Goal: Task Accomplishment & Management: Manage account settings

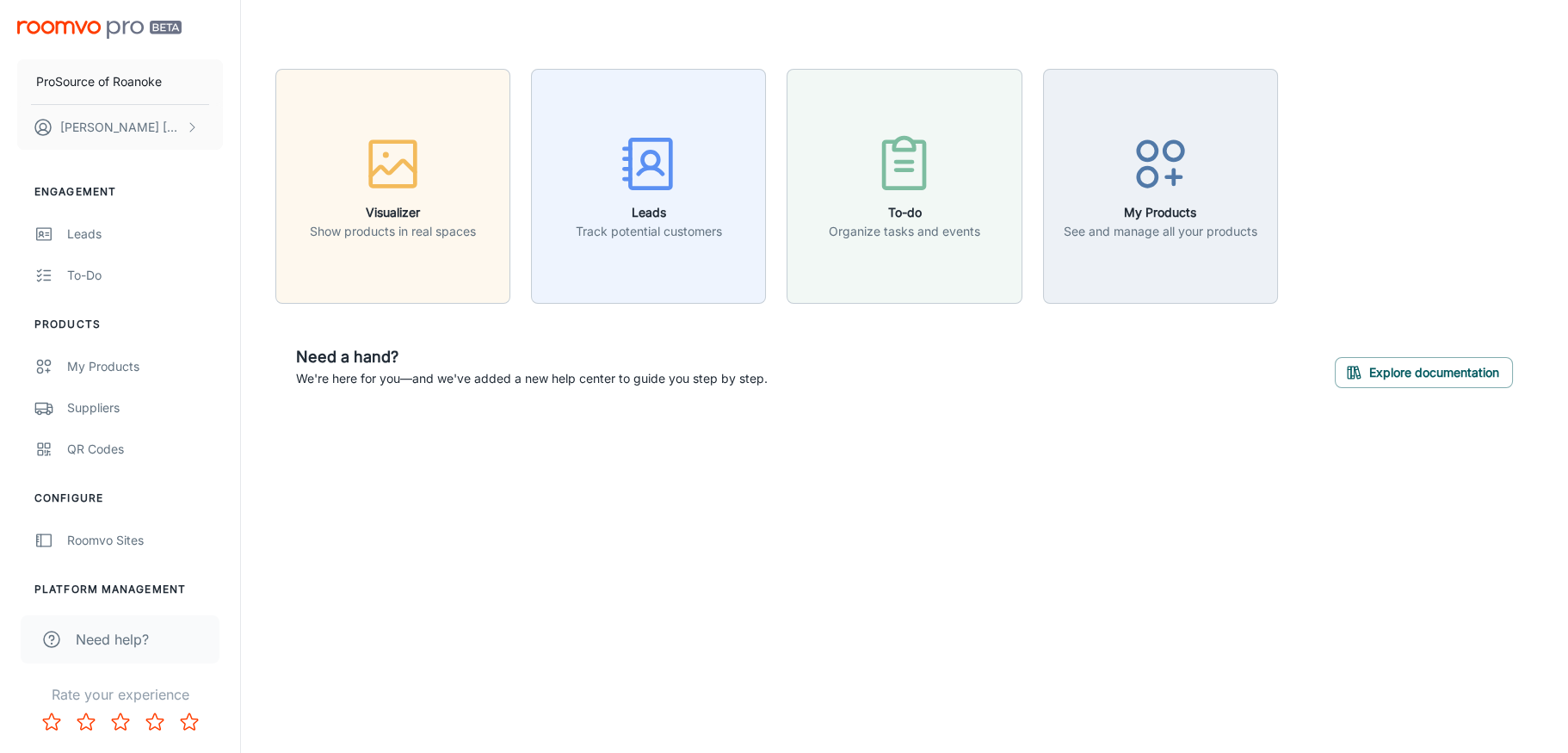
click at [106, 408] on div "Suppliers" at bounding box center [145, 408] width 155 height 19
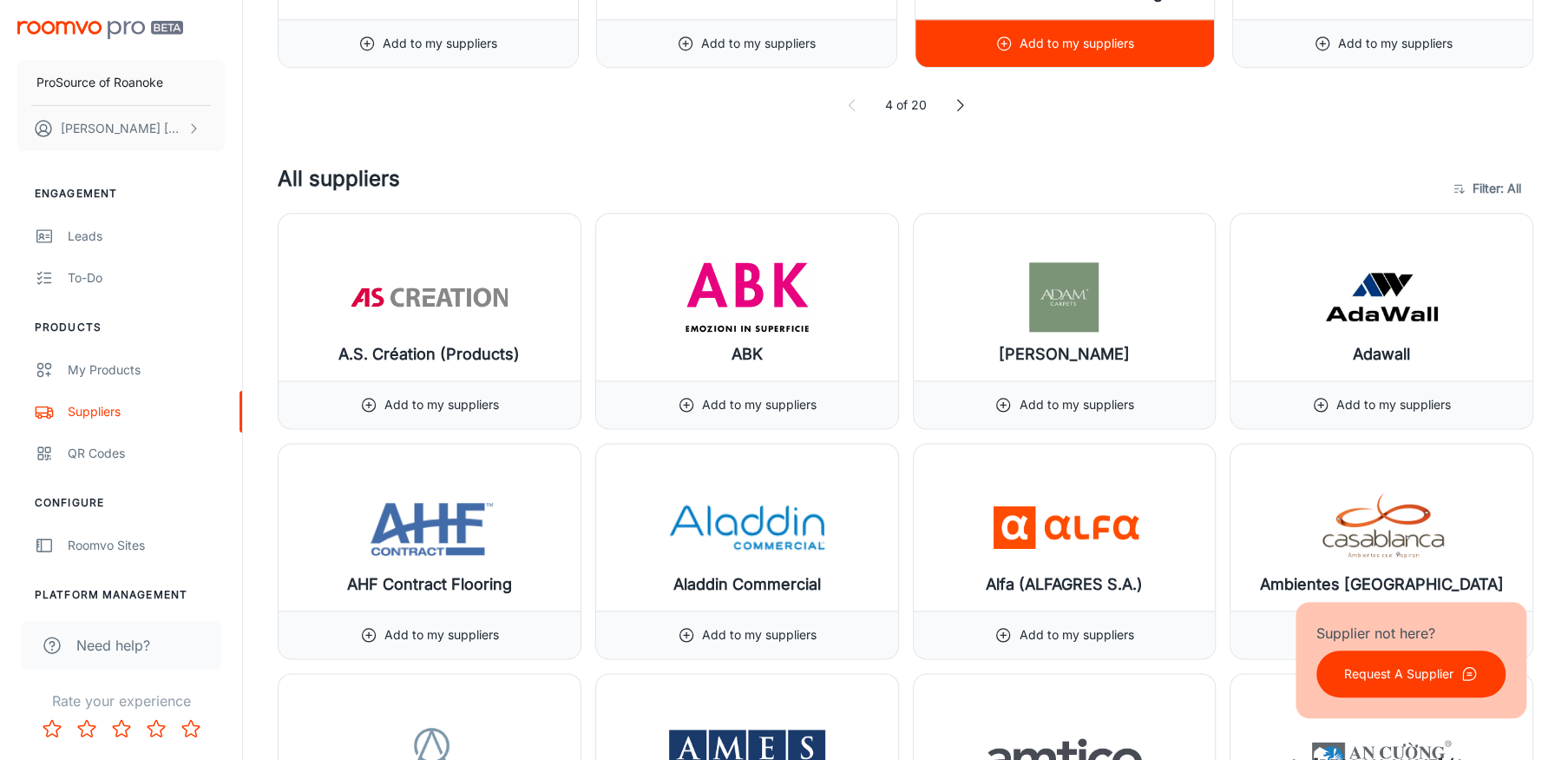
scroll to position [1389, 0]
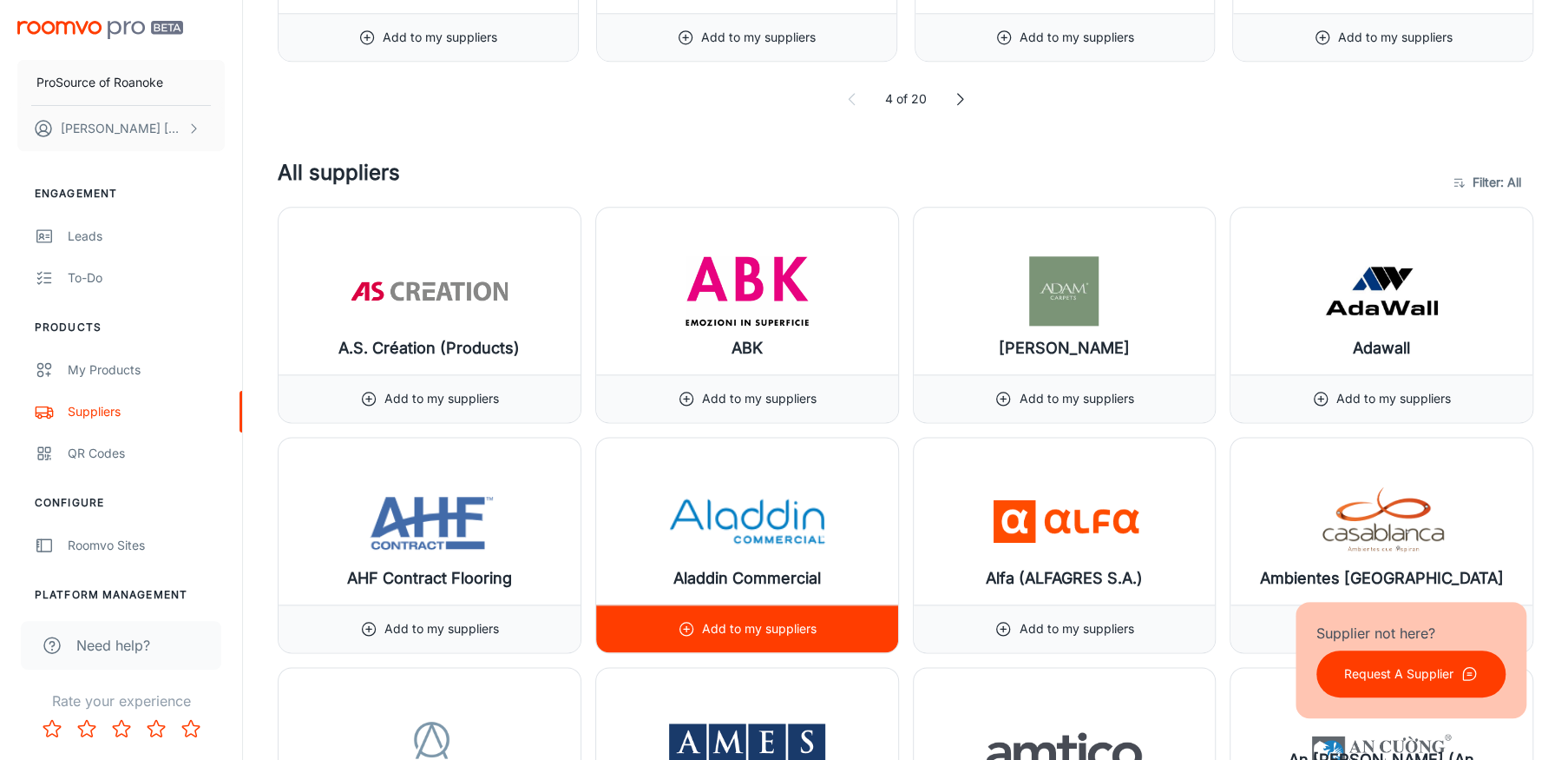
click at [742, 621] on p "Add to my suppliers" at bounding box center [760, 629] width 115 height 19
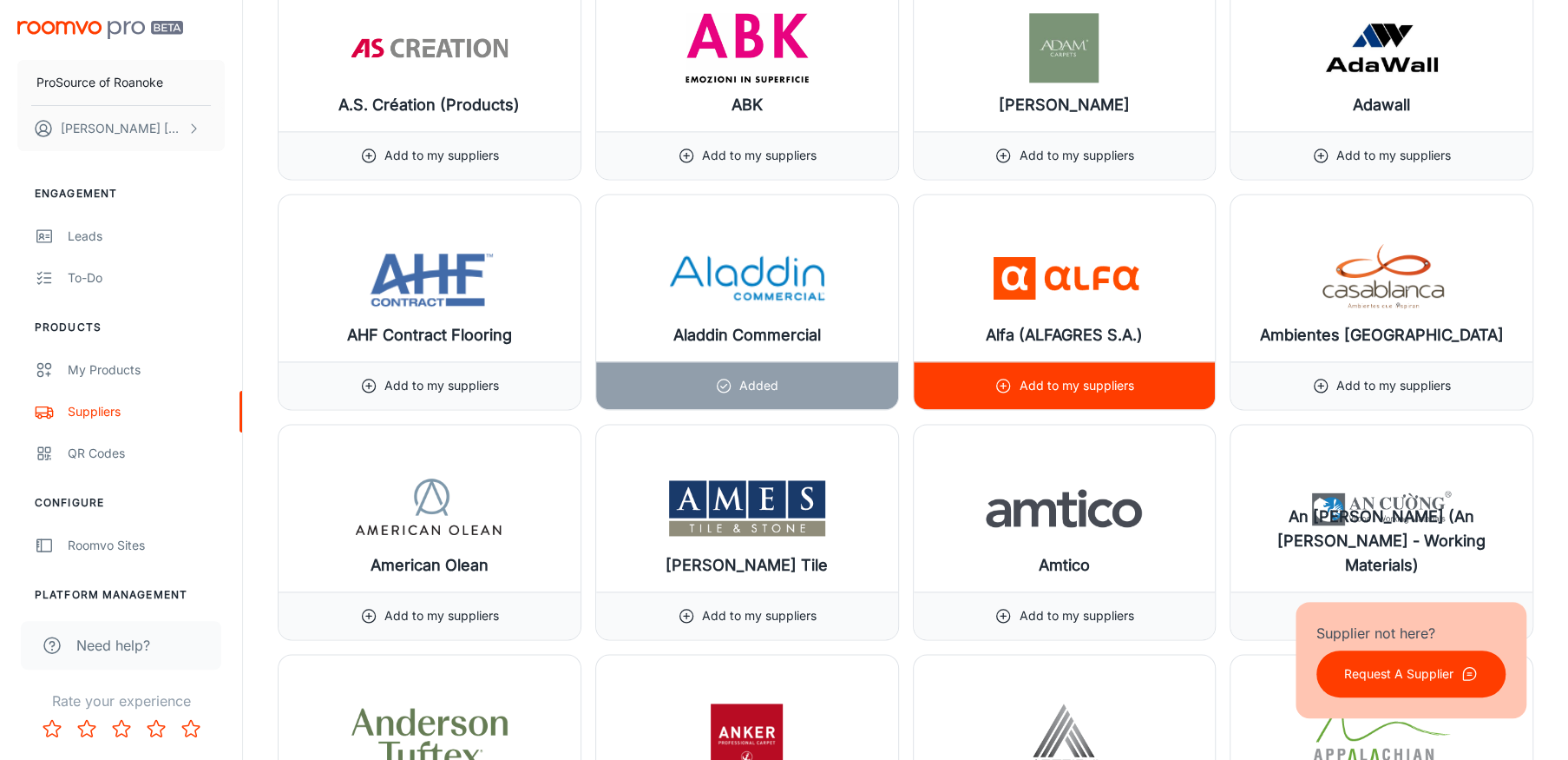
scroll to position [1650, 0]
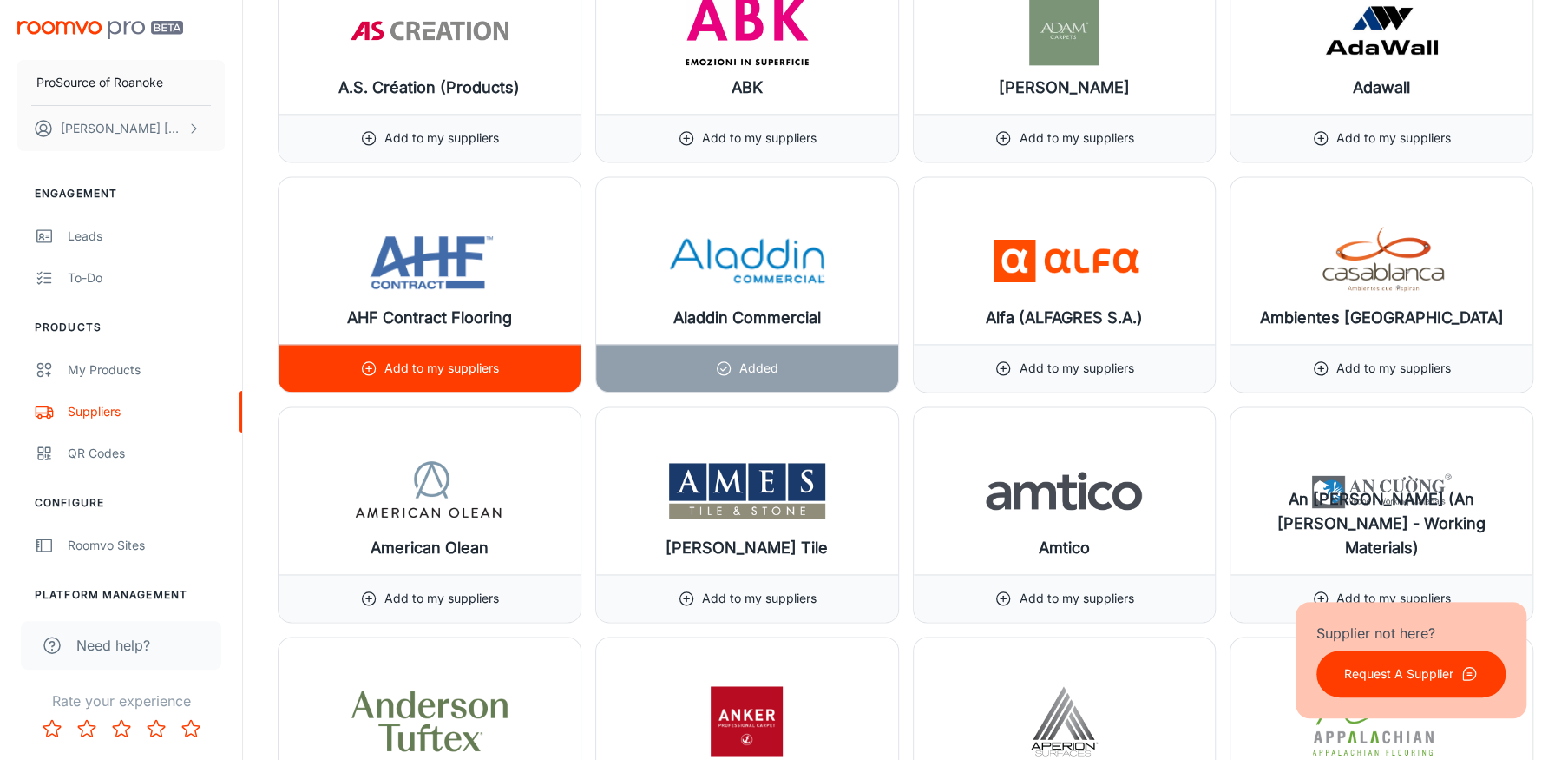
click at [410, 346] on div "Add to my suppliers" at bounding box center [429, 368] width 139 height 47
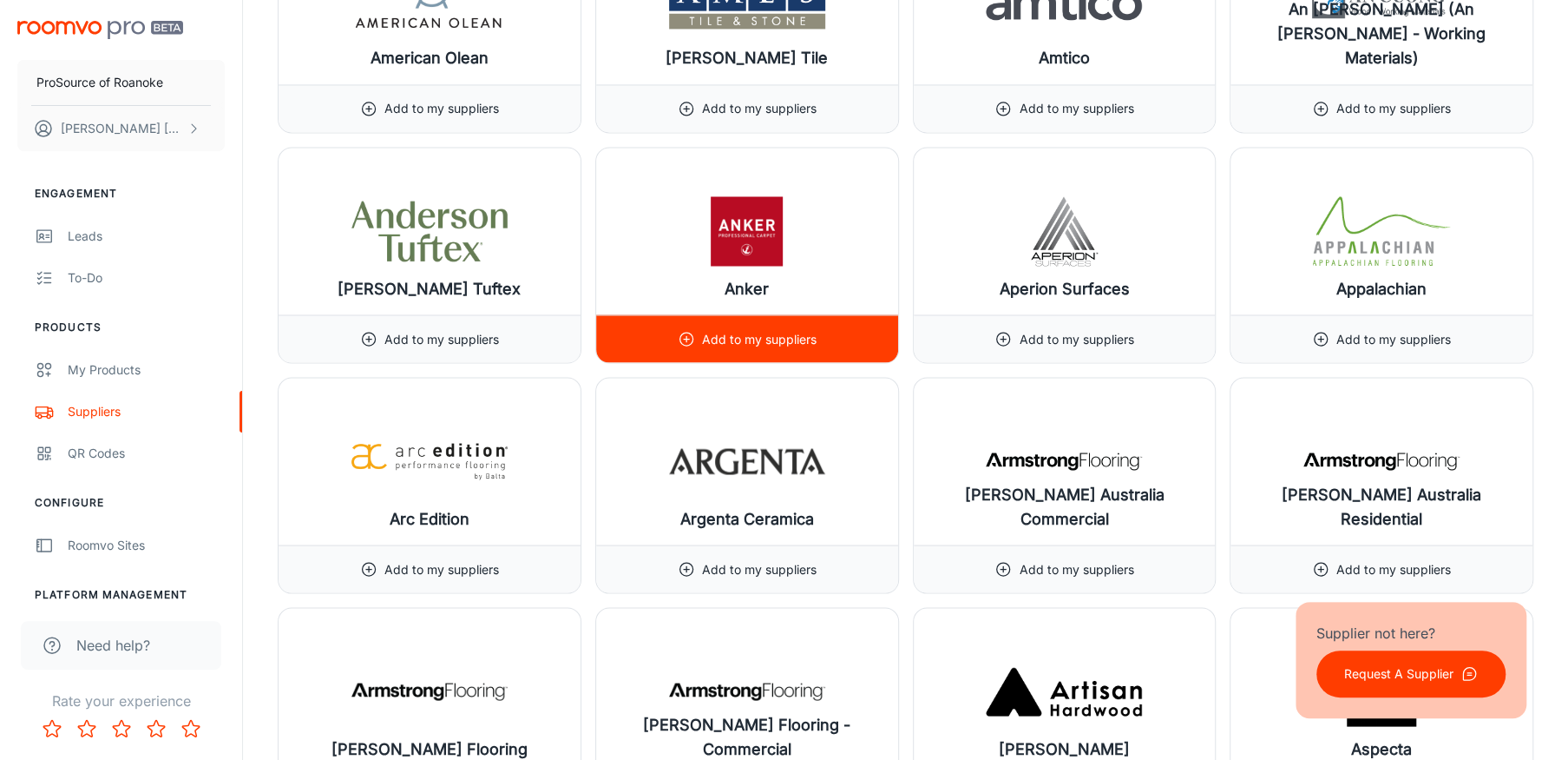
scroll to position [2171, 0]
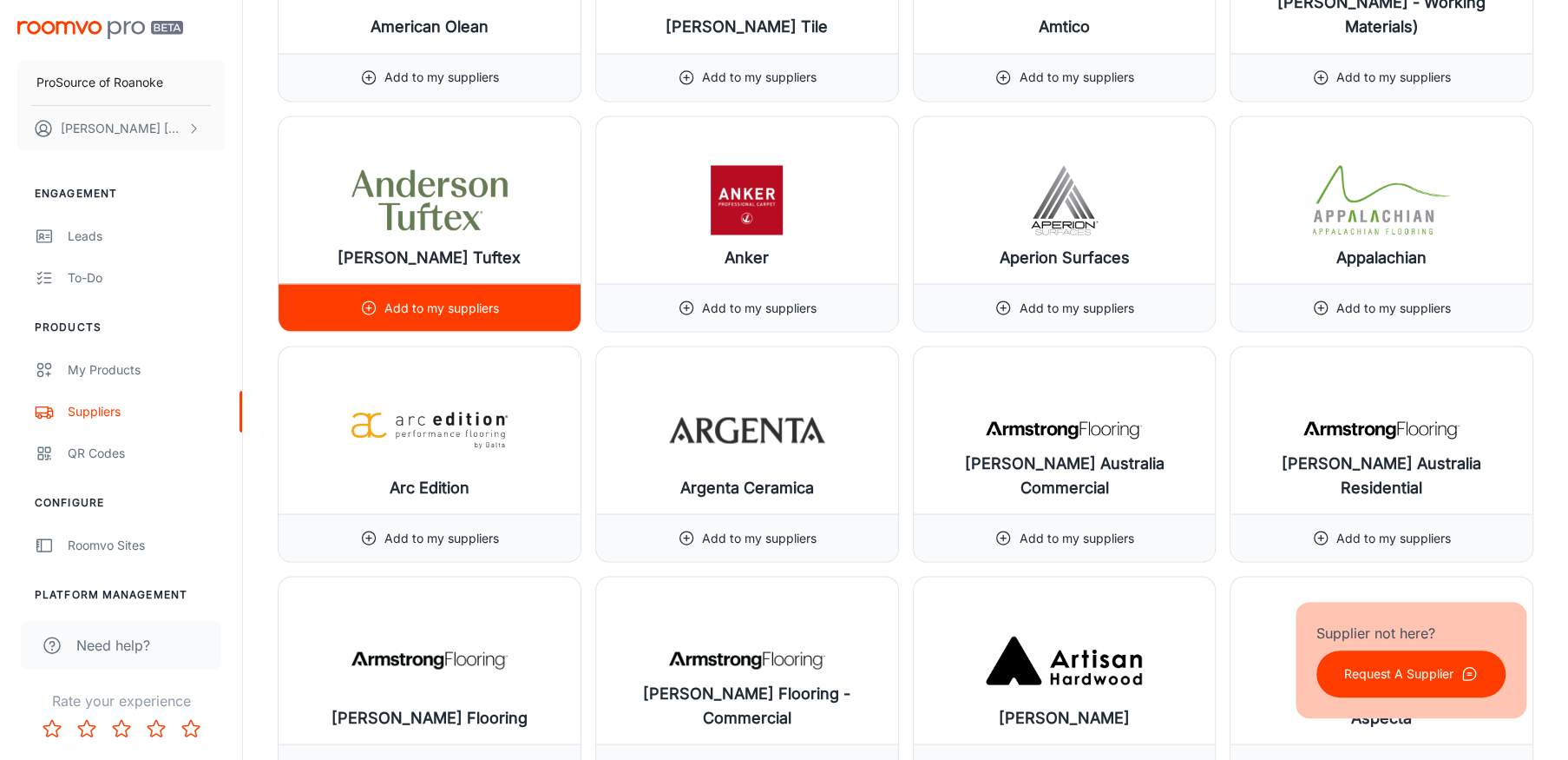
click at [418, 223] on img at bounding box center [429, 200] width 156 height 70
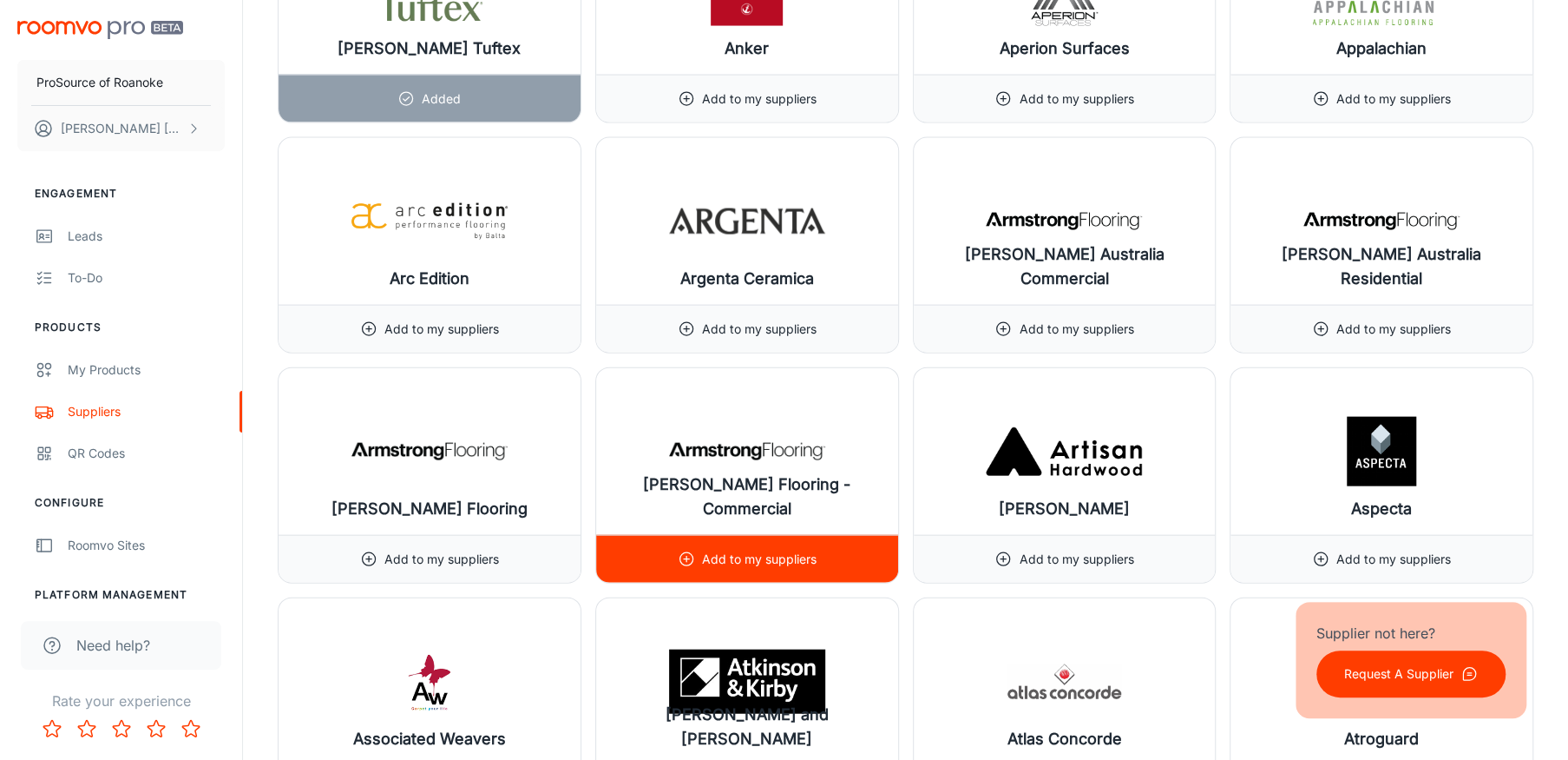
scroll to position [2692, 0]
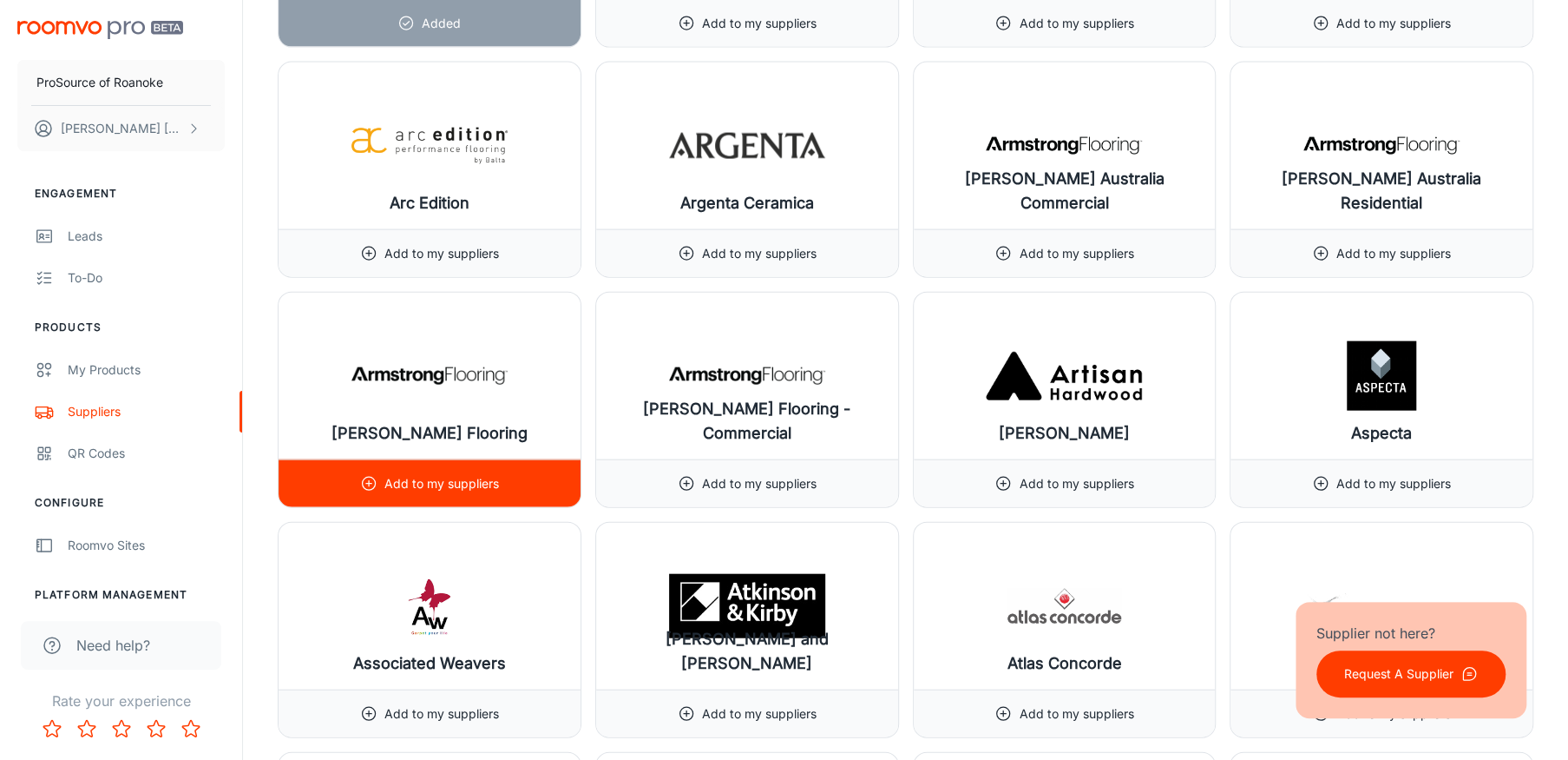
click at [475, 467] on div "Add to my suppliers" at bounding box center [429, 483] width 139 height 47
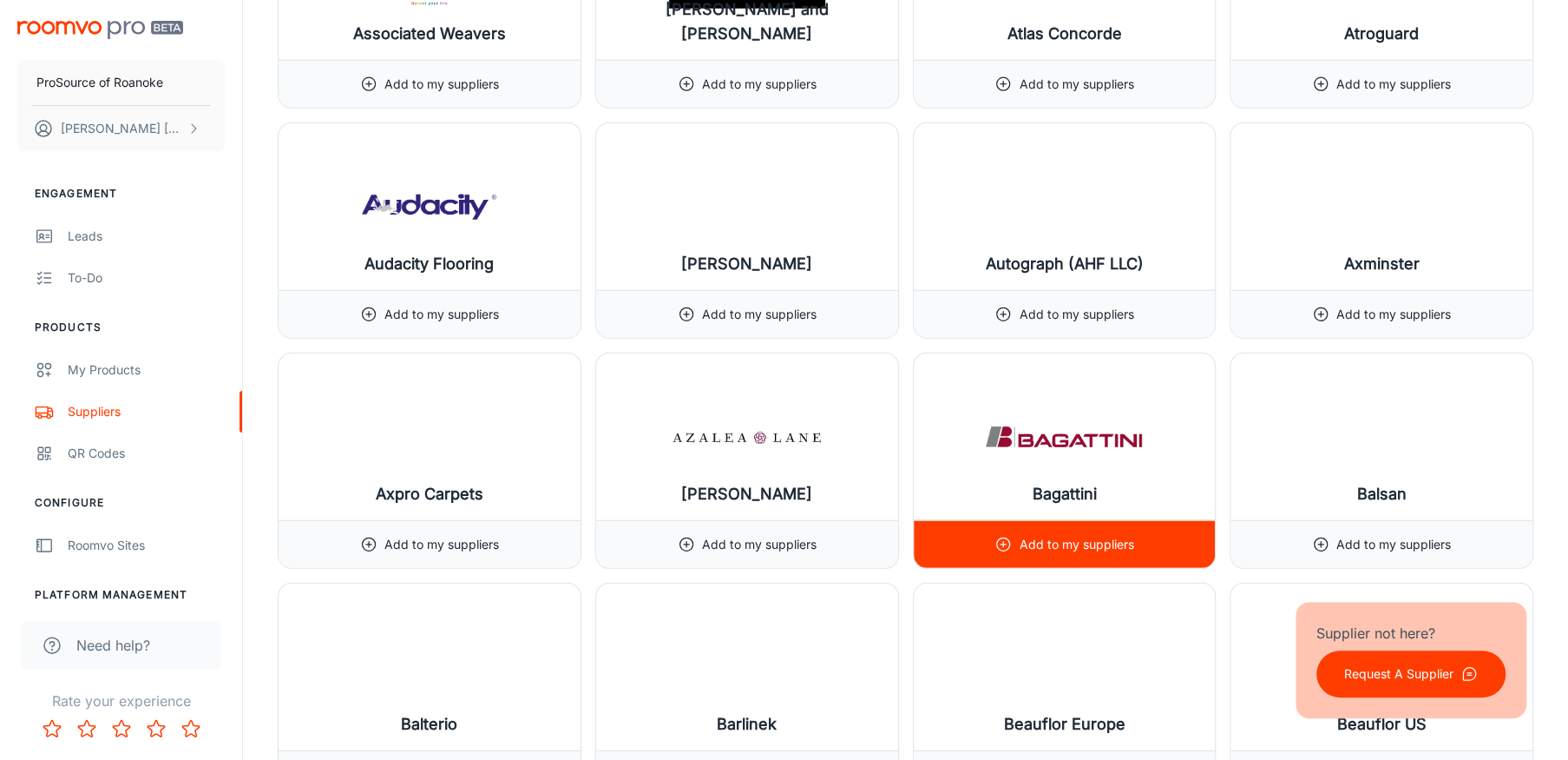
scroll to position [3386, 0]
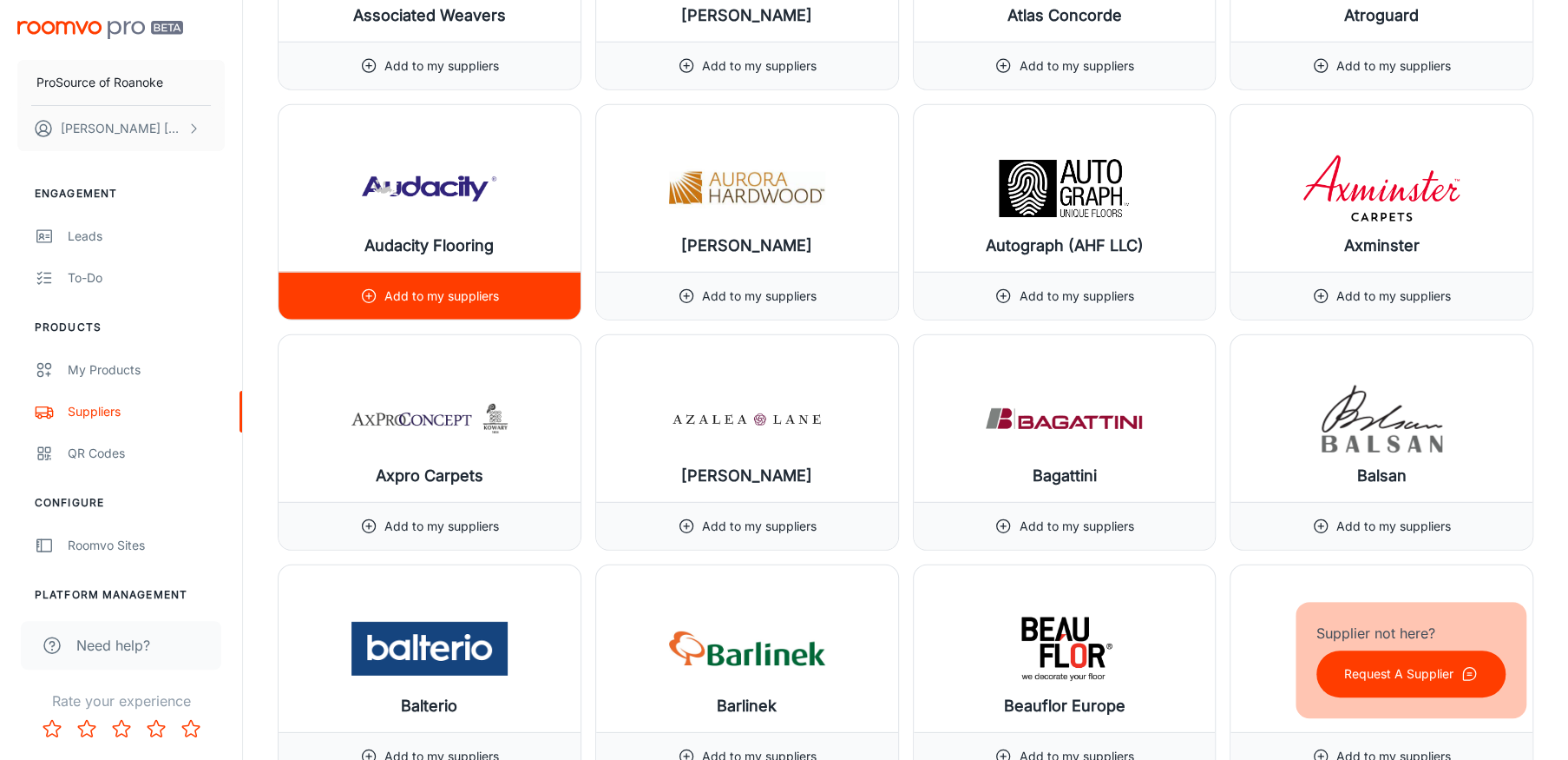
click at [410, 279] on div "Add to my suppliers" at bounding box center [429, 295] width 139 height 47
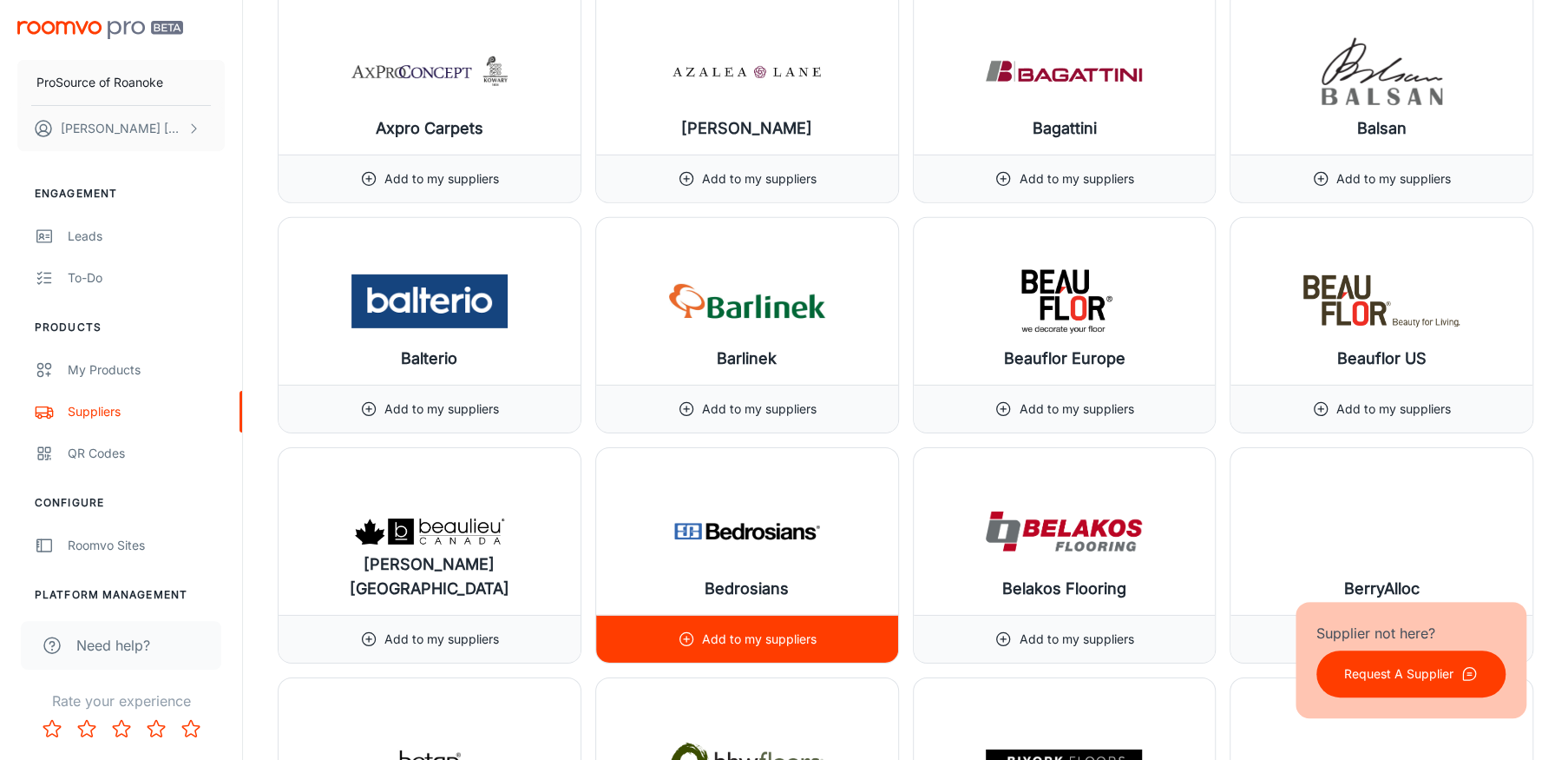
scroll to position [3734, 0]
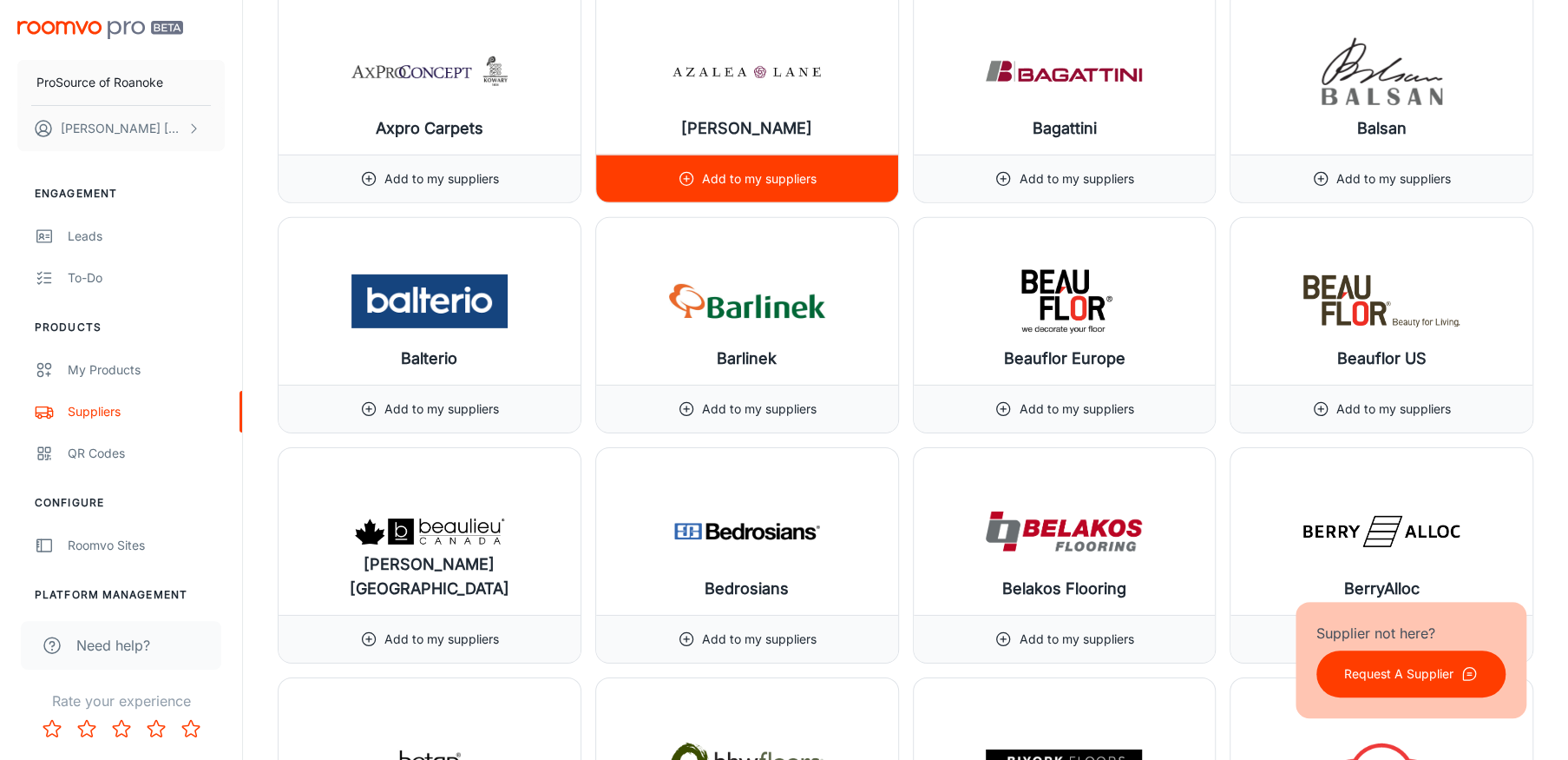
click at [760, 175] on p "Add to my suppliers" at bounding box center [760, 179] width 115 height 19
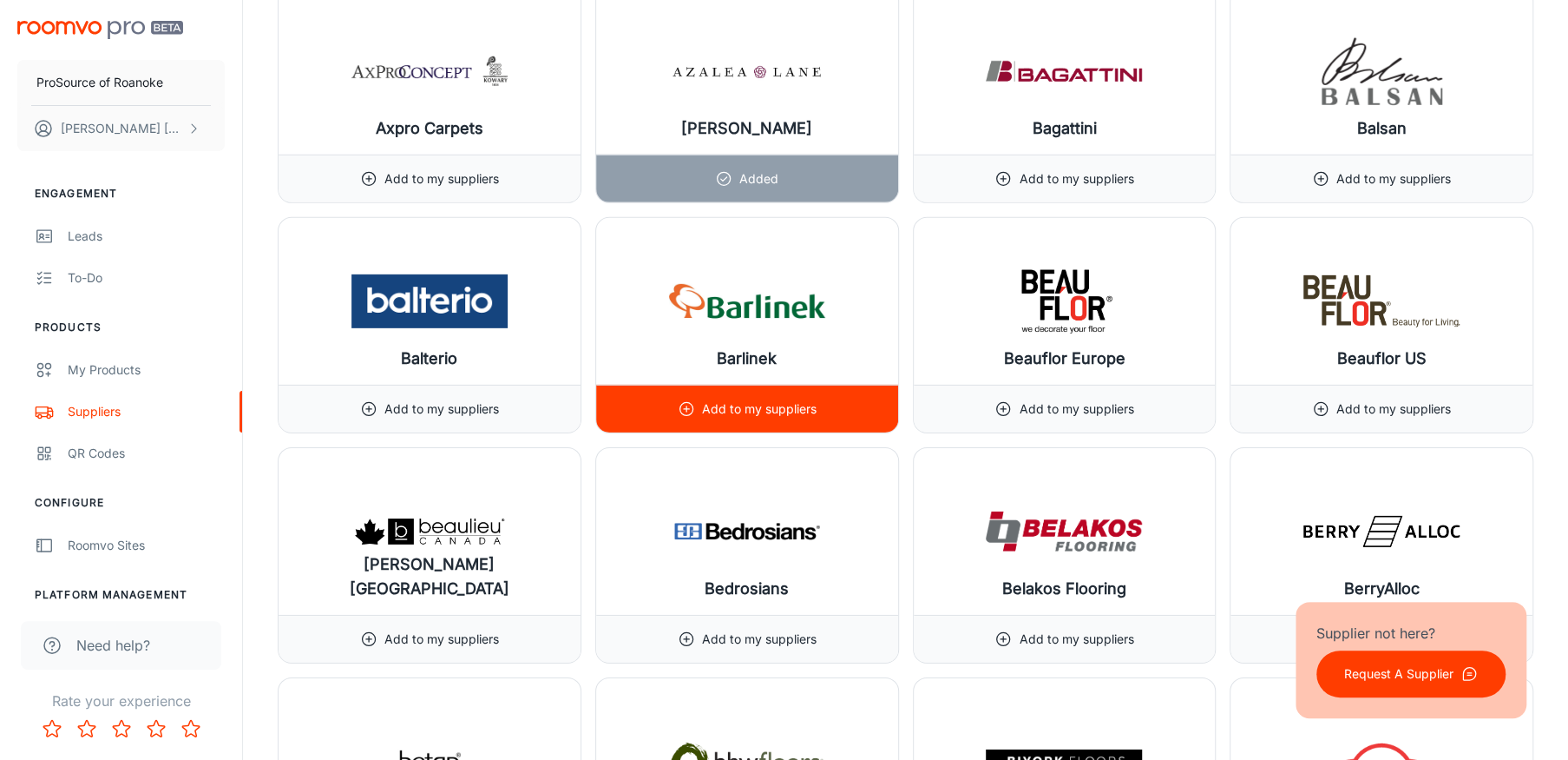
click at [748, 404] on p "Add to my suppliers" at bounding box center [760, 409] width 115 height 19
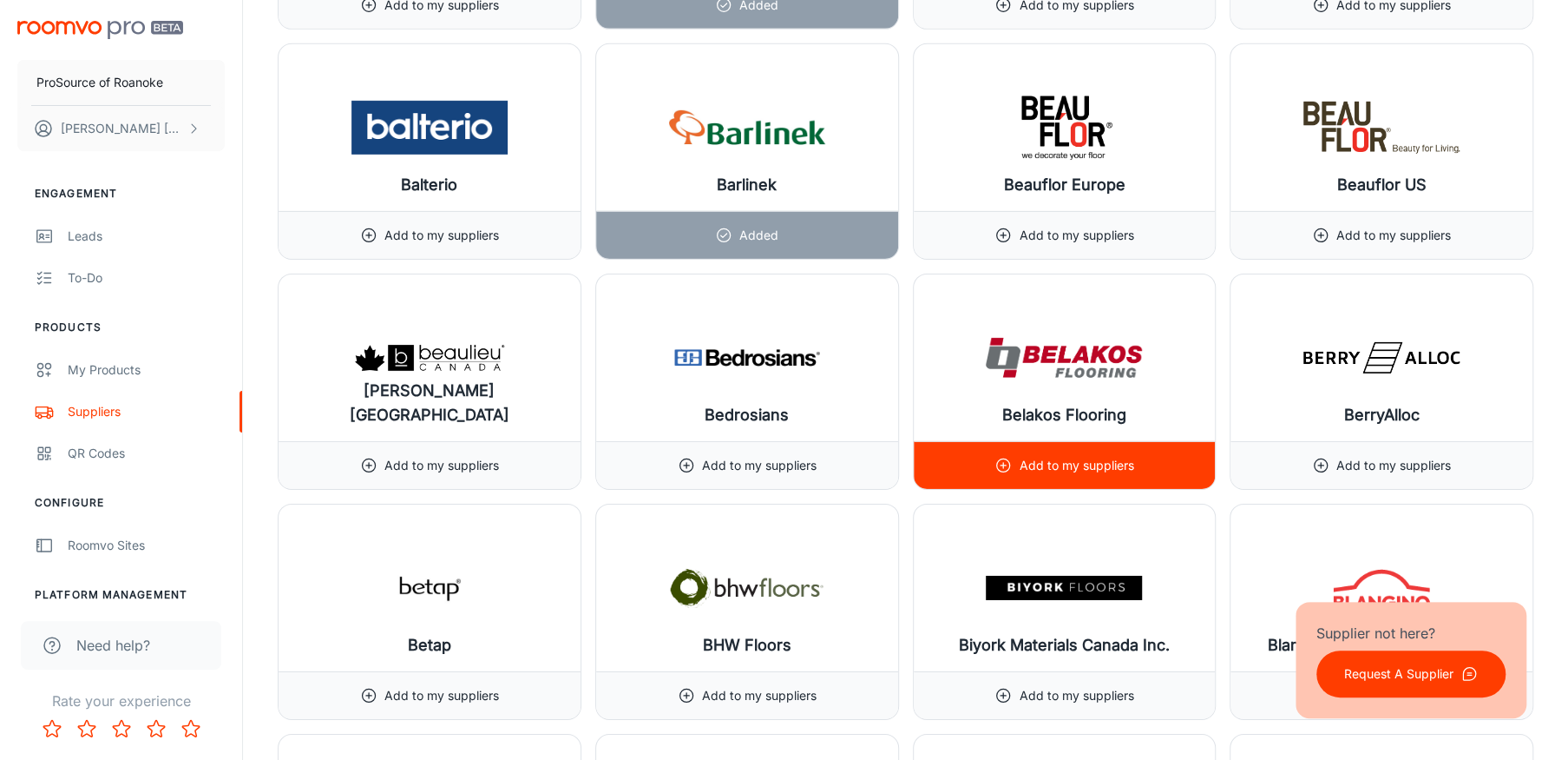
scroll to position [3994, 0]
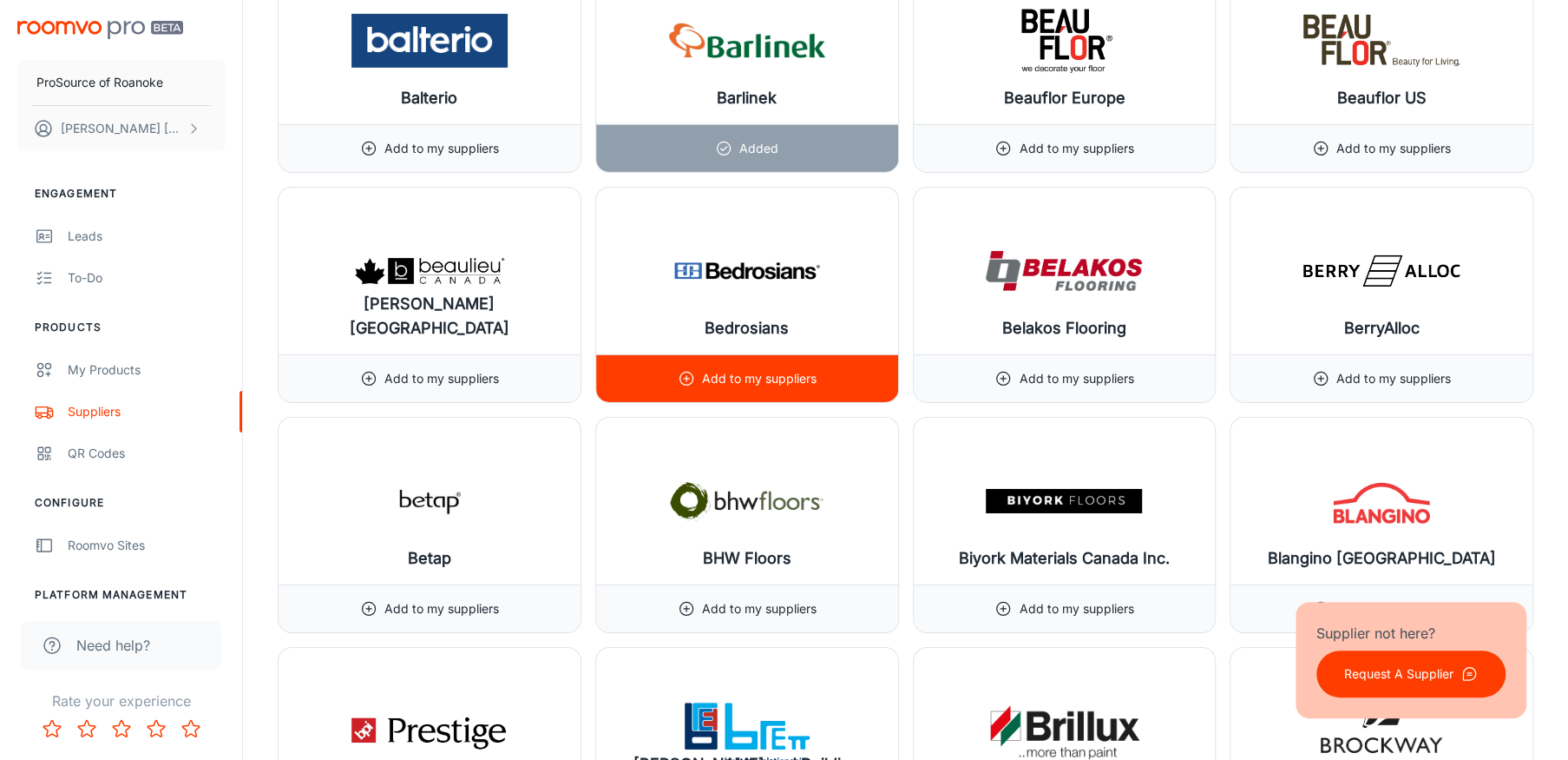
click at [769, 371] on p "Add to my suppliers" at bounding box center [760, 379] width 115 height 19
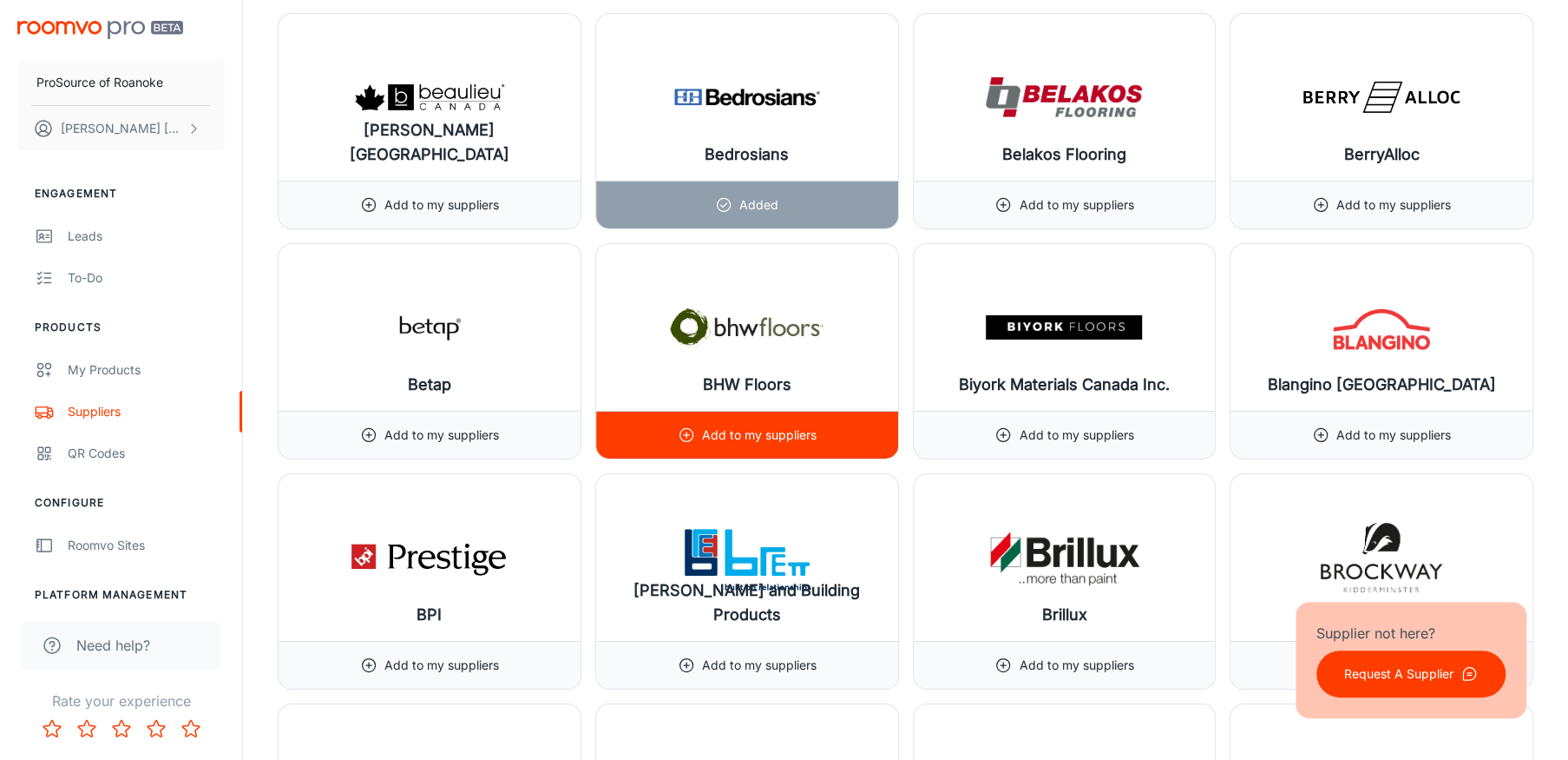
scroll to position [4255, 0]
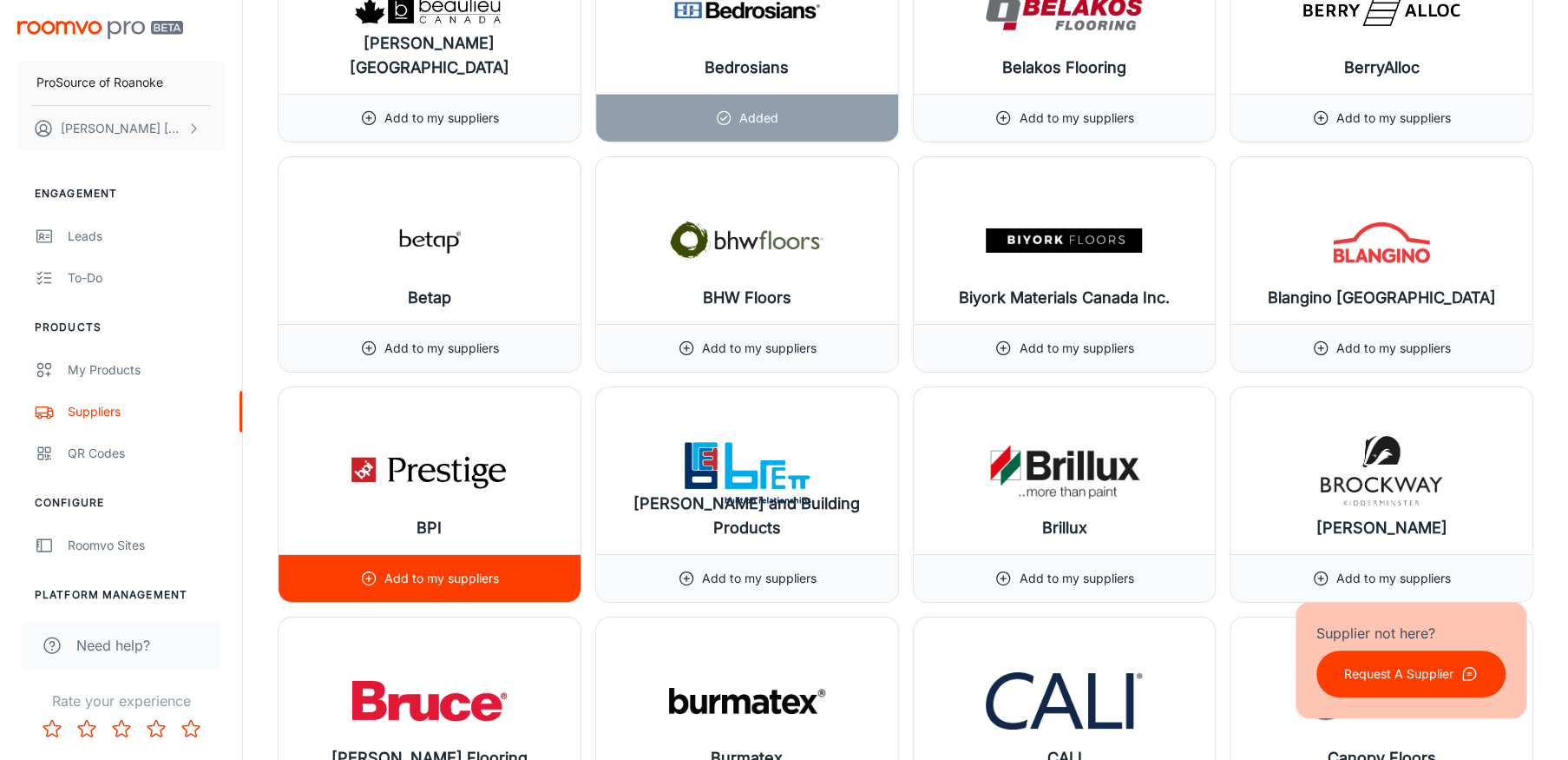
click at [382, 573] on div "Add to my suppliers" at bounding box center [429, 577] width 139 height 47
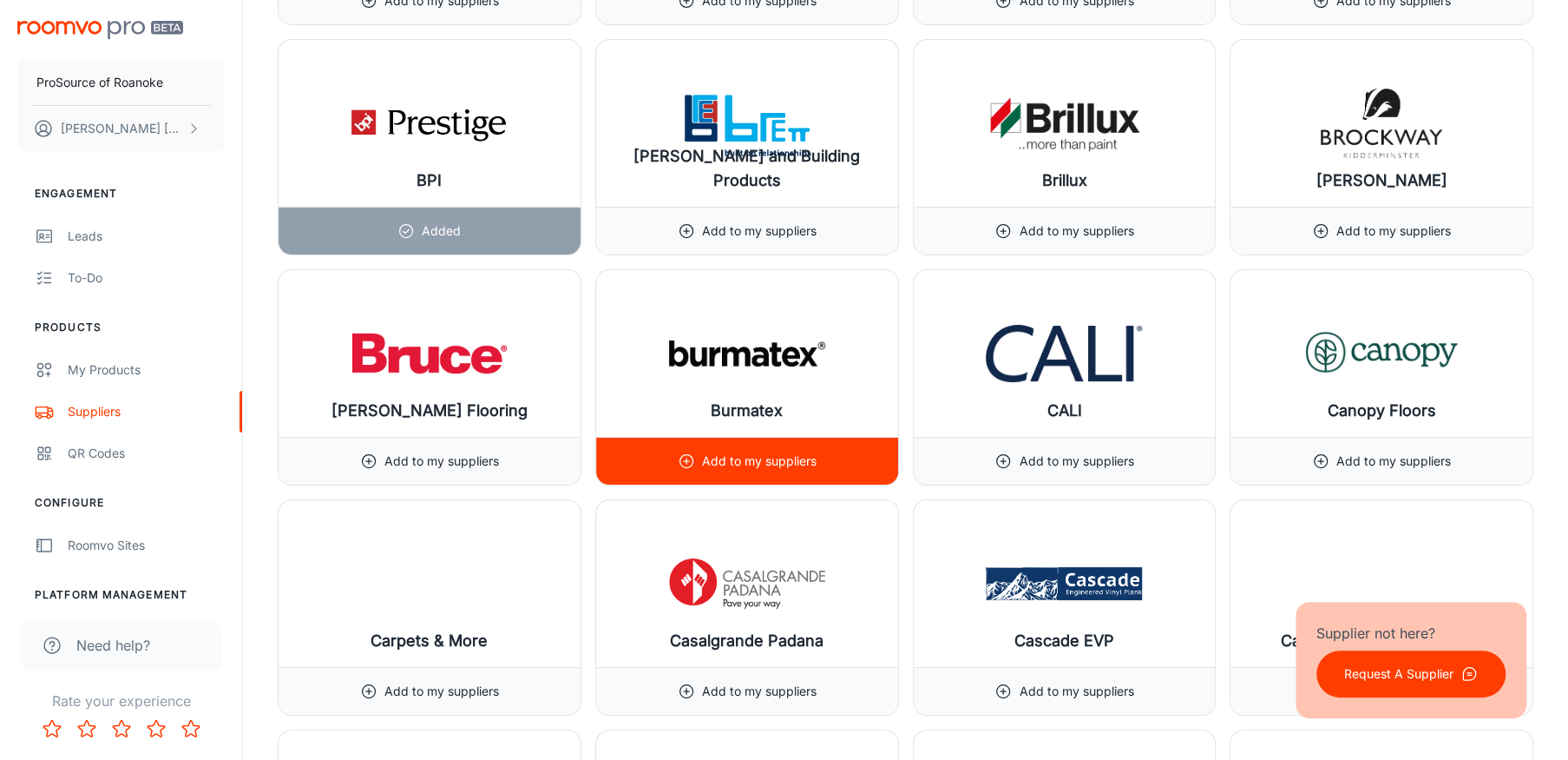
scroll to position [4689, 0]
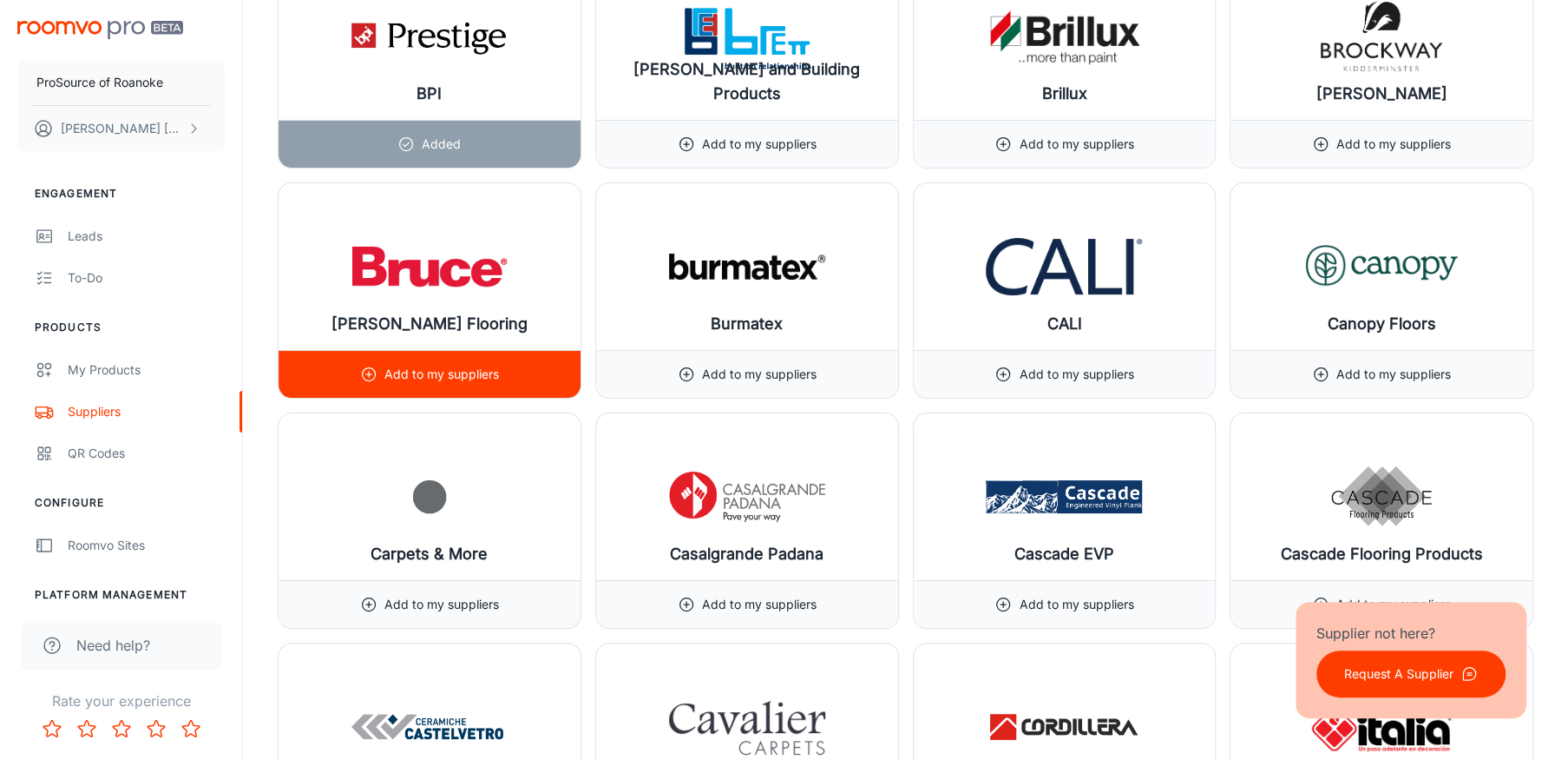
click at [447, 374] on p "Add to my suppliers" at bounding box center [441, 374] width 115 height 19
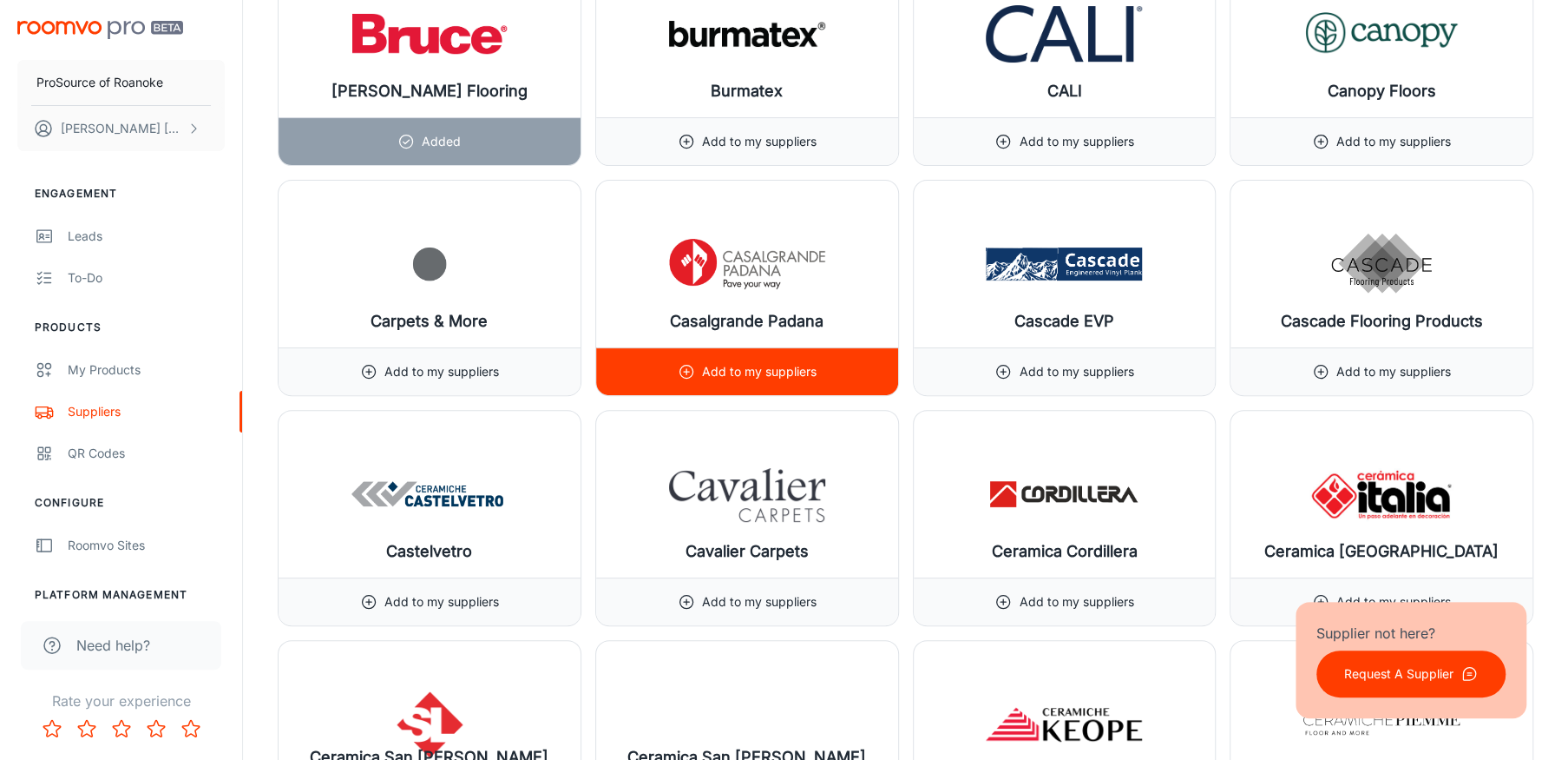
scroll to position [4949, 0]
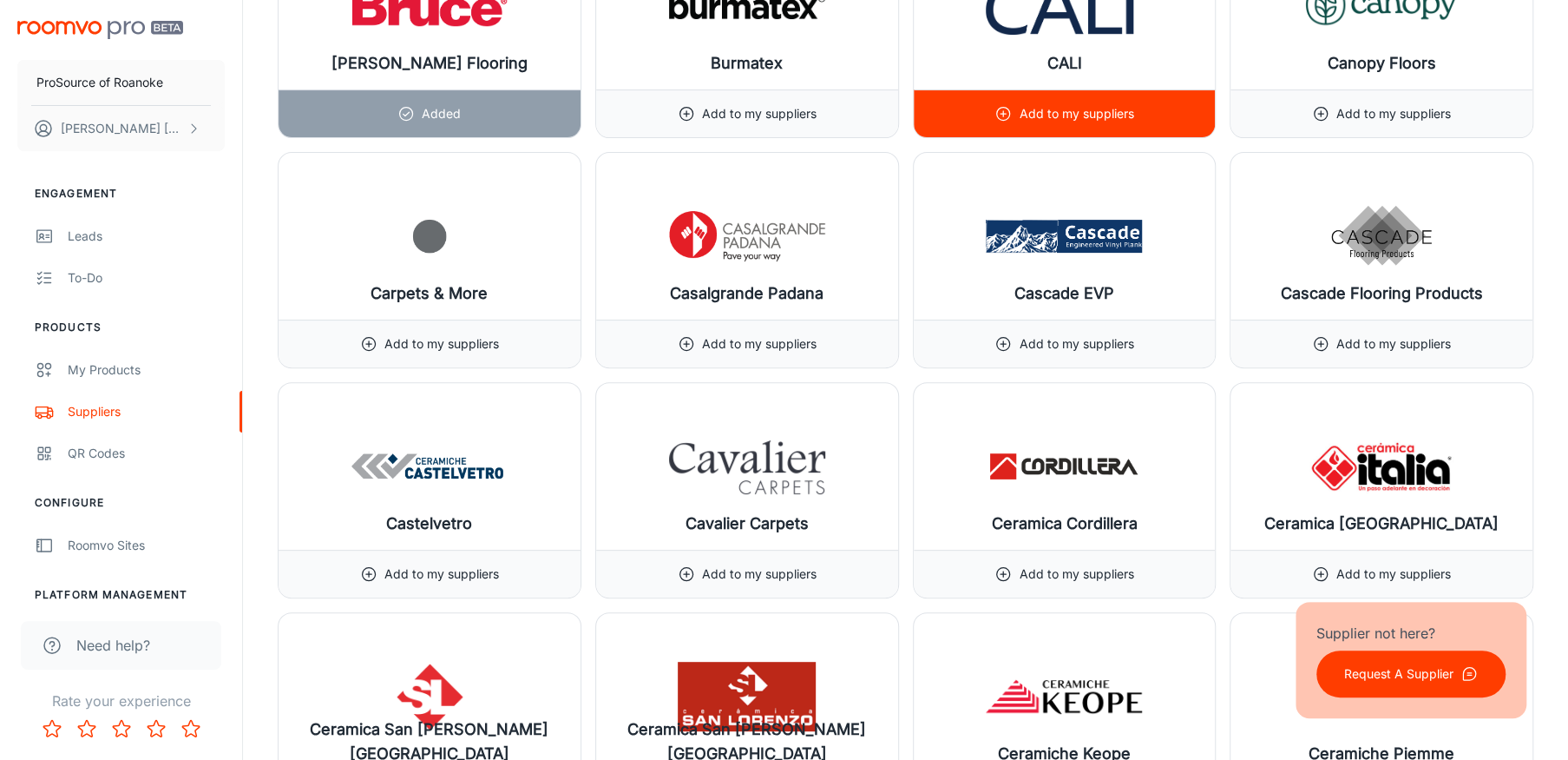
click at [1087, 33] on img at bounding box center [1063, 6] width 156 height 70
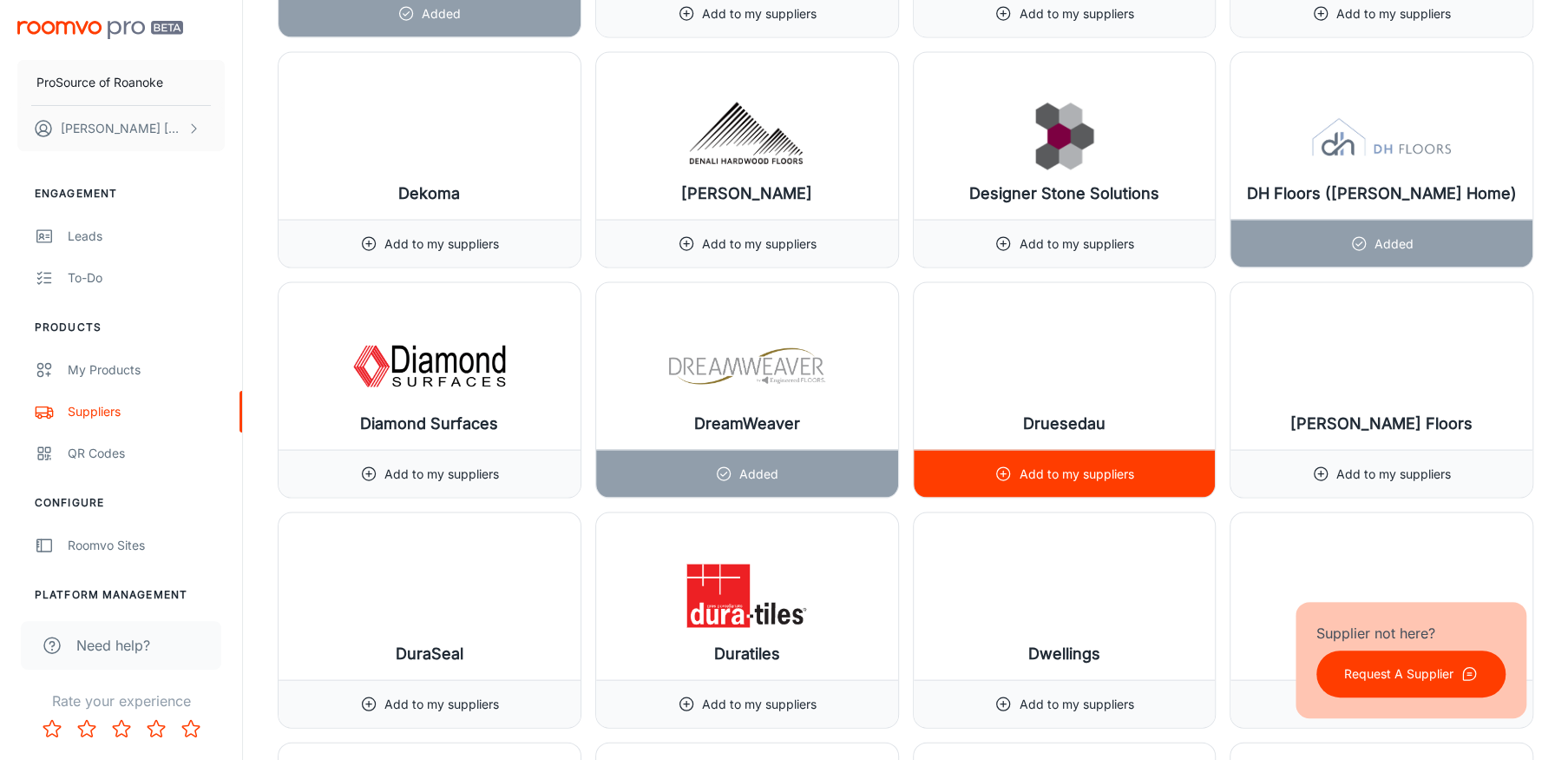
scroll to position [7207, 0]
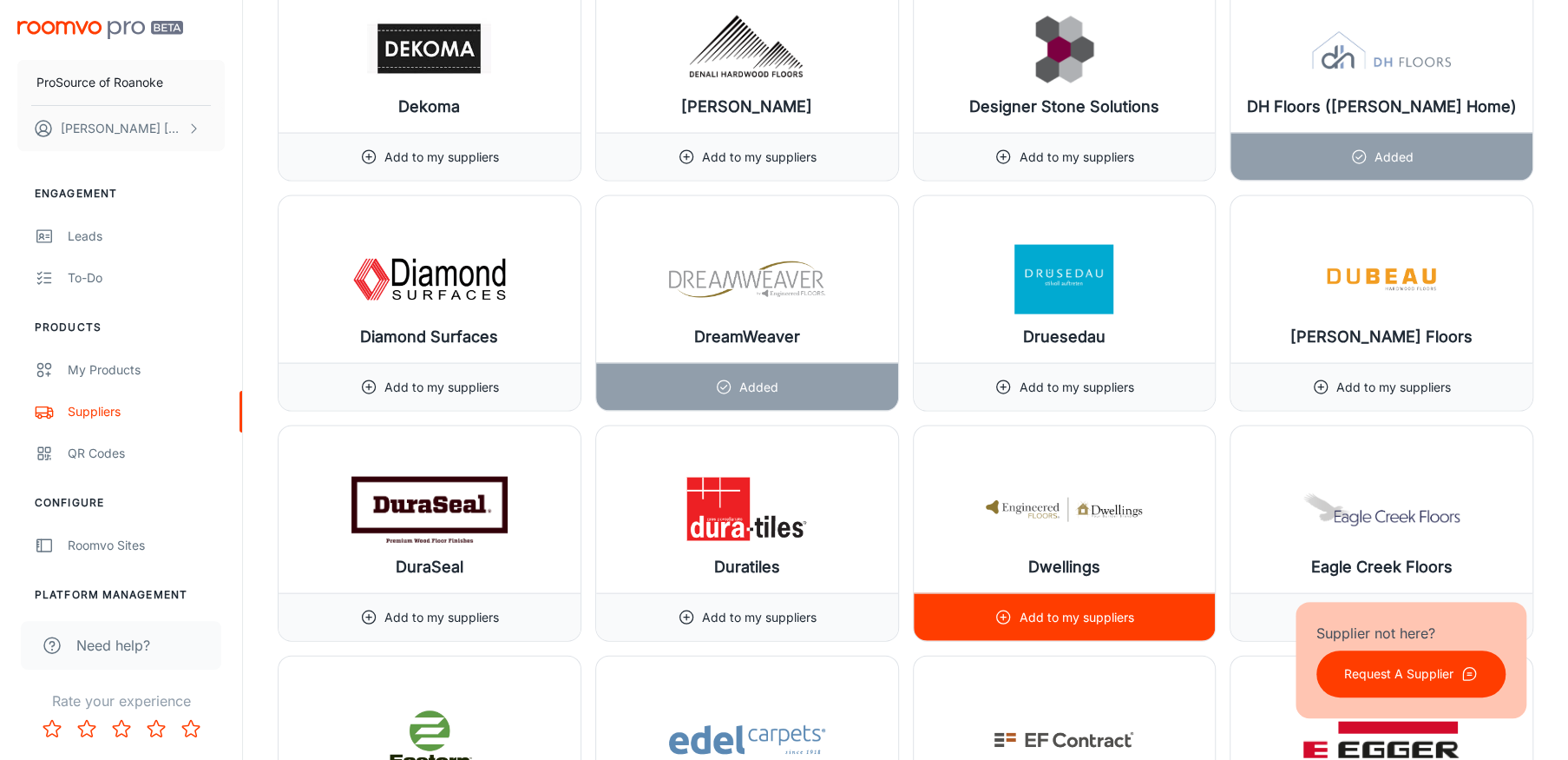
click at [1077, 611] on p "Add to my suppliers" at bounding box center [1076, 618] width 115 height 19
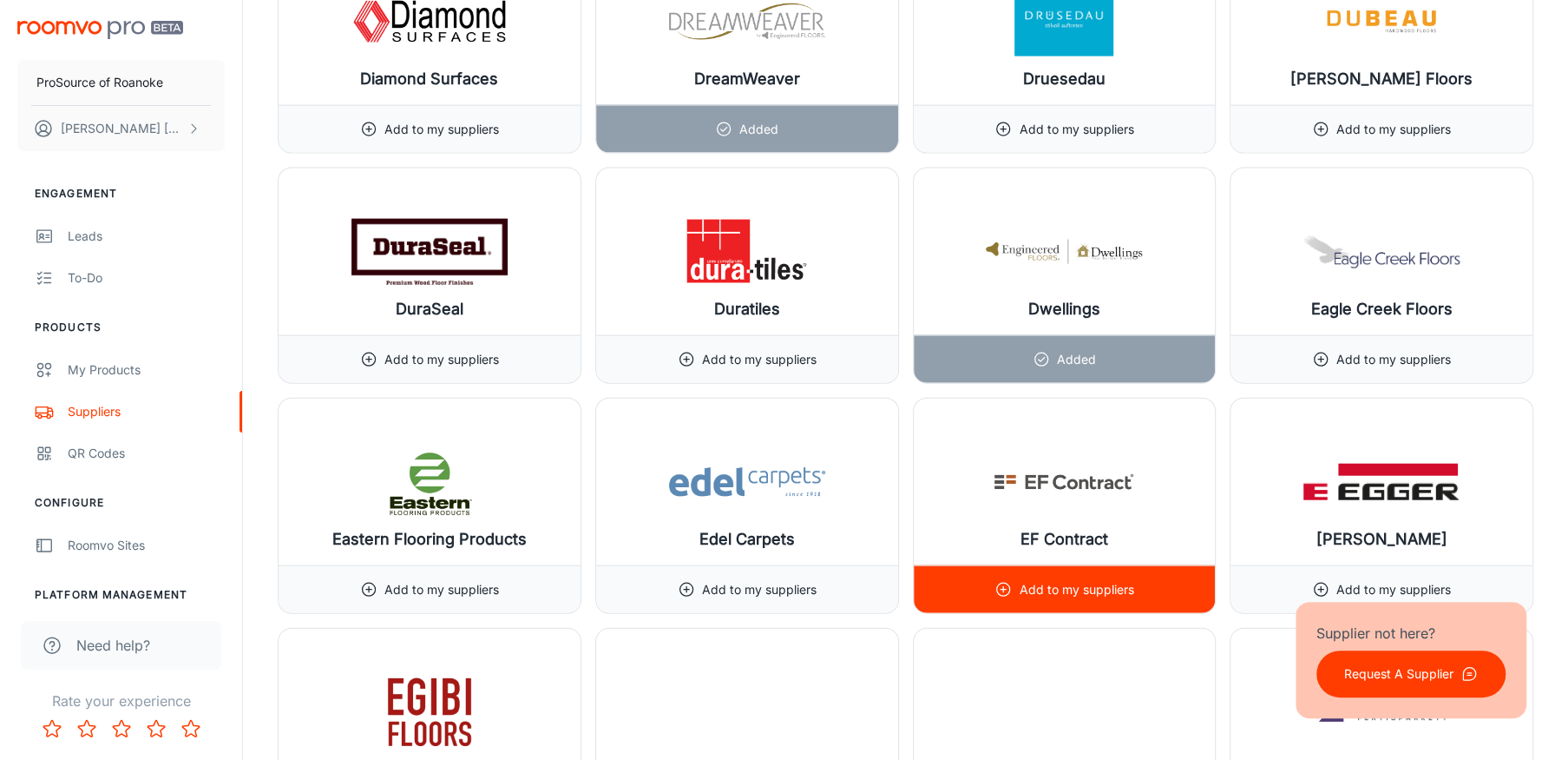
scroll to position [7468, 0]
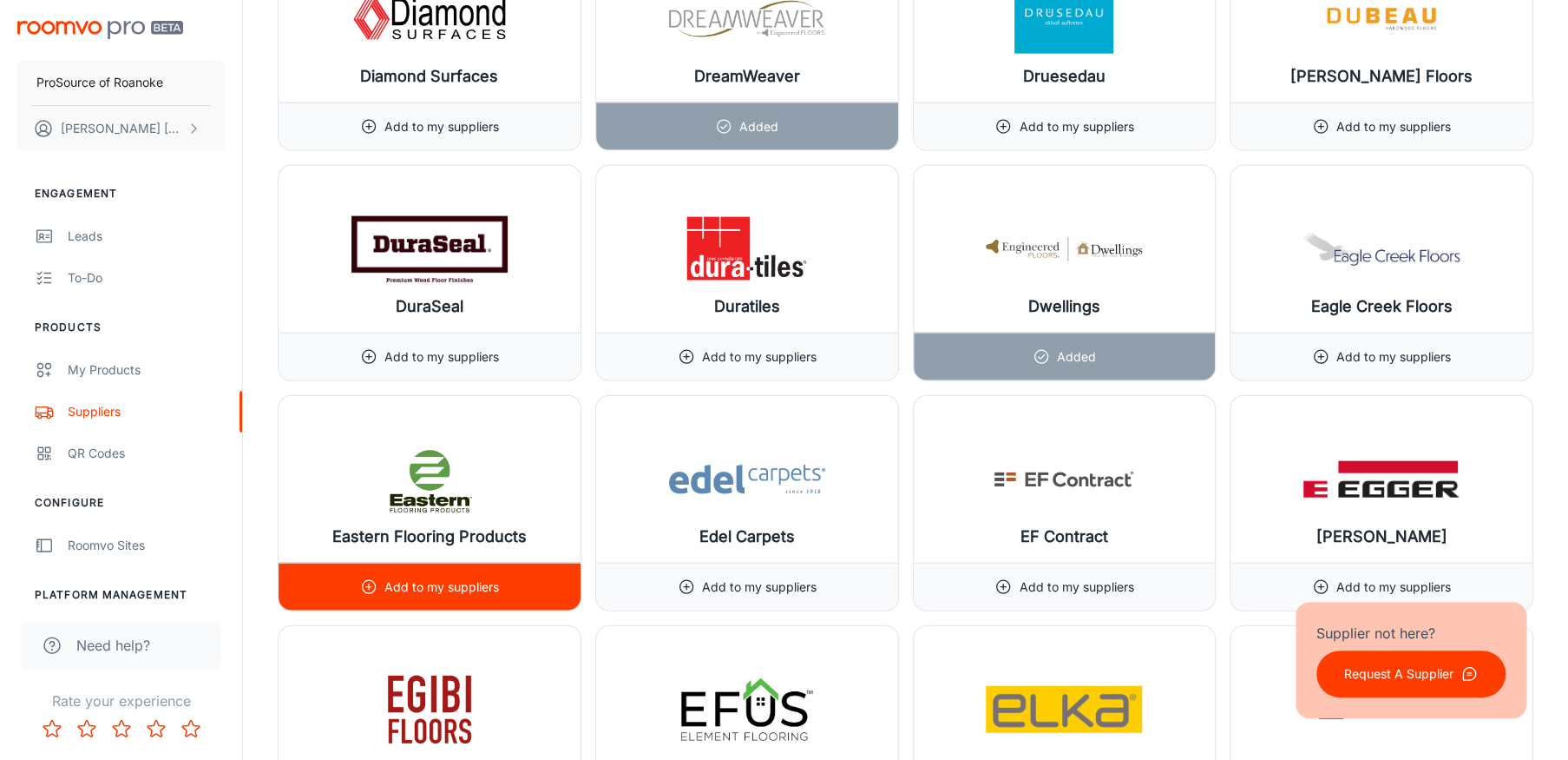
click at [457, 589] on p "Add to my suppliers" at bounding box center [441, 587] width 115 height 19
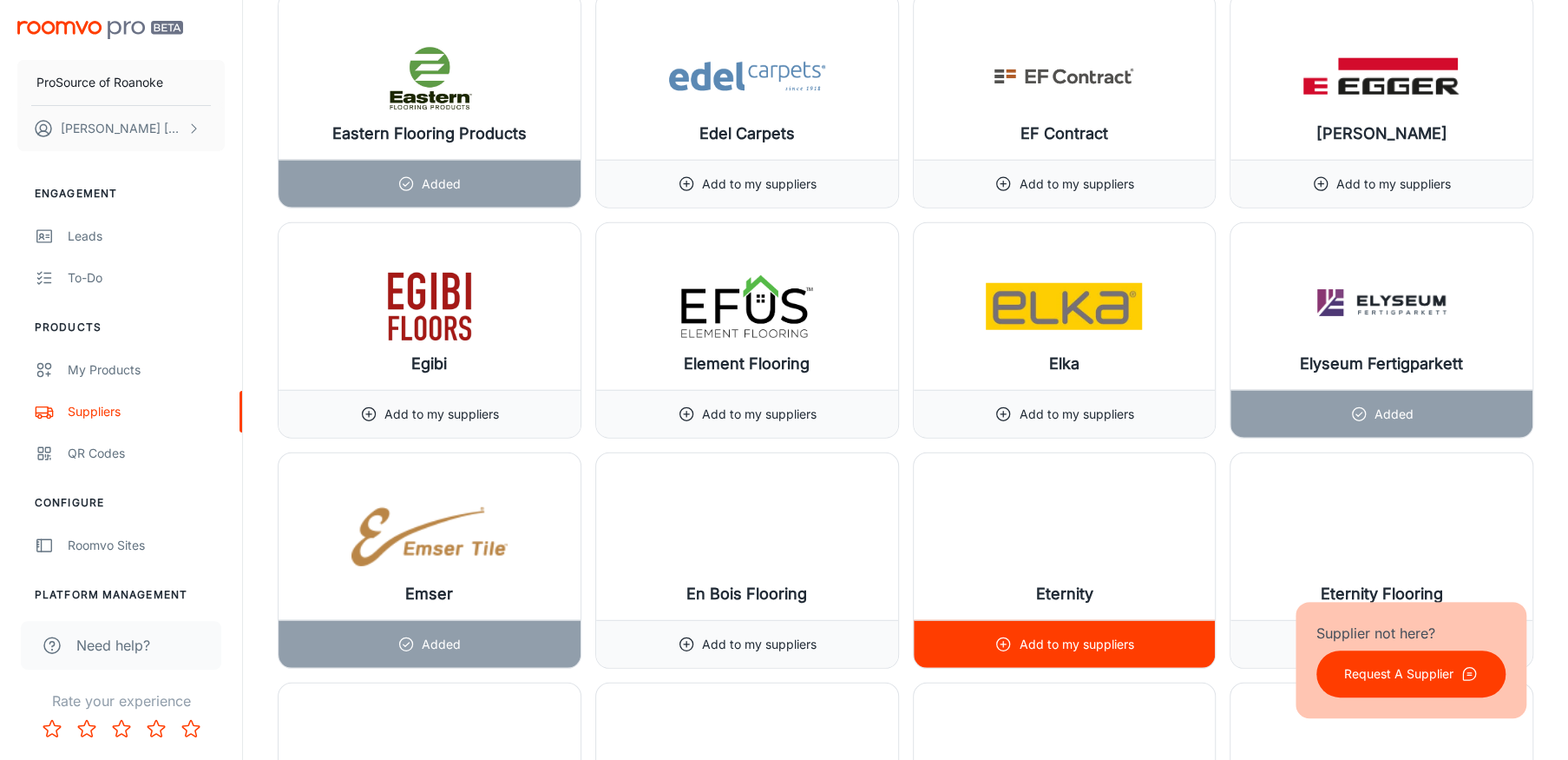
scroll to position [7902, 0]
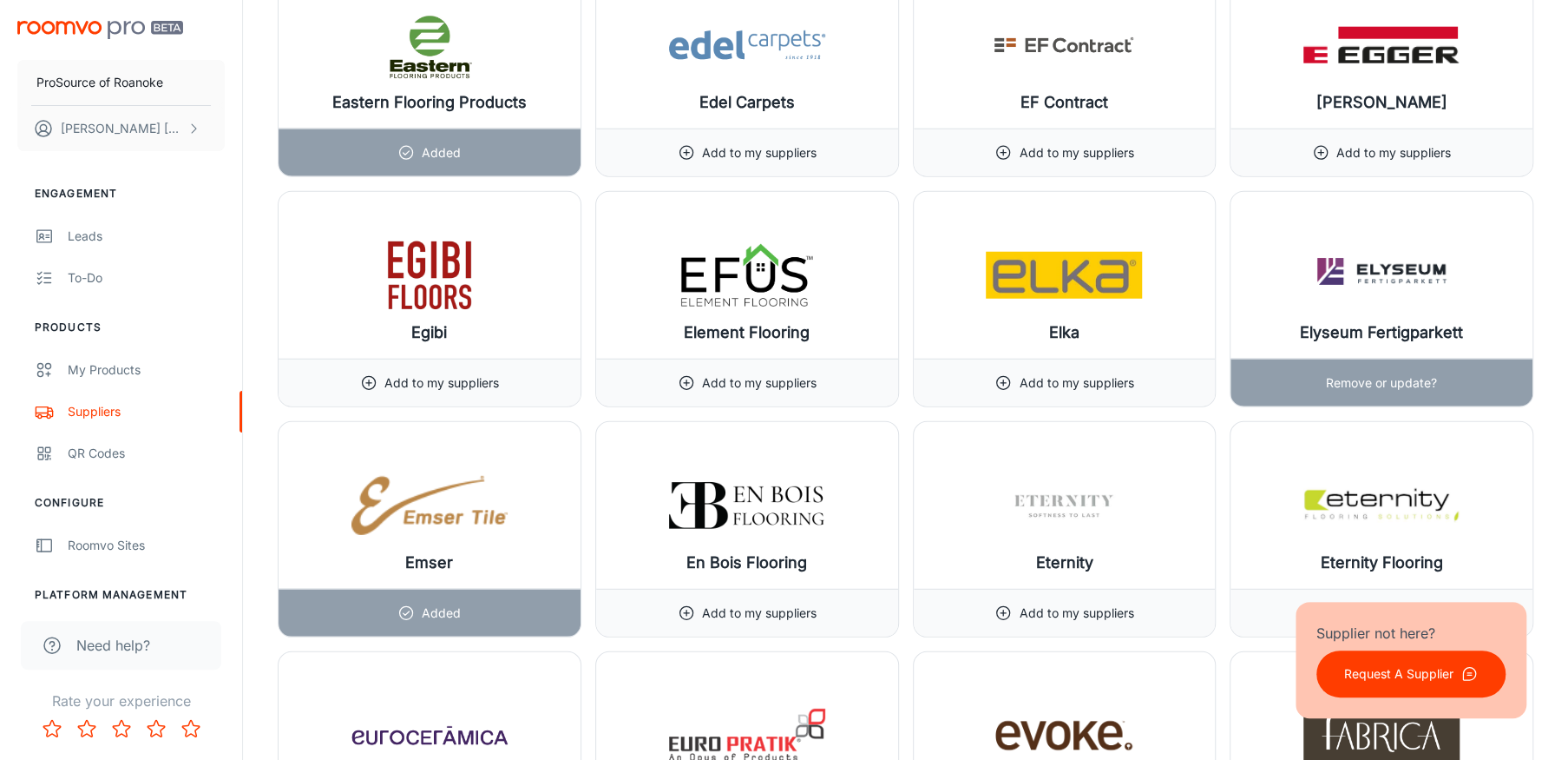
click at [1333, 374] on p "Remove or update?" at bounding box center [1382, 383] width 111 height 19
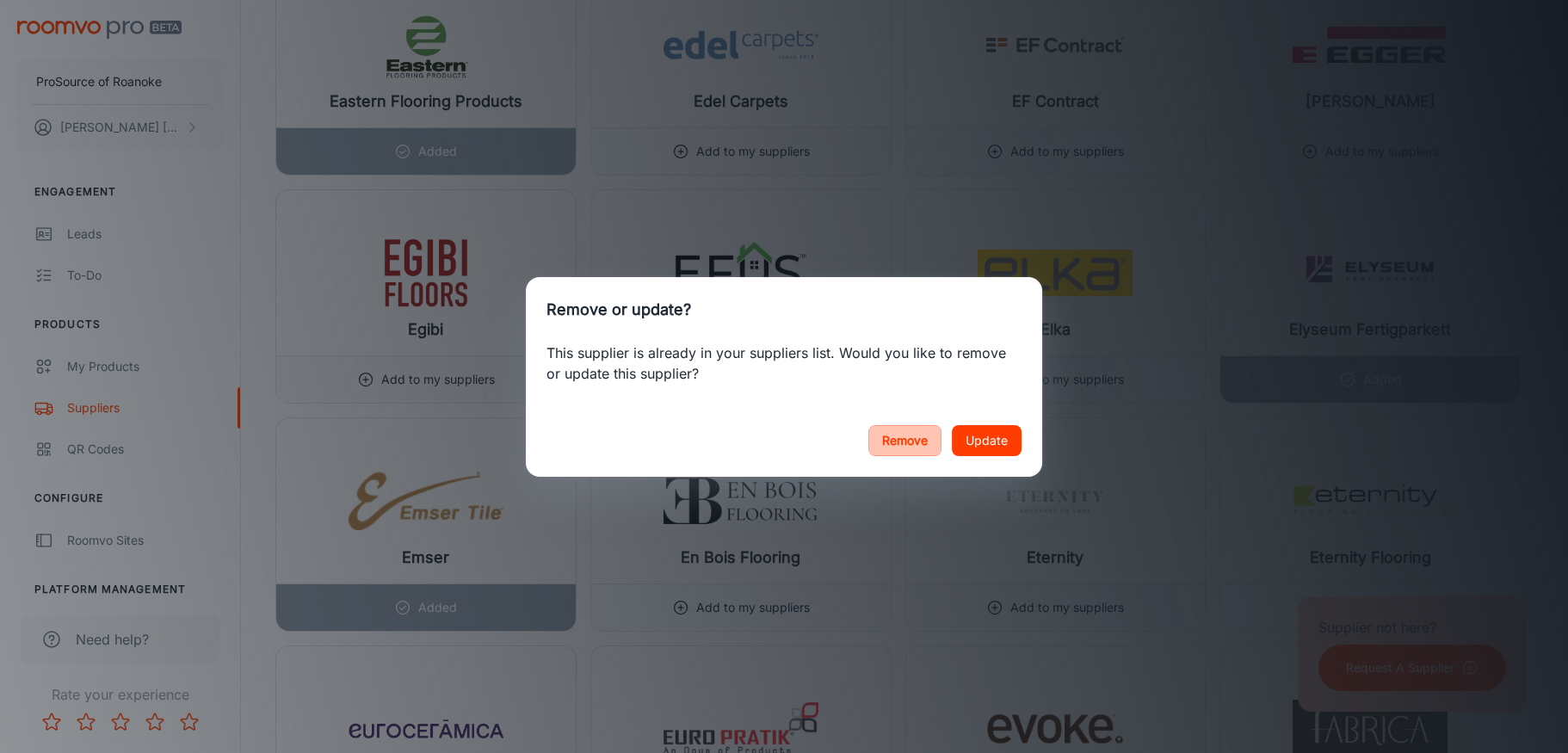
click at [909, 448] on button "Remove" at bounding box center [905, 440] width 73 height 31
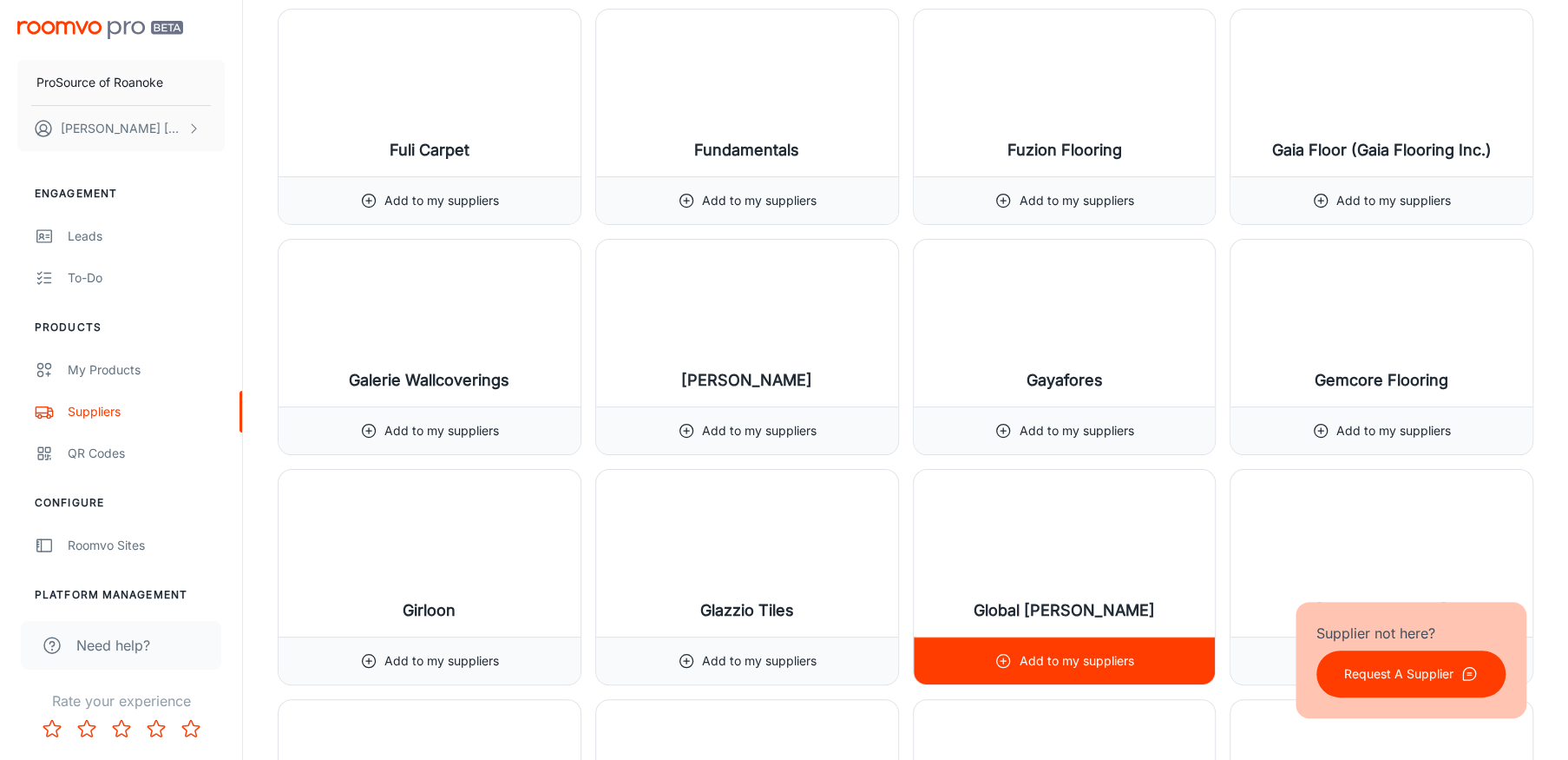
scroll to position [9552, 0]
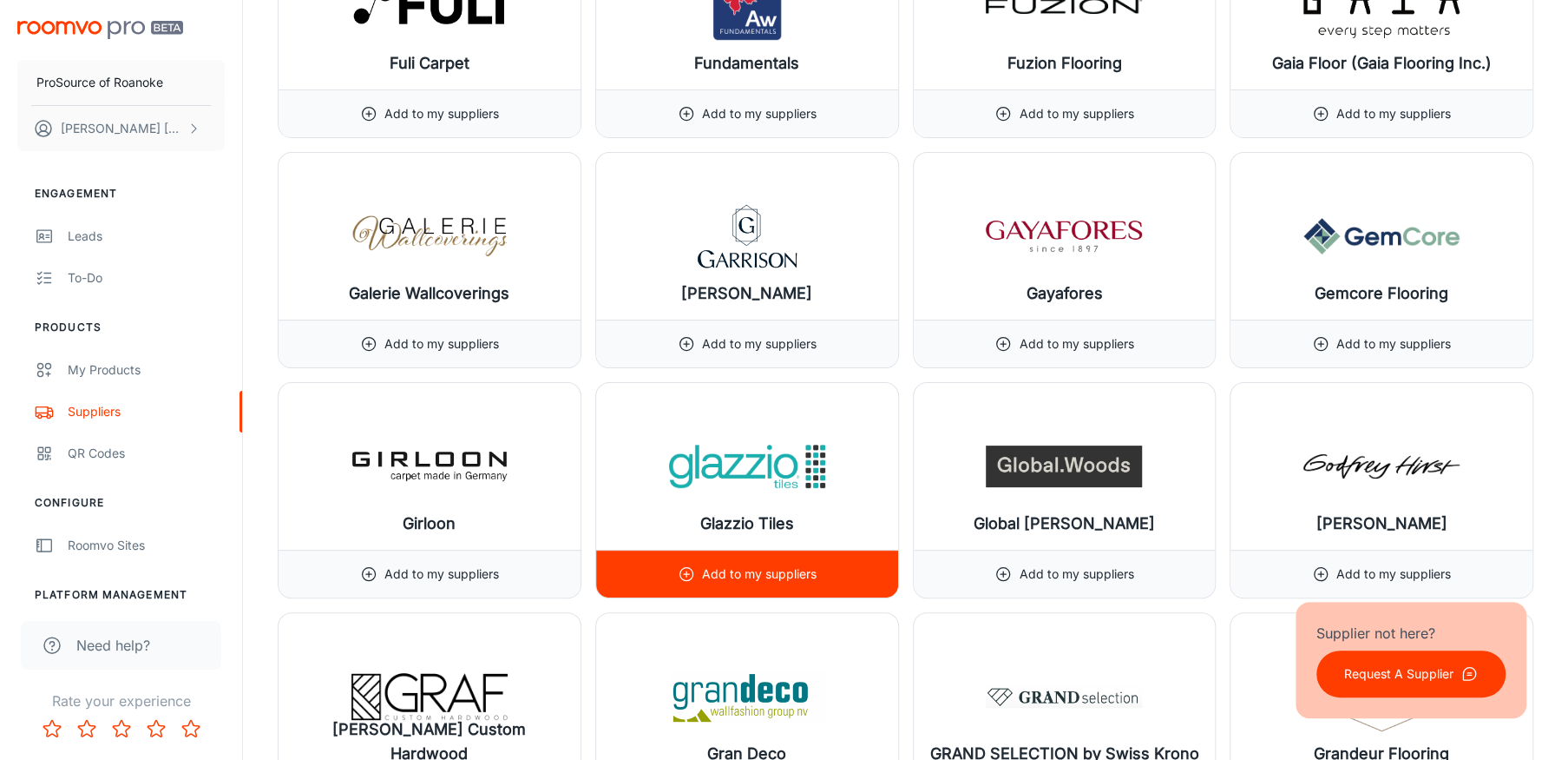
click at [753, 564] on p "Add to my suppliers" at bounding box center [760, 574] width 115 height 19
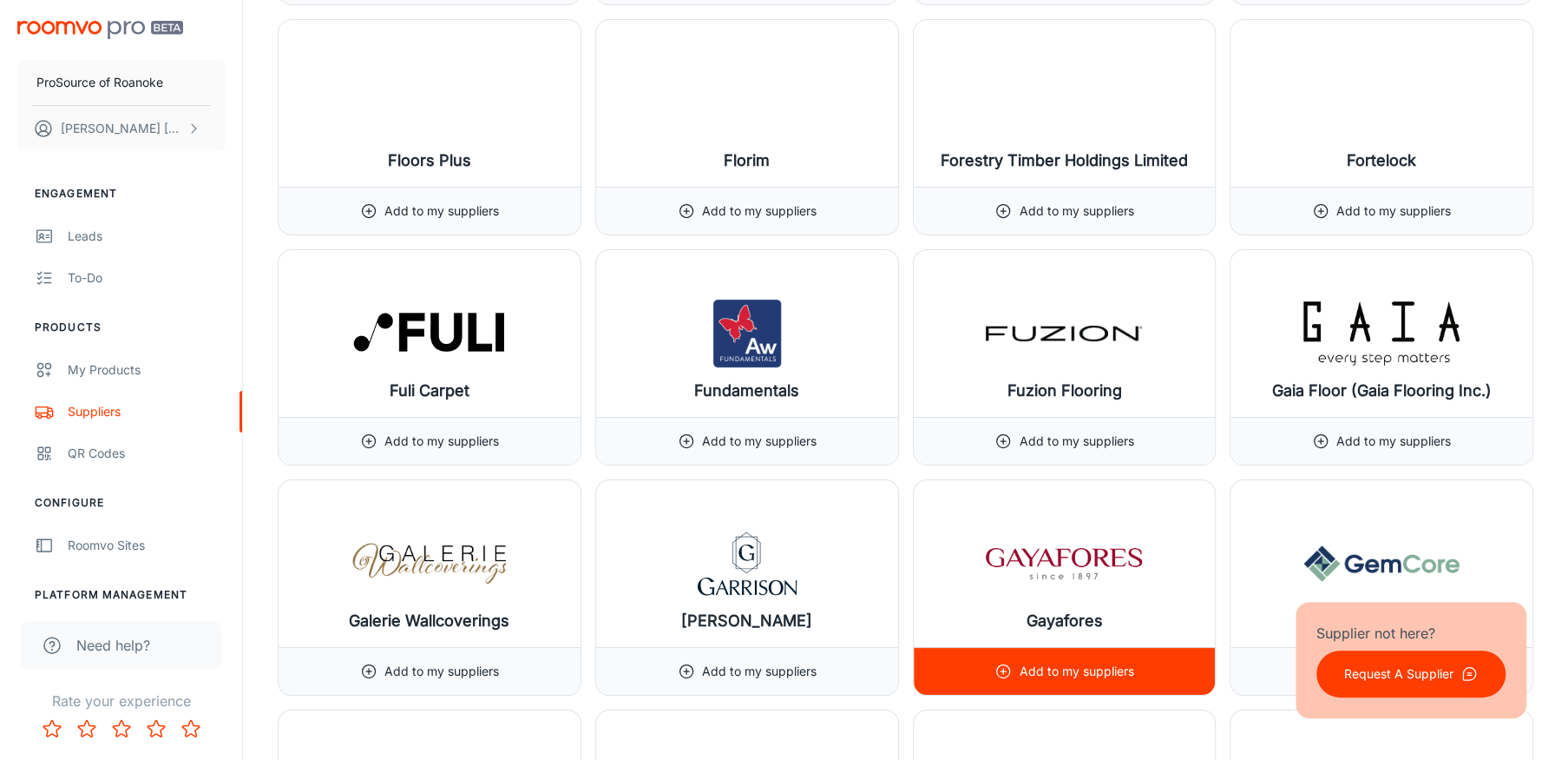
scroll to position [9204, 0]
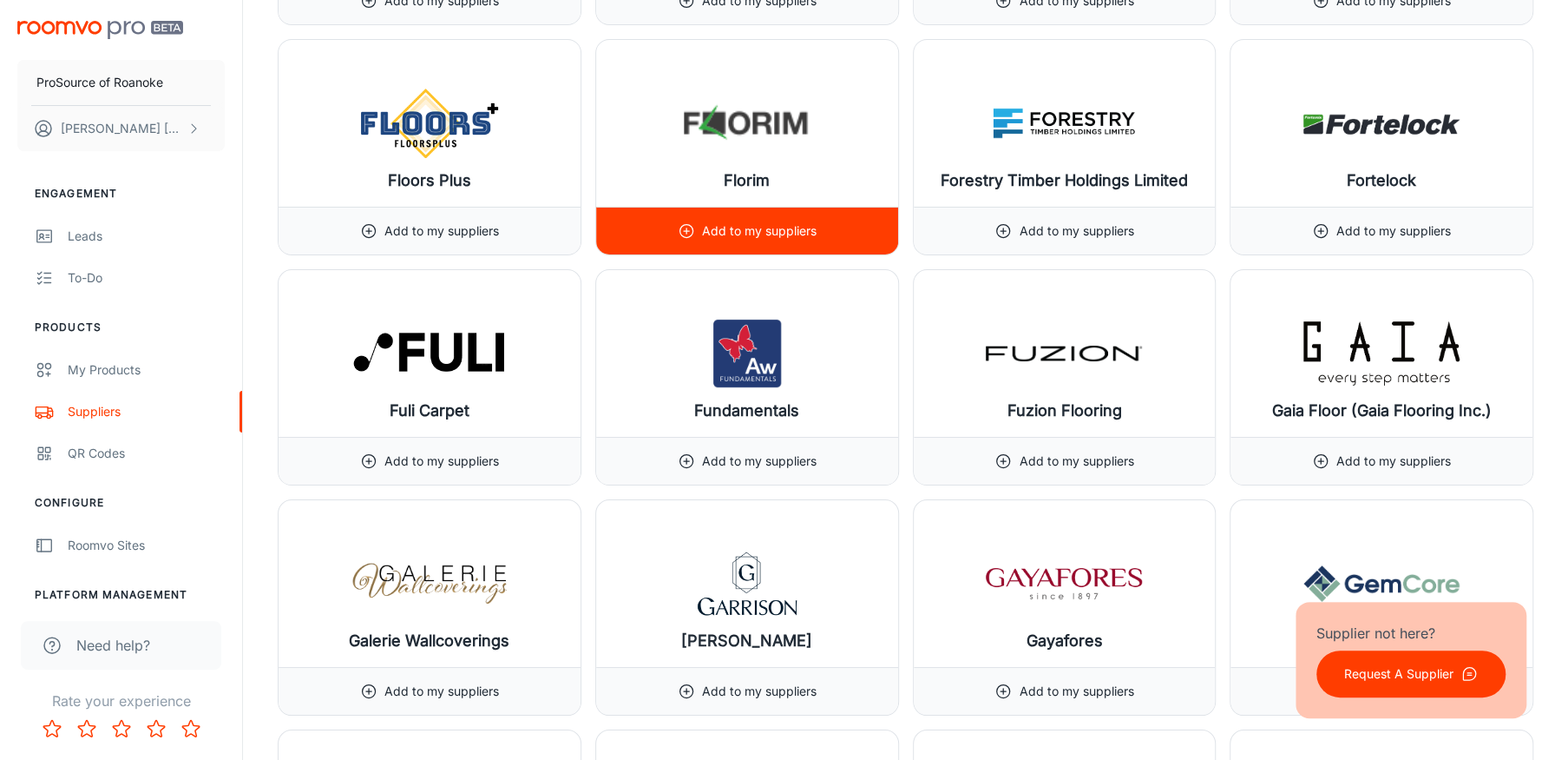
click at [735, 209] on div "Add to my suppliers" at bounding box center [746, 230] width 139 height 47
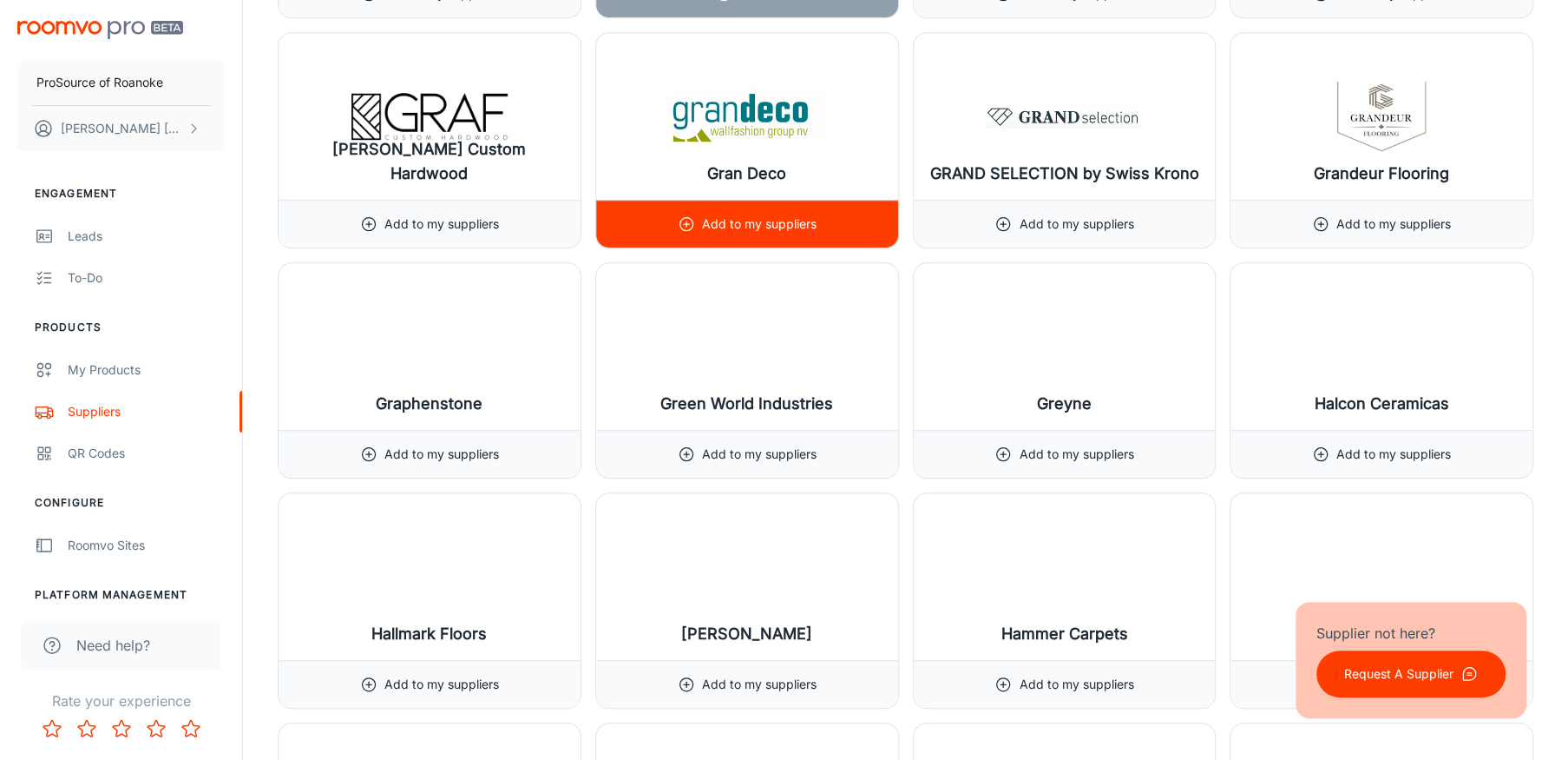
scroll to position [10159, 0]
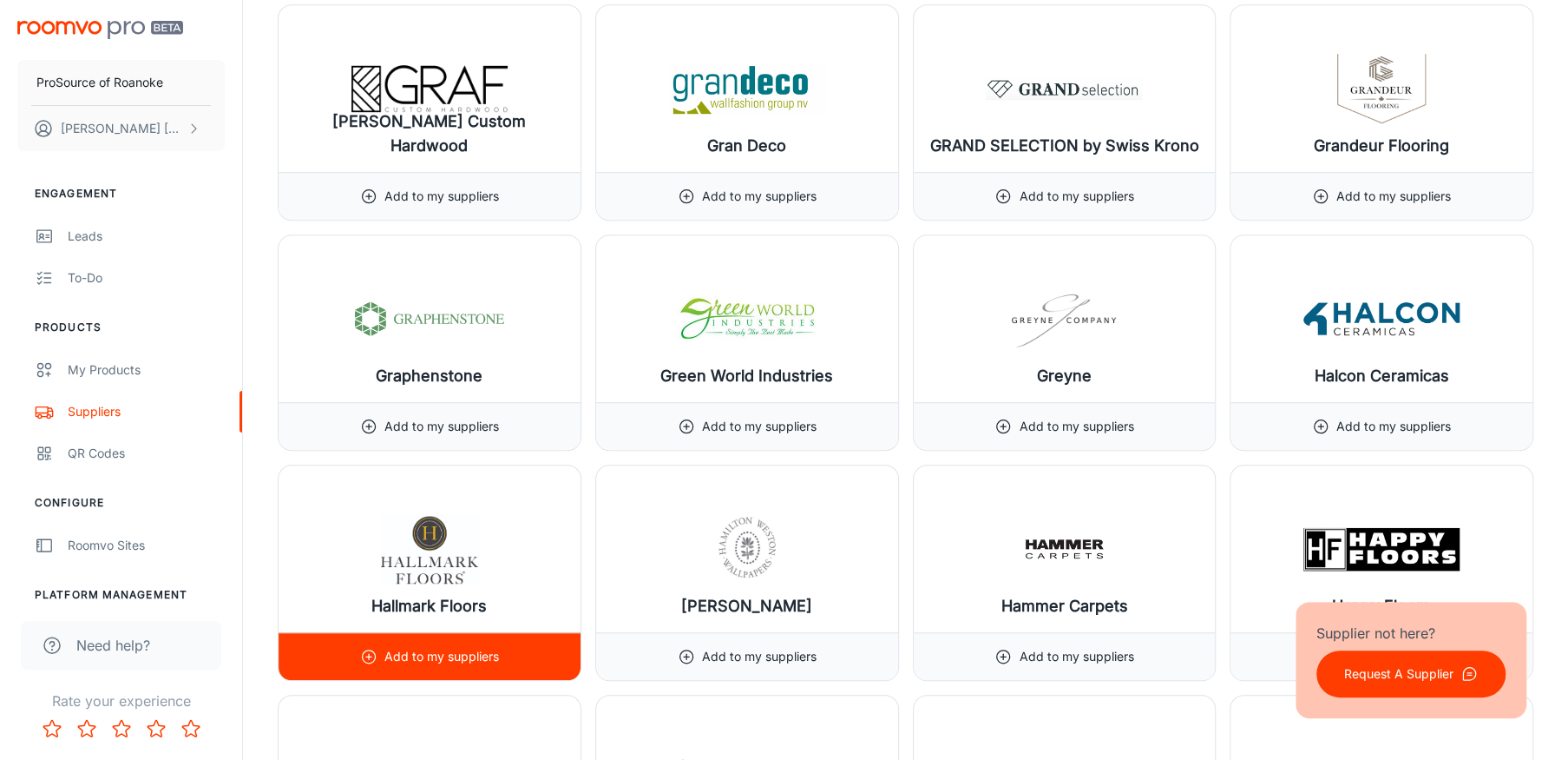
click at [430, 649] on p "Add to my suppliers" at bounding box center [441, 657] width 115 height 19
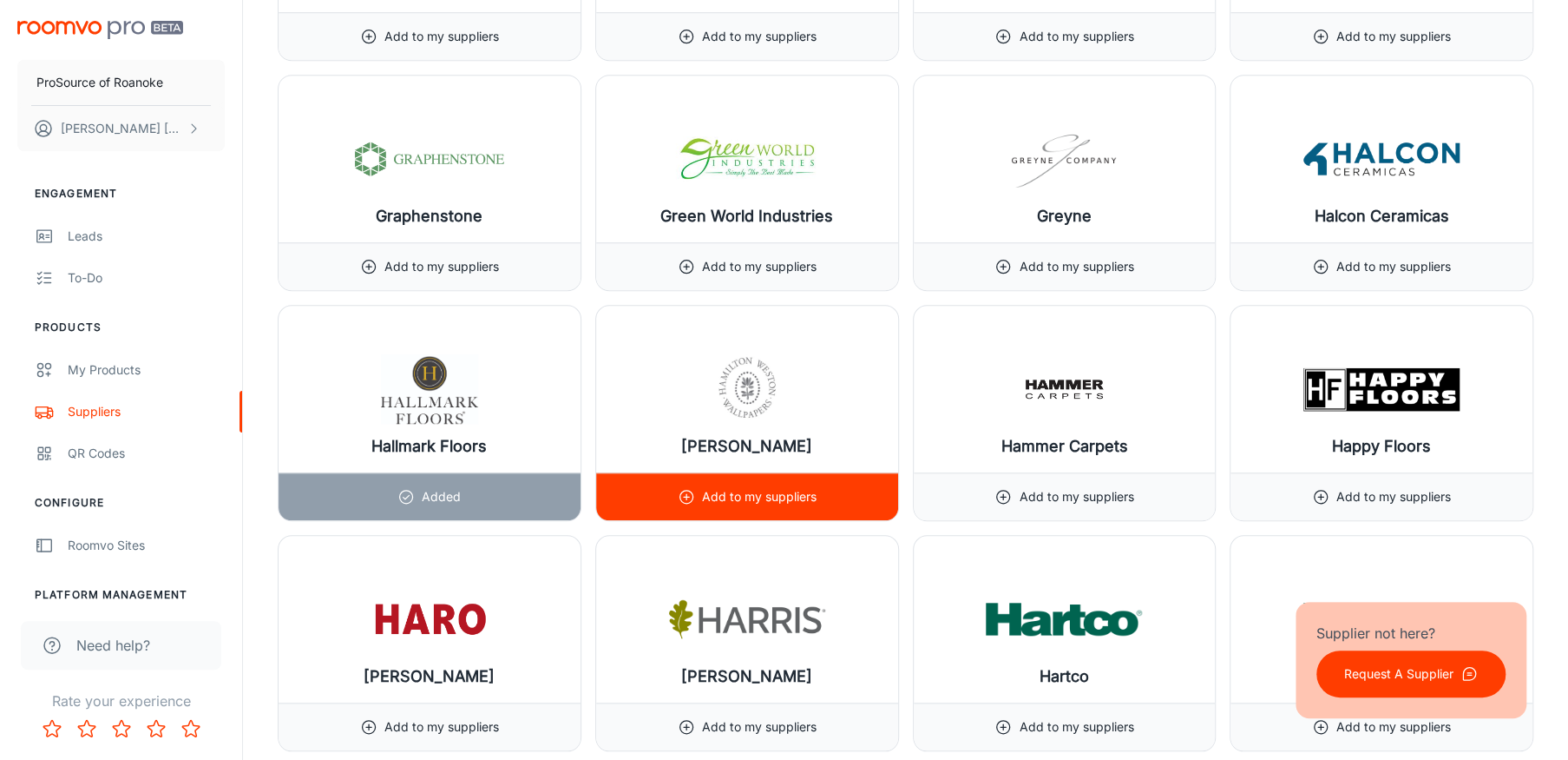
scroll to position [10333, 0]
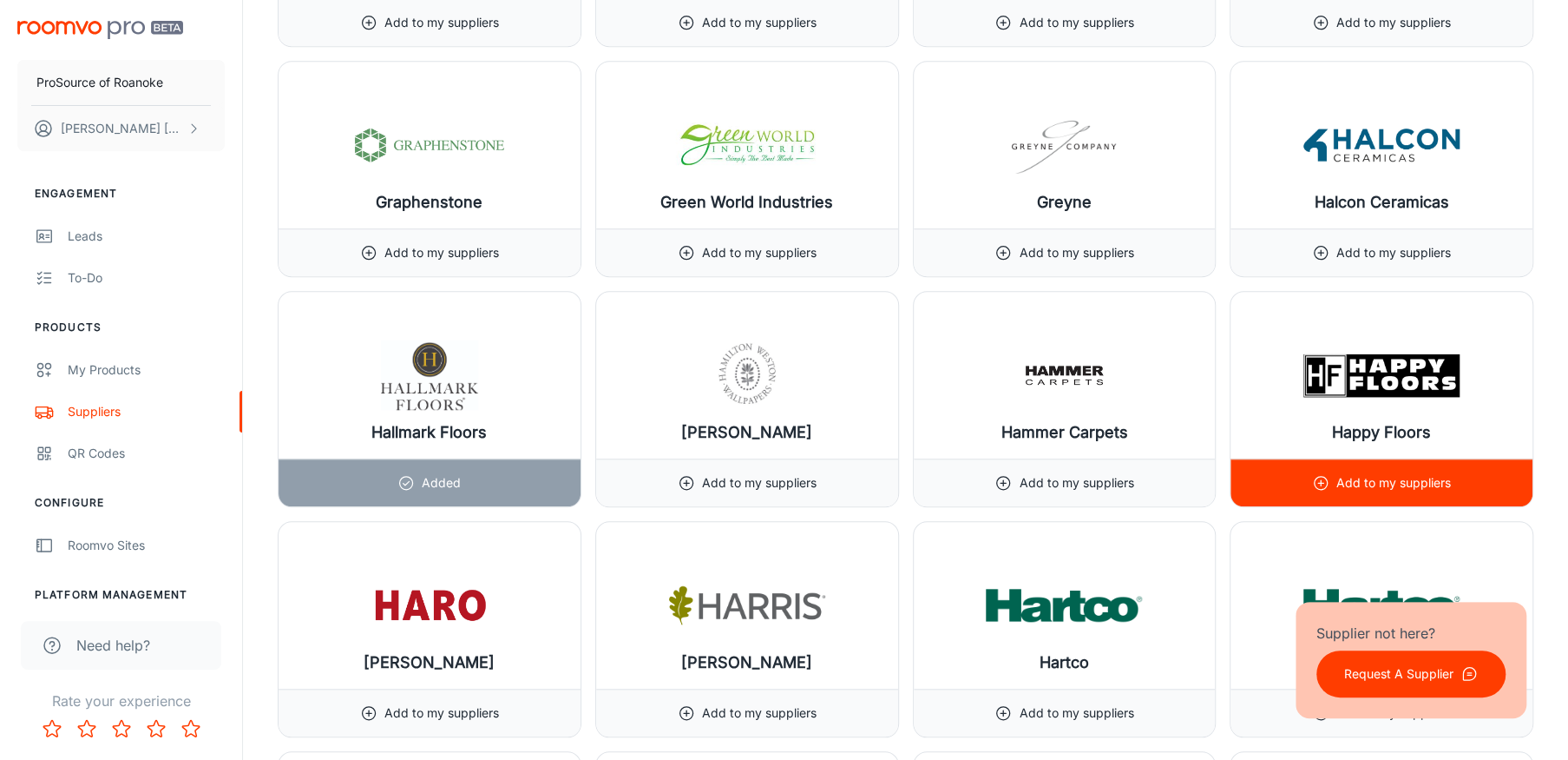
click at [1342, 473] on p "Add to my suppliers" at bounding box center [1394, 483] width 115 height 19
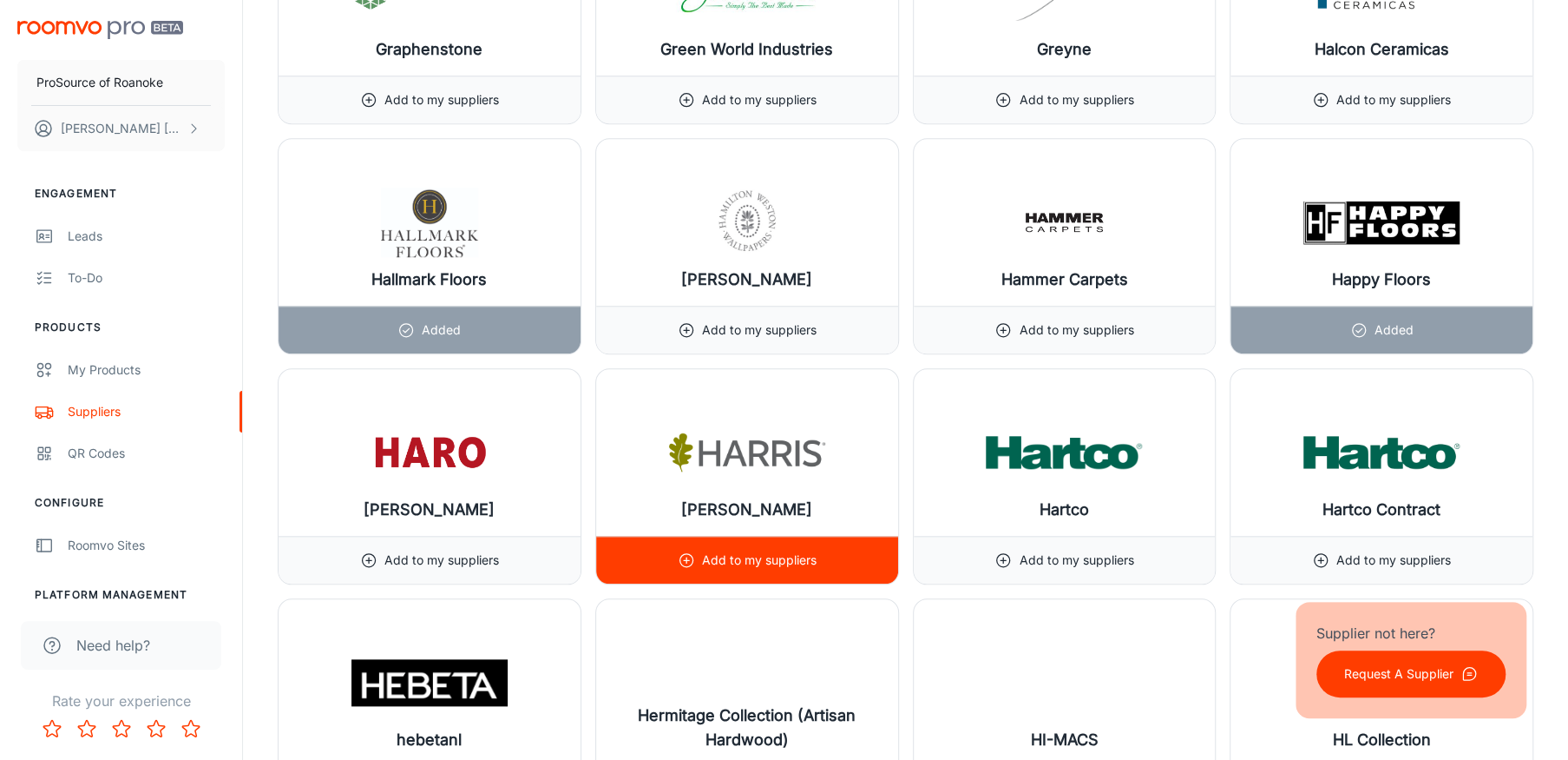
scroll to position [10507, 0]
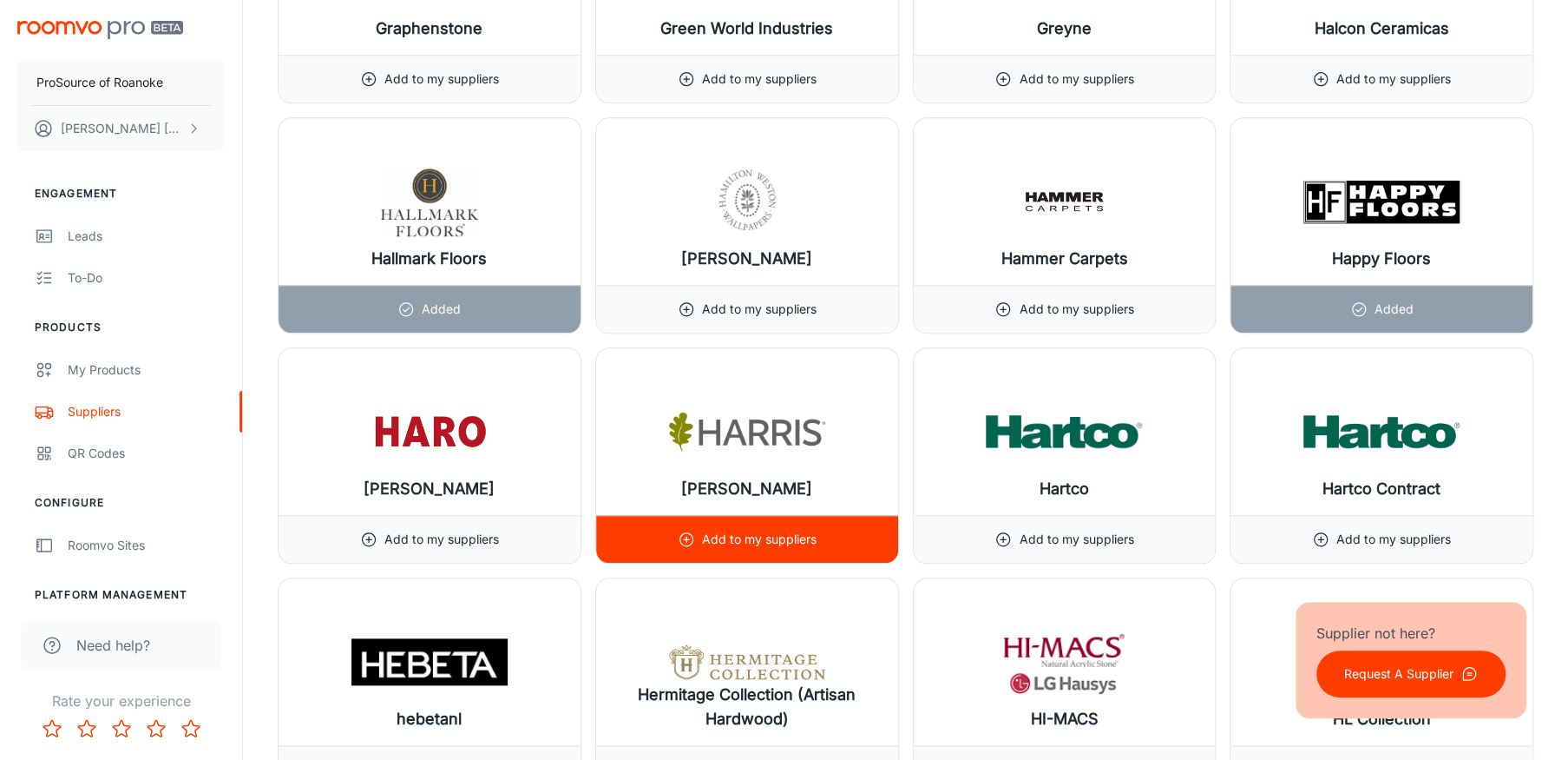
click at [719, 535] on p "Add to my suppliers" at bounding box center [760, 539] width 115 height 19
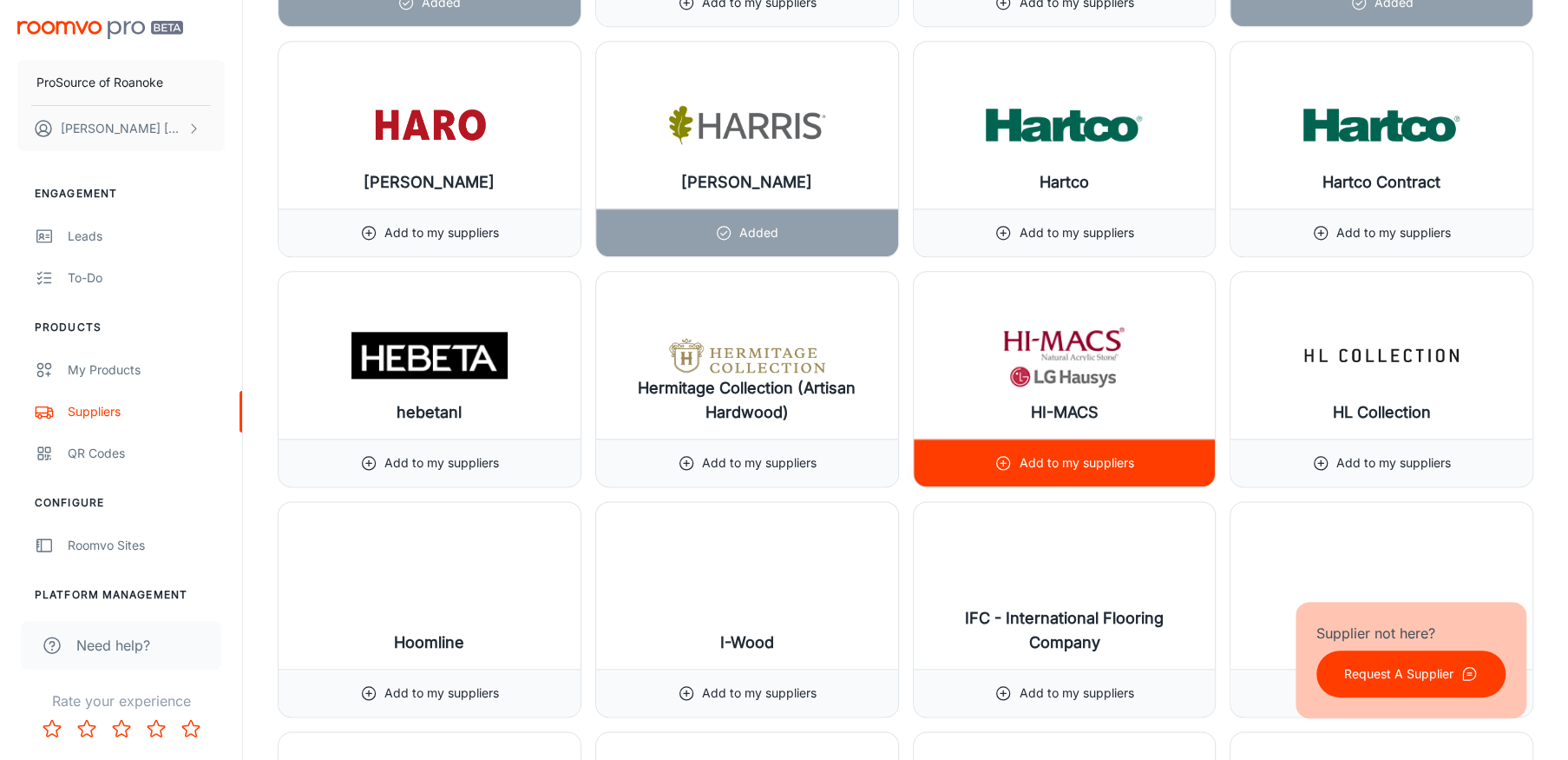
scroll to position [10854, 0]
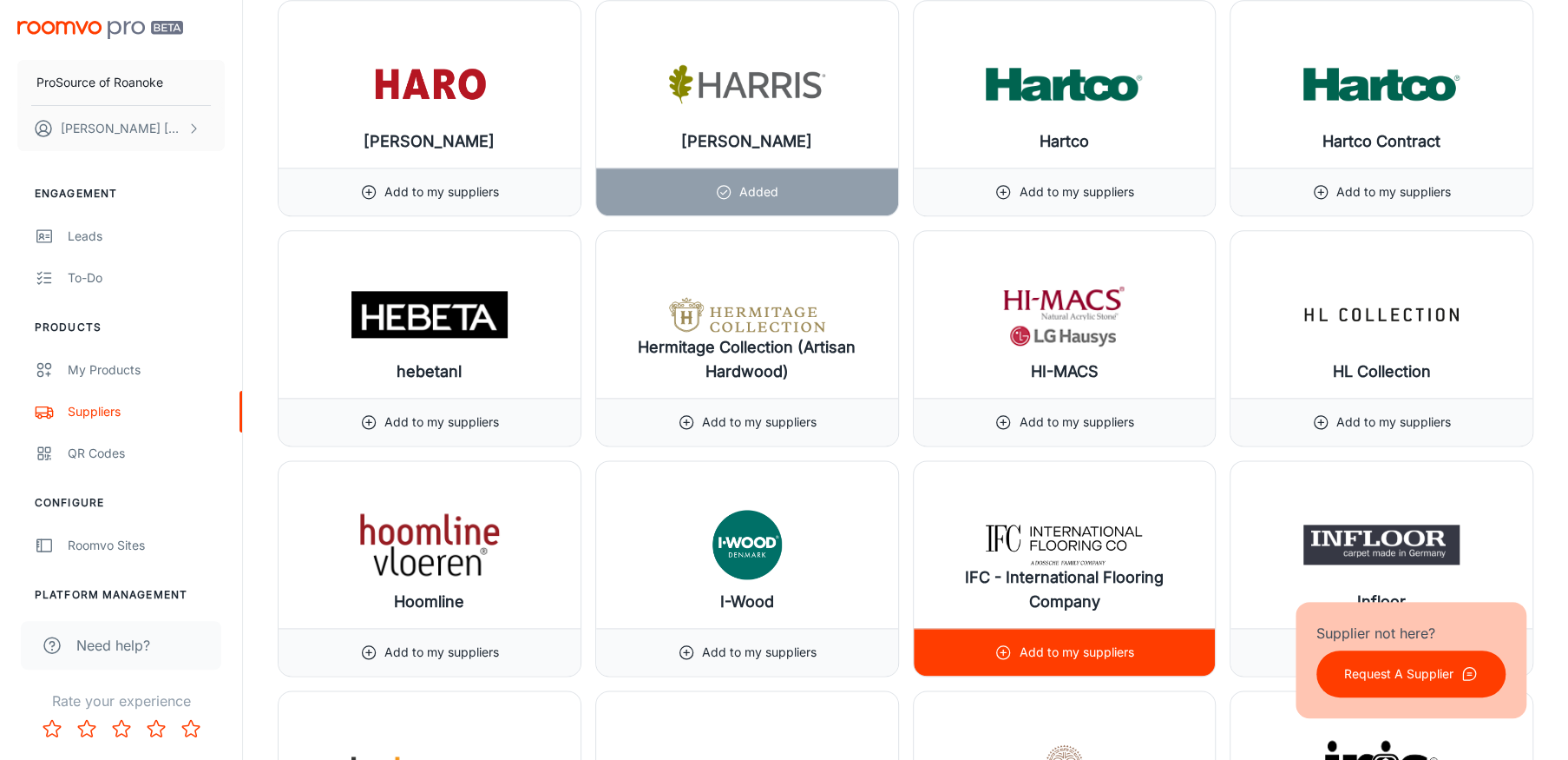
click at [1056, 643] on p "Add to my suppliers" at bounding box center [1076, 652] width 115 height 19
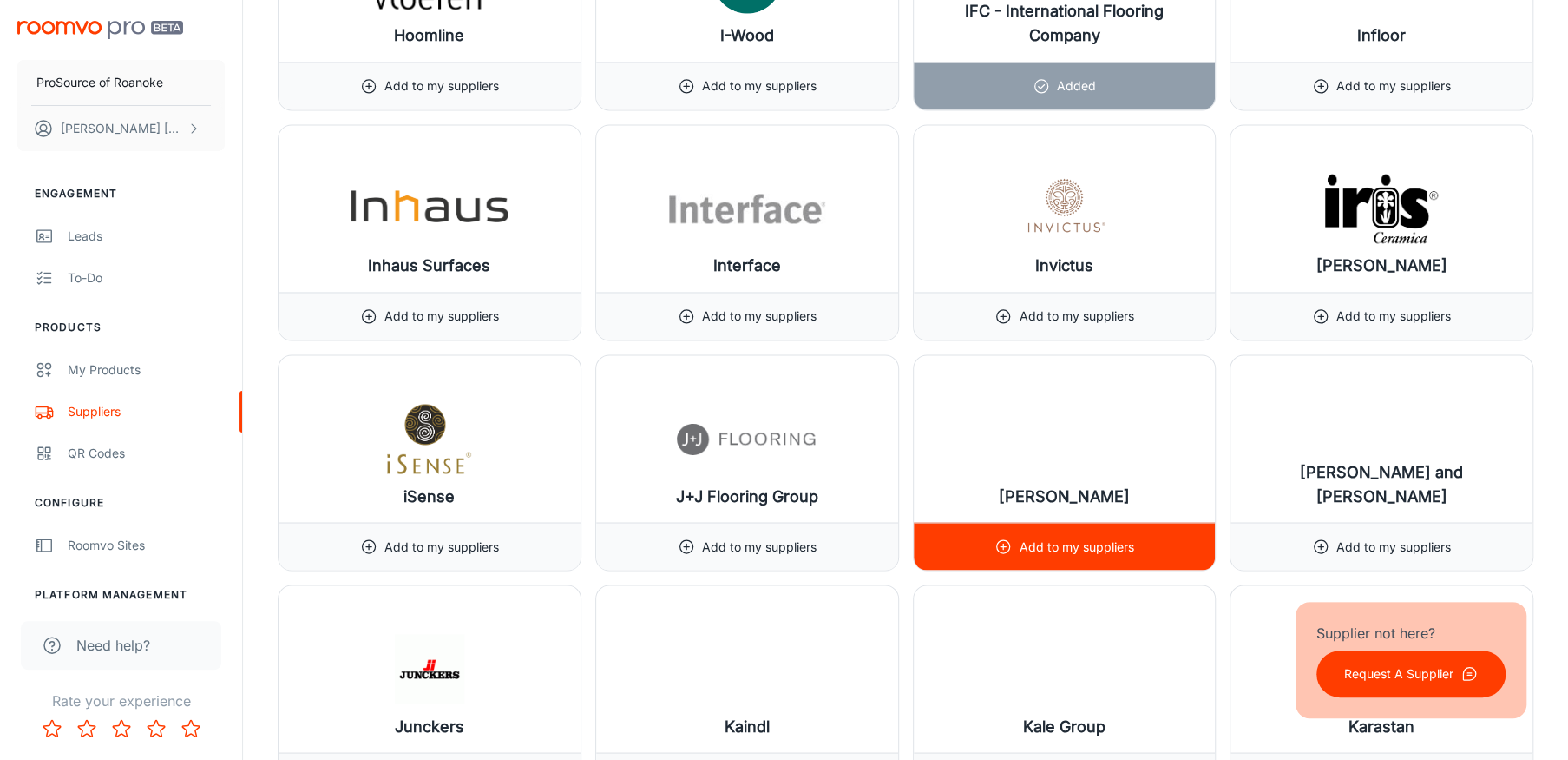
scroll to position [11462, 0]
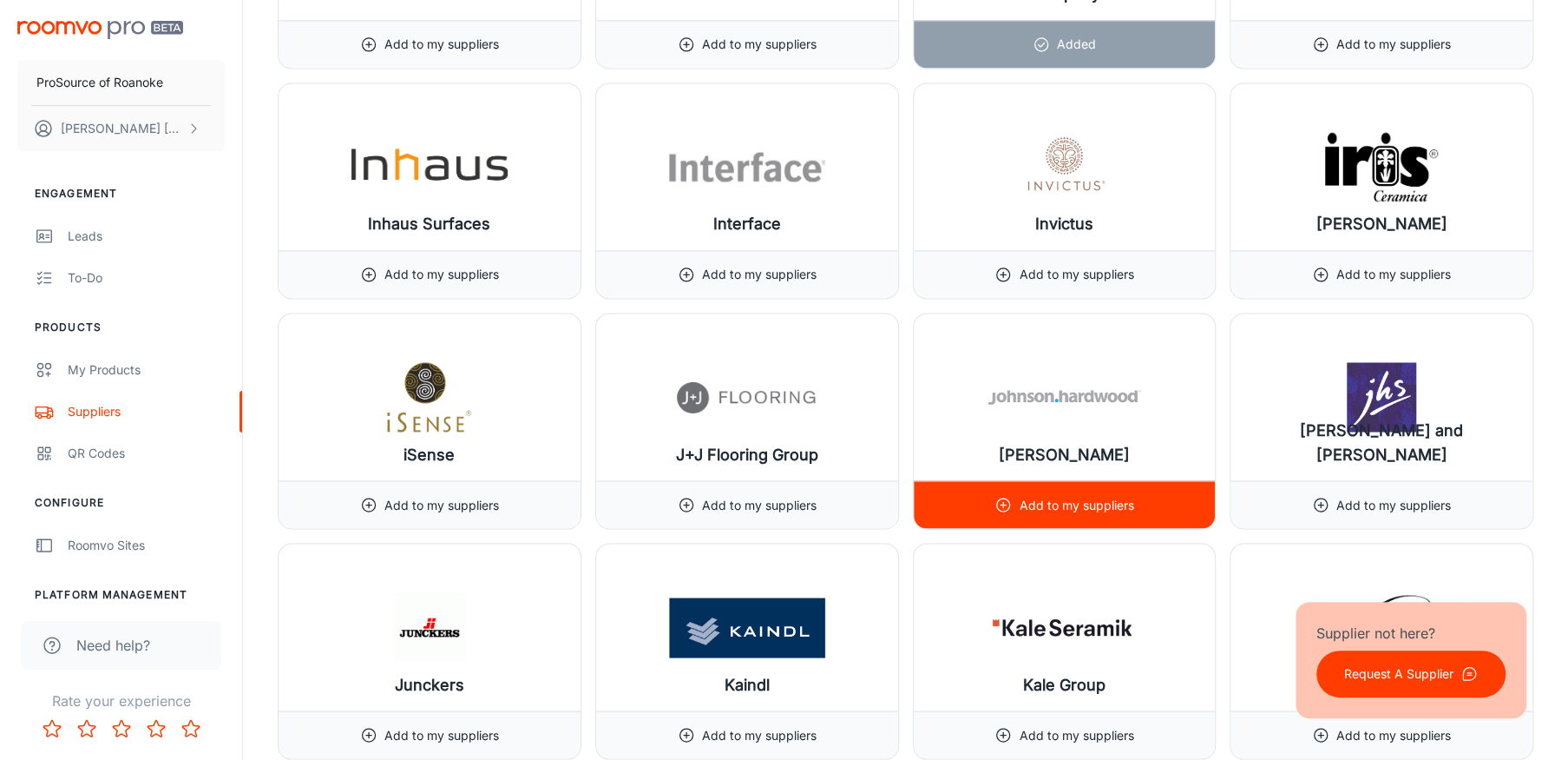
click at [1020, 495] on p "Add to my suppliers" at bounding box center [1076, 505] width 115 height 19
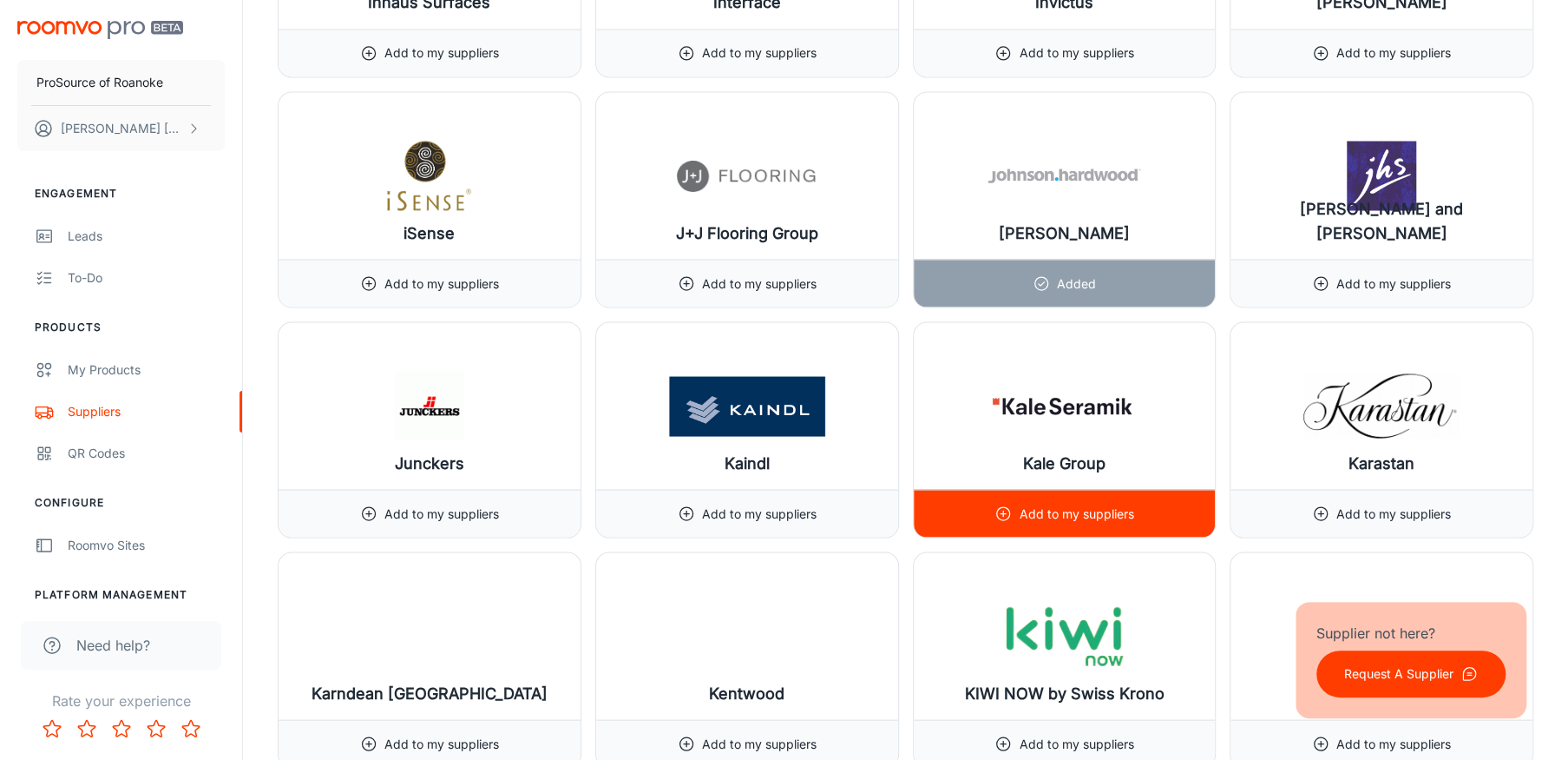
scroll to position [11722, 0]
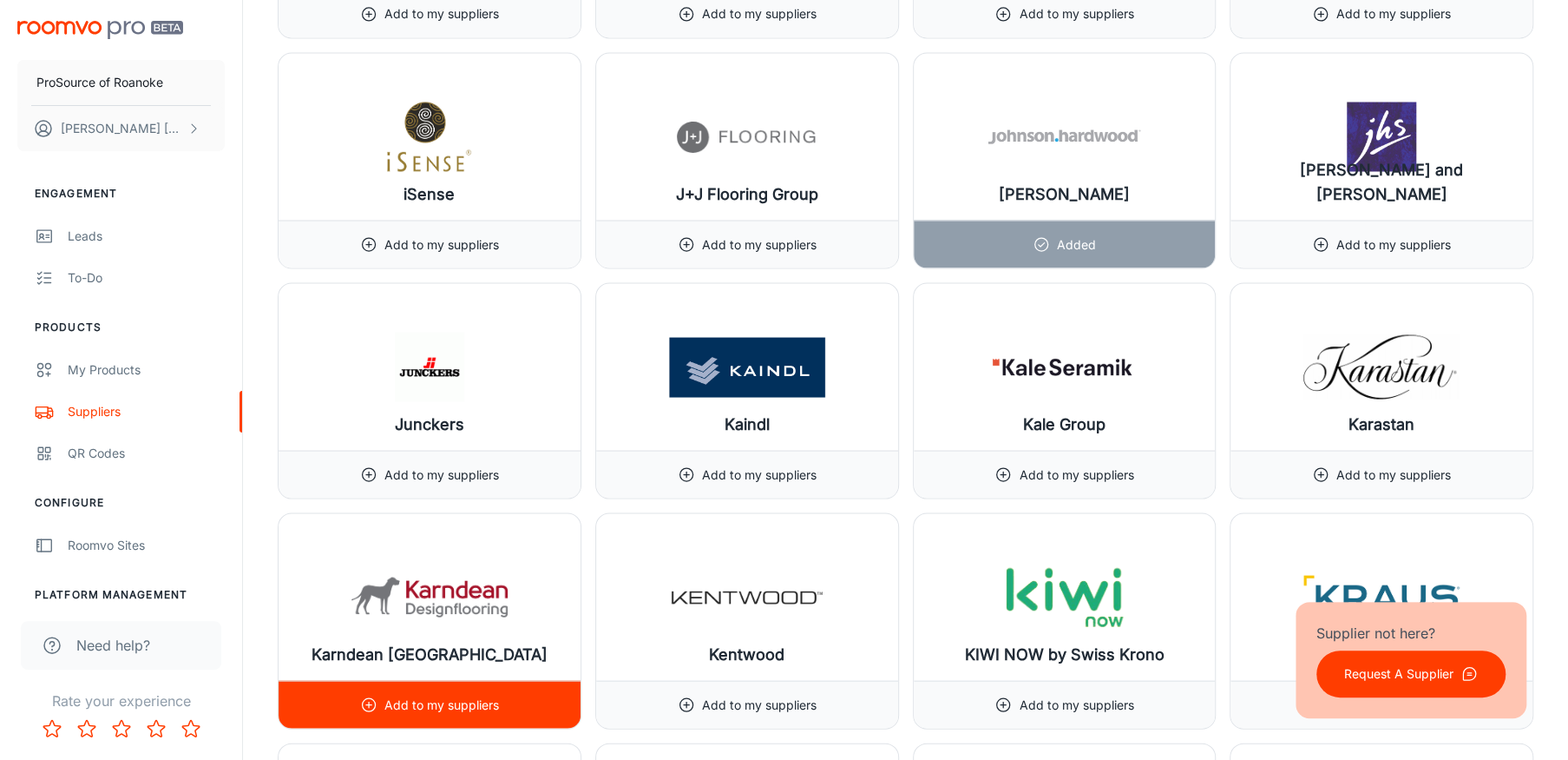
click at [461, 695] on p "Add to my suppliers" at bounding box center [441, 705] width 115 height 19
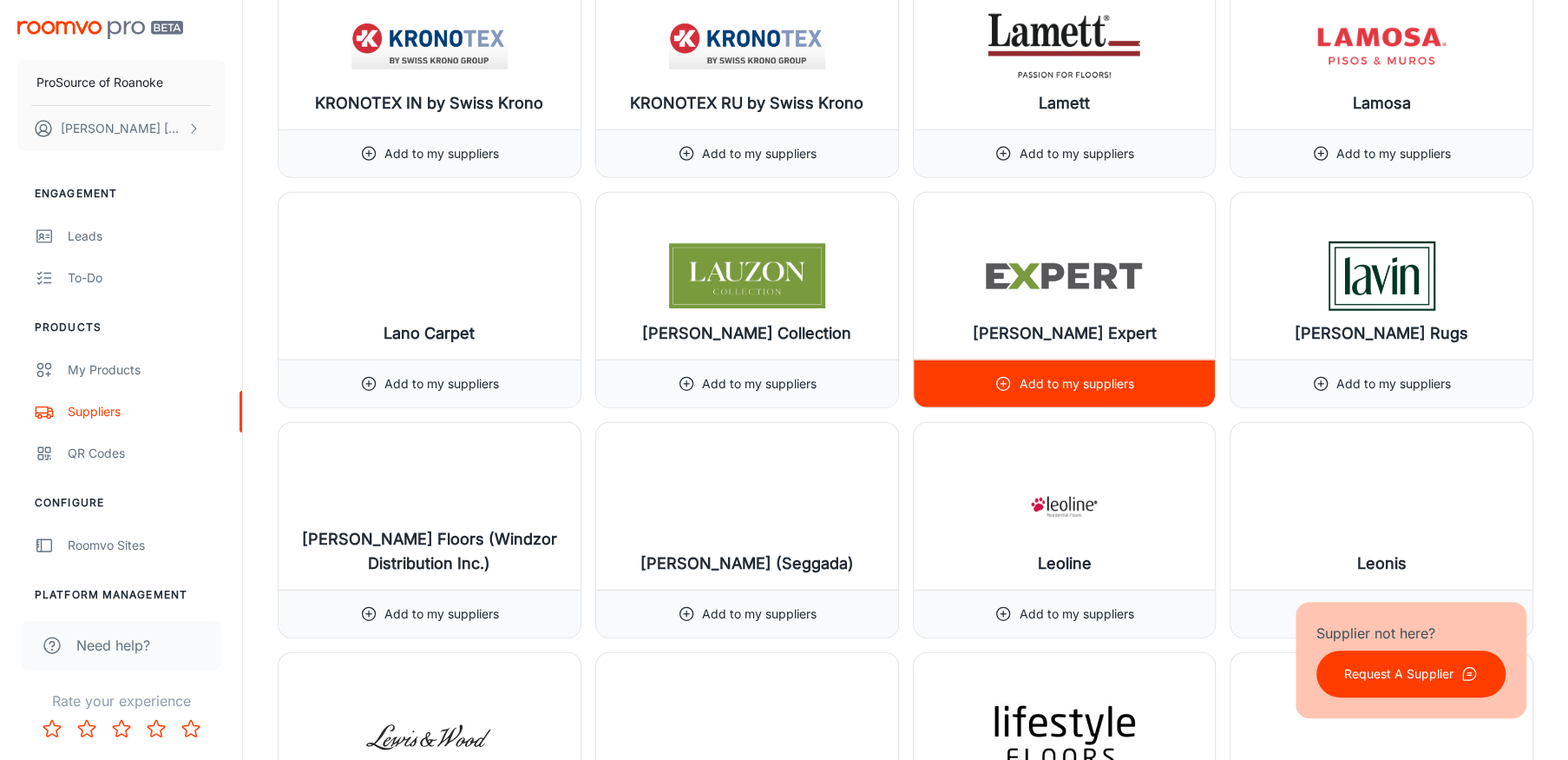
scroll to position [12764, 0]
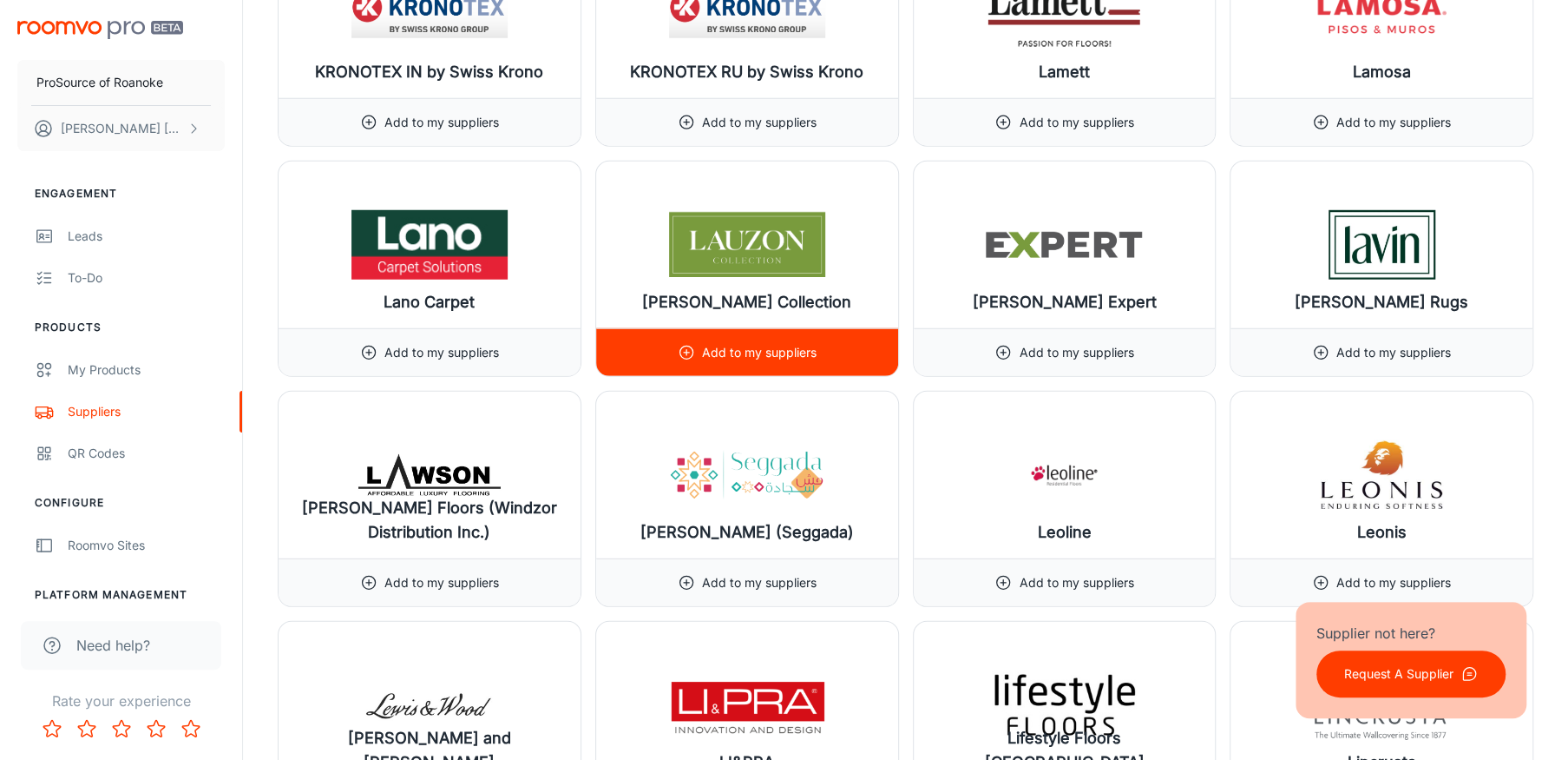
click at [716, 344] on p "Add to my suppliers" at bounding box center [760, 353] width 115 height 19
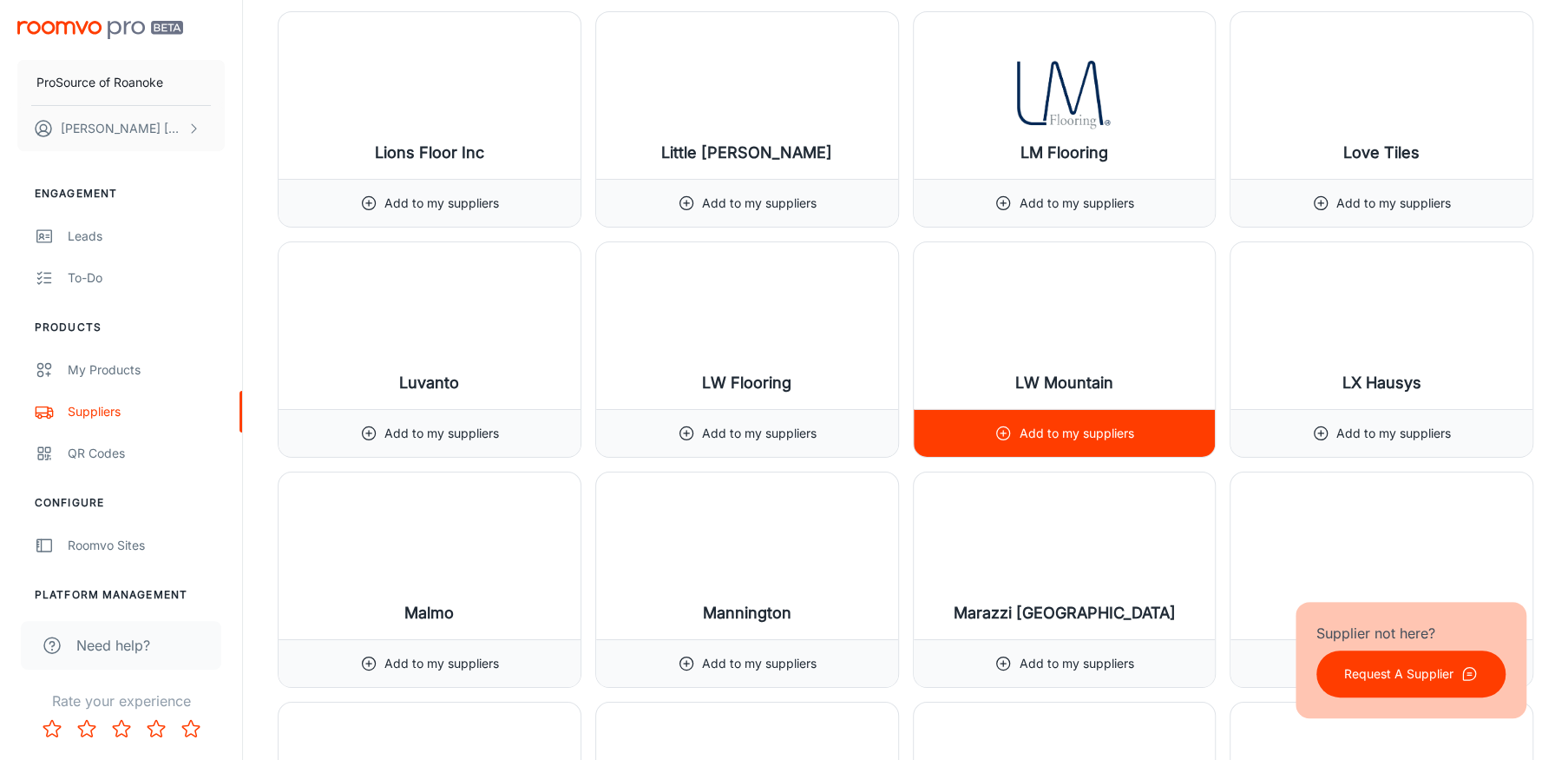
scroll to position [13633, 0]
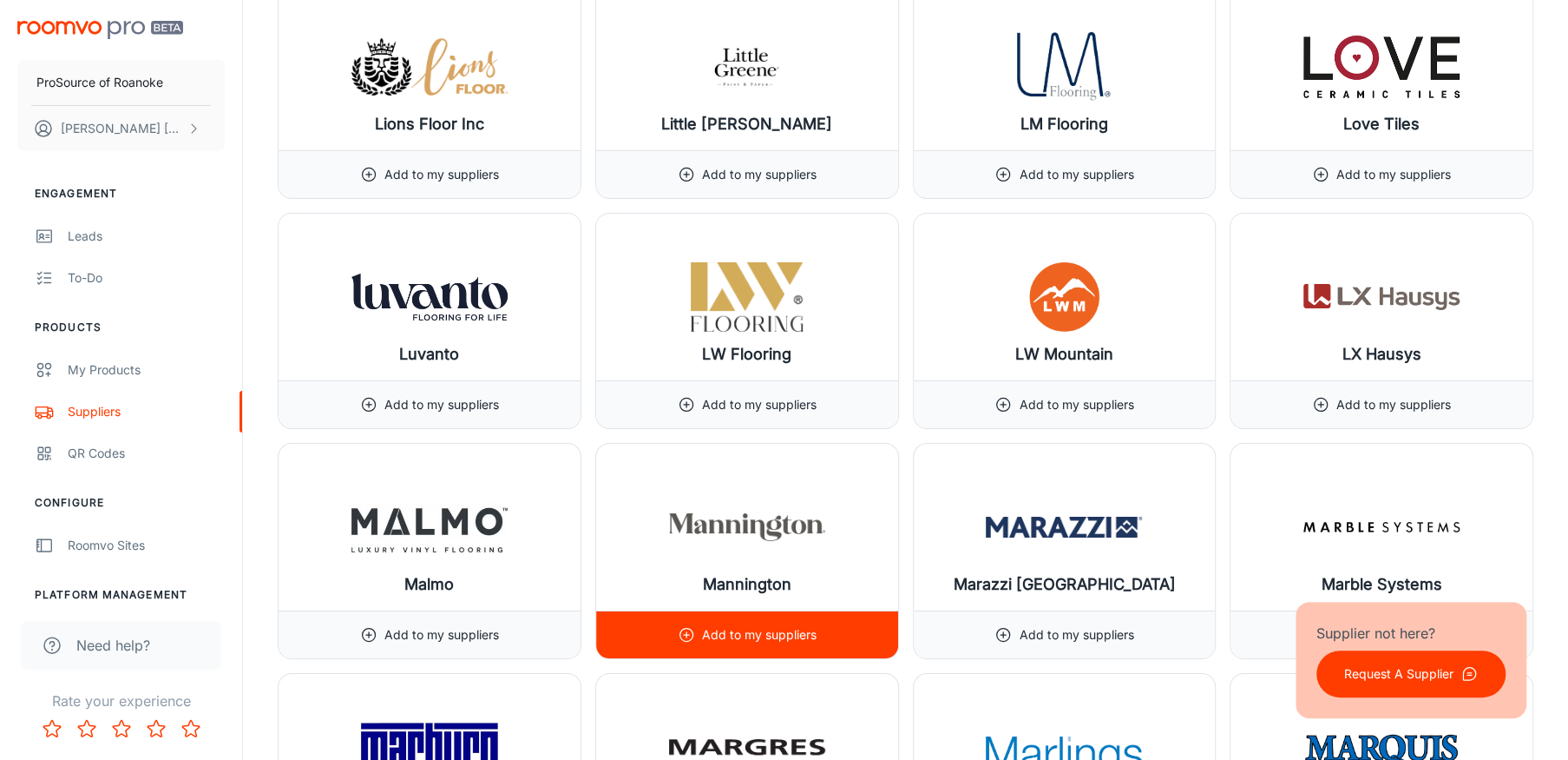
click at [719, 625] on p "Add to my suppliers" at bounding box center [760, 635] width 115 height 19
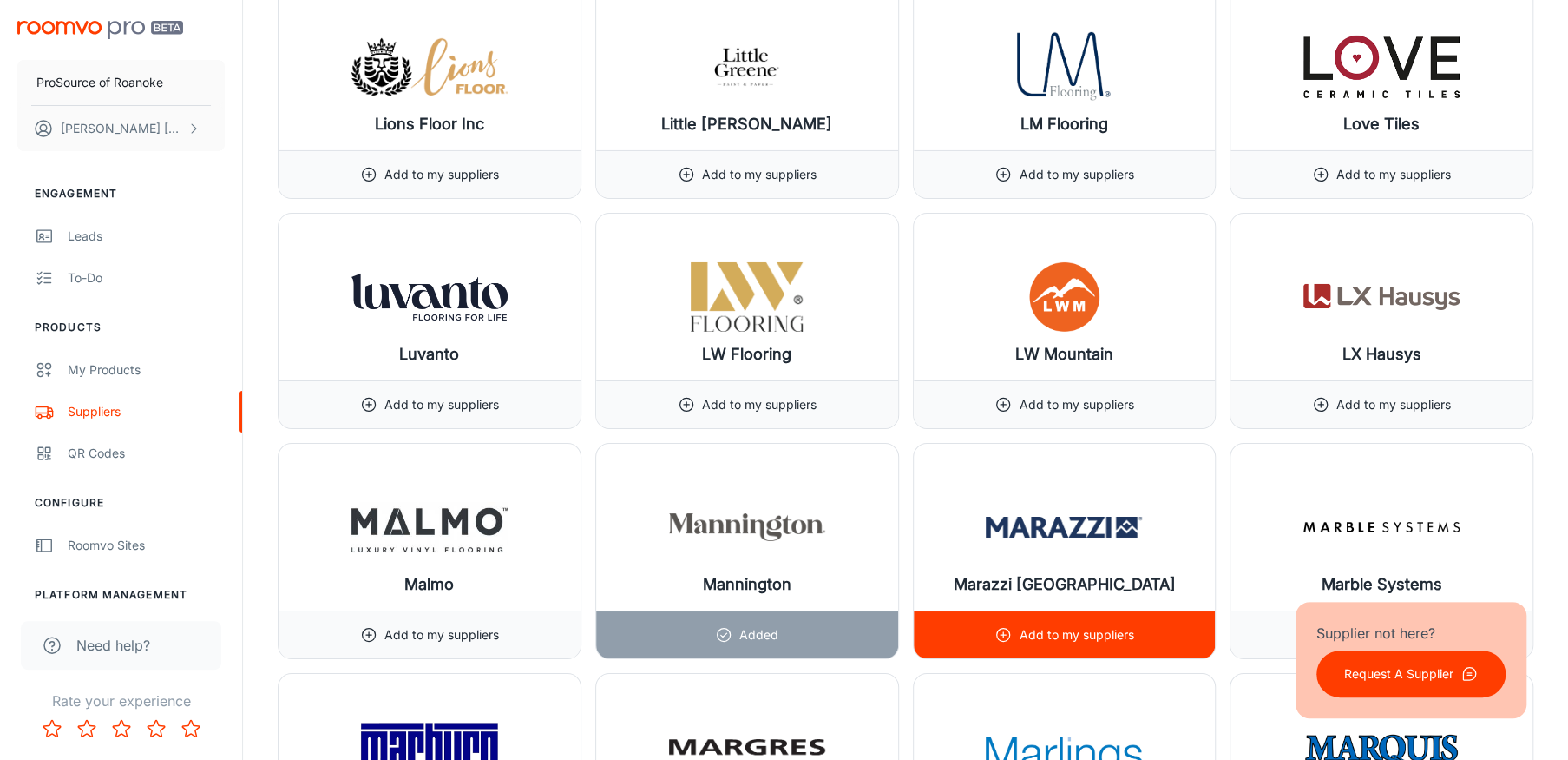
click at [1039, 625] on p "Add to my suppliers" at bounding box center [1076, 635] width 115 height 19
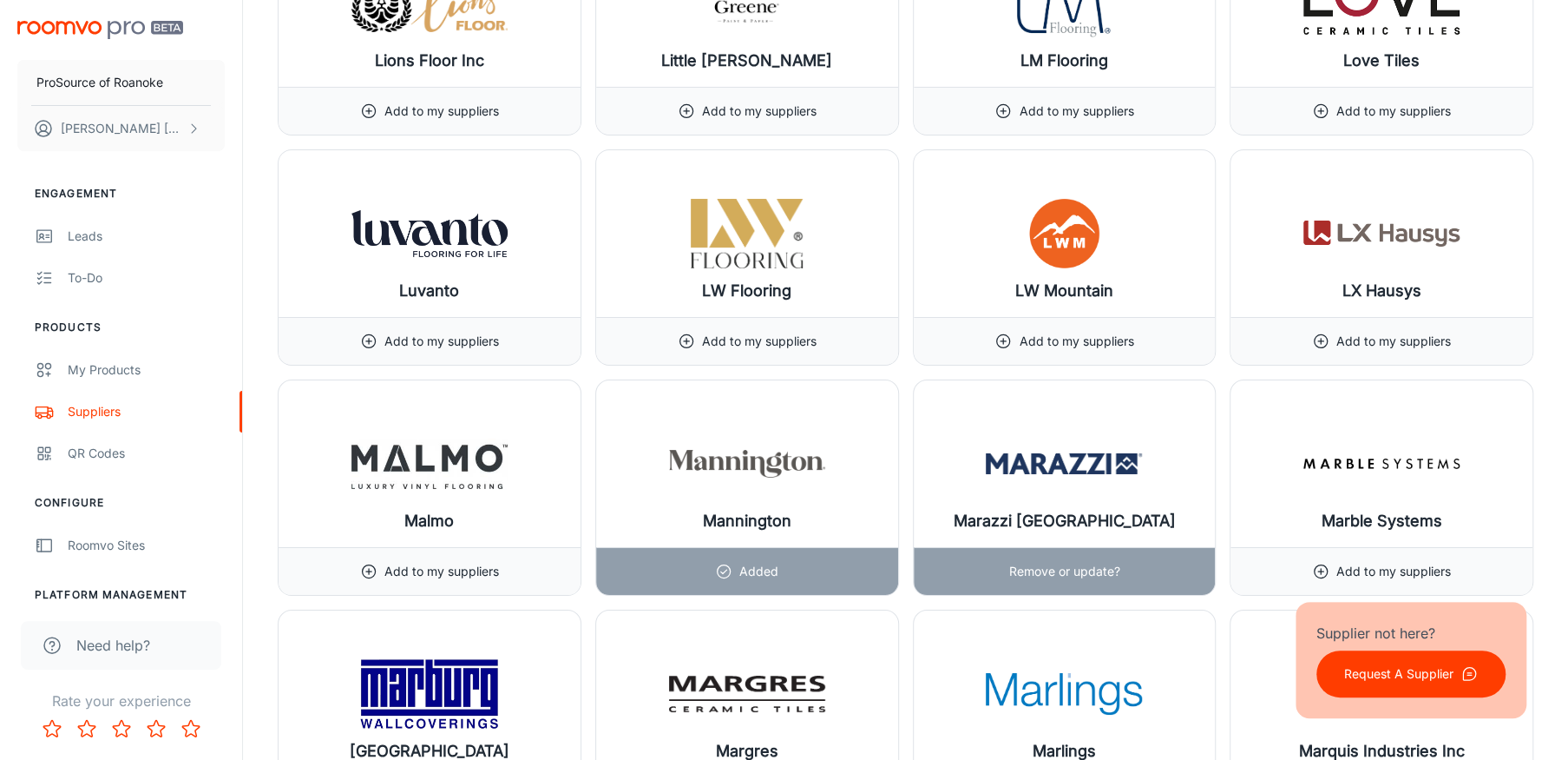
scroll to position [13806, 0]
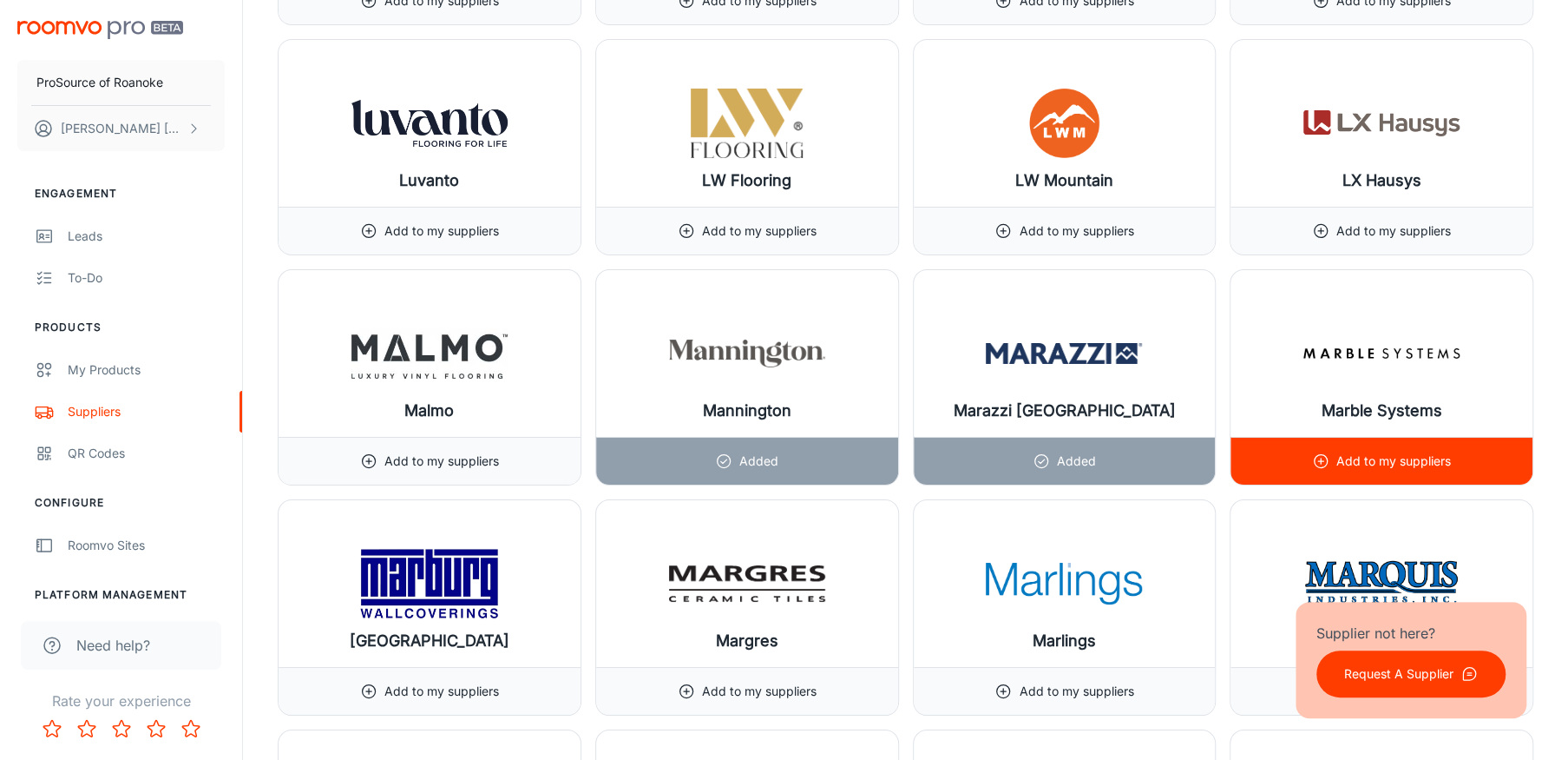
click at [1339, 451] on p "Add to my suppliers" at bounding box center [1394, 461] width 115 height 19
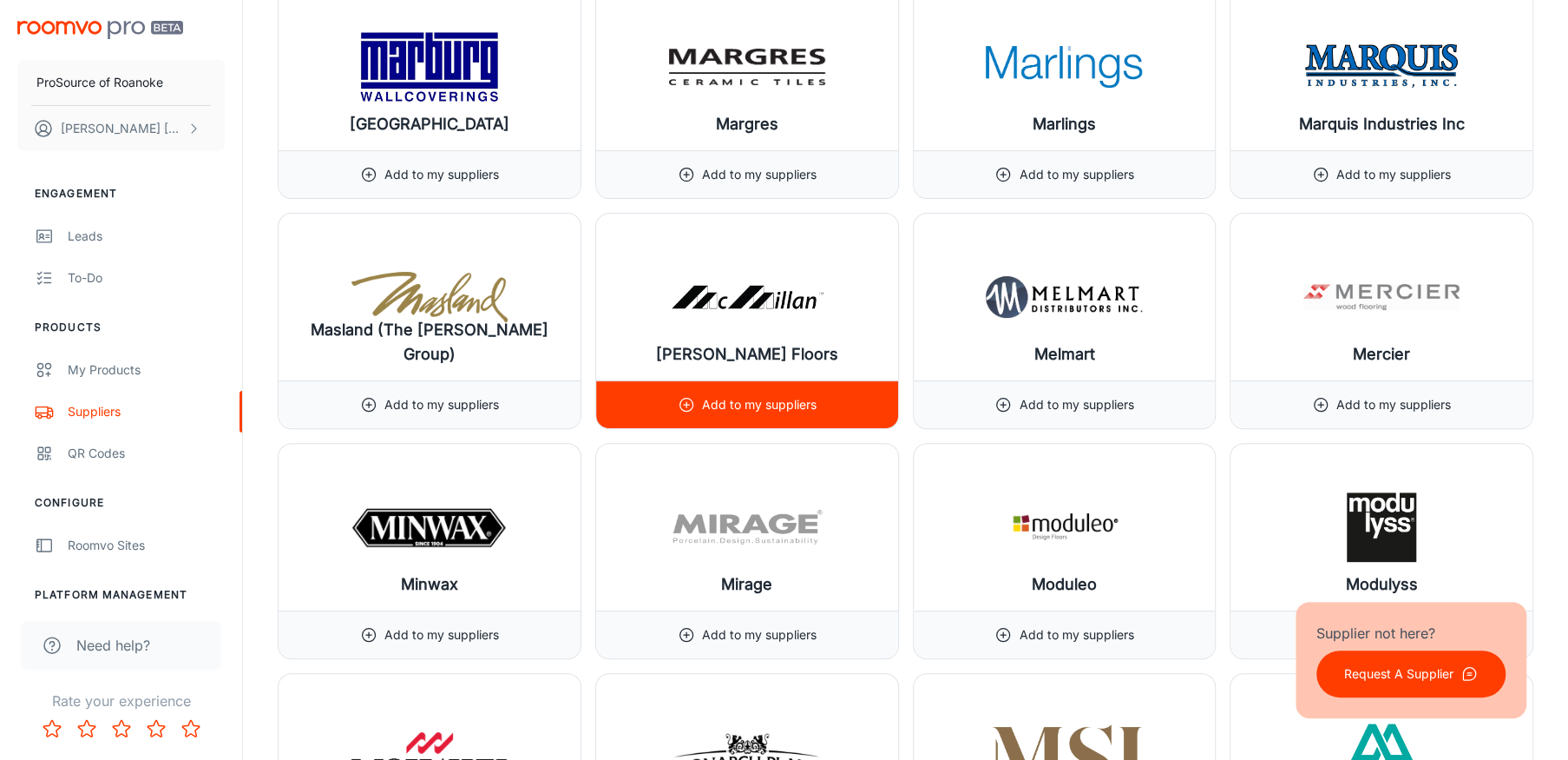
scroll to position [14327, 0]
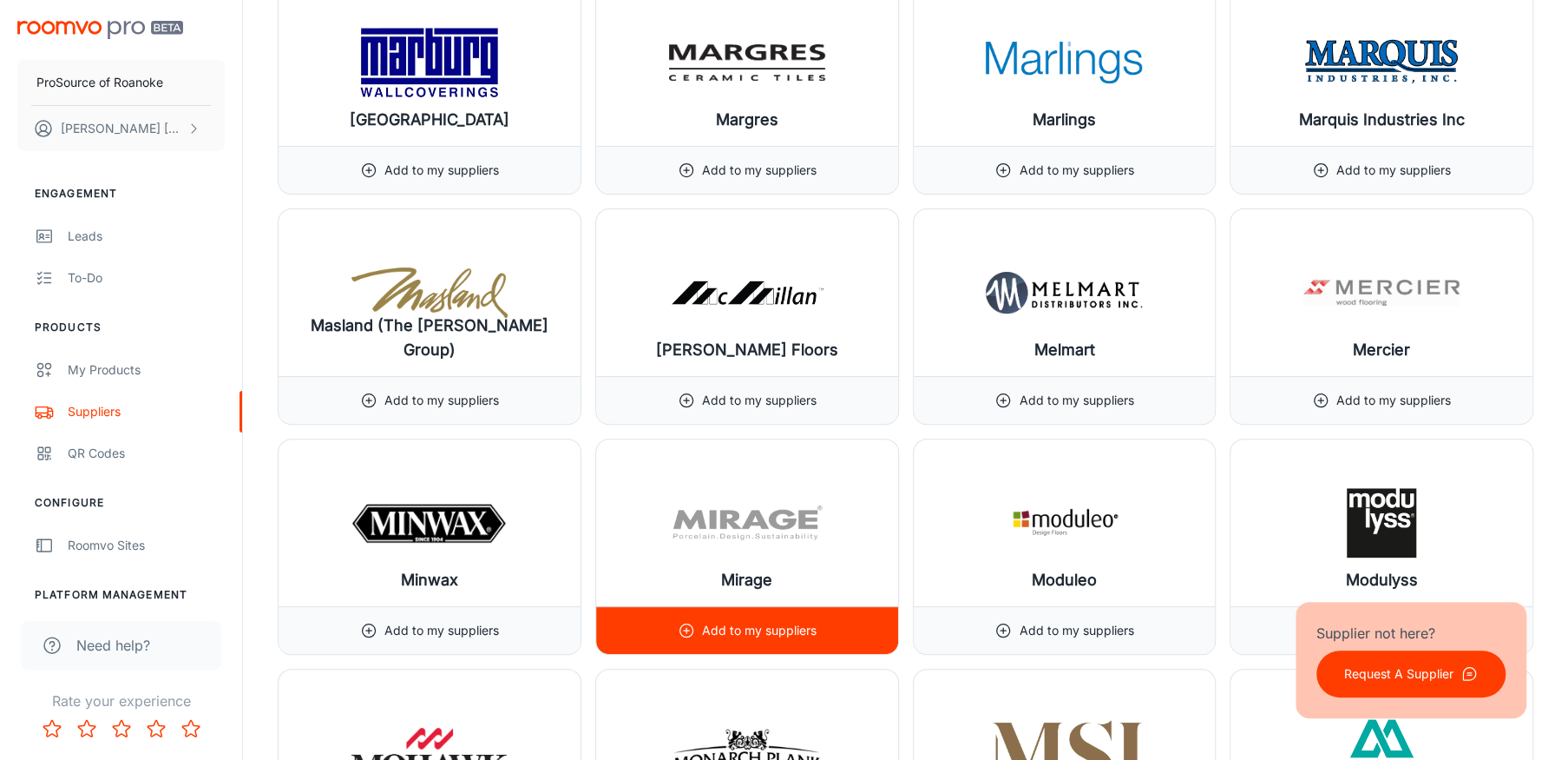
click at [739, 620] on p "Add to my suppliers" at bounding box center [760, 630] width 115 height 19
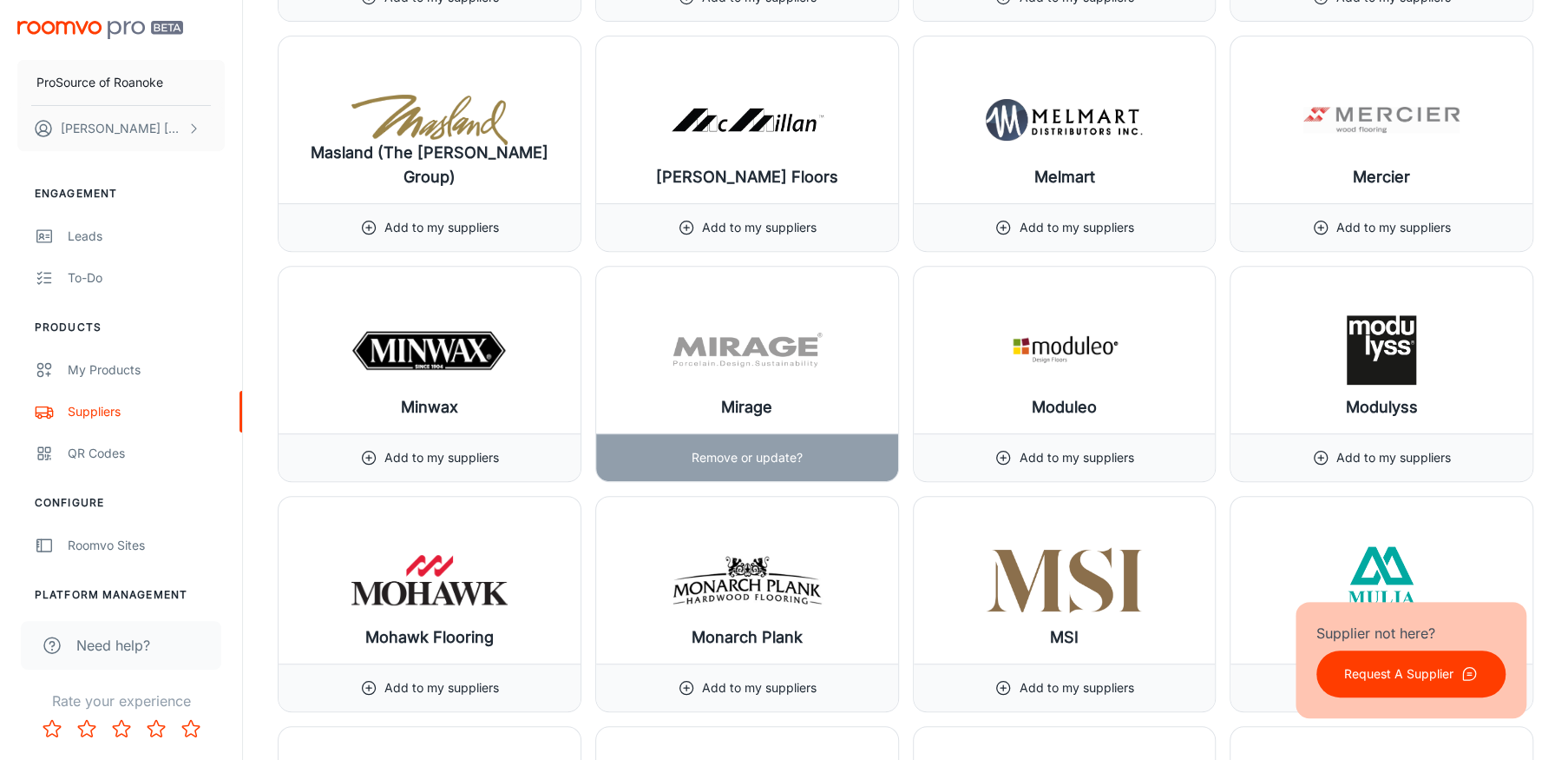
scroll to position [14501, 0]
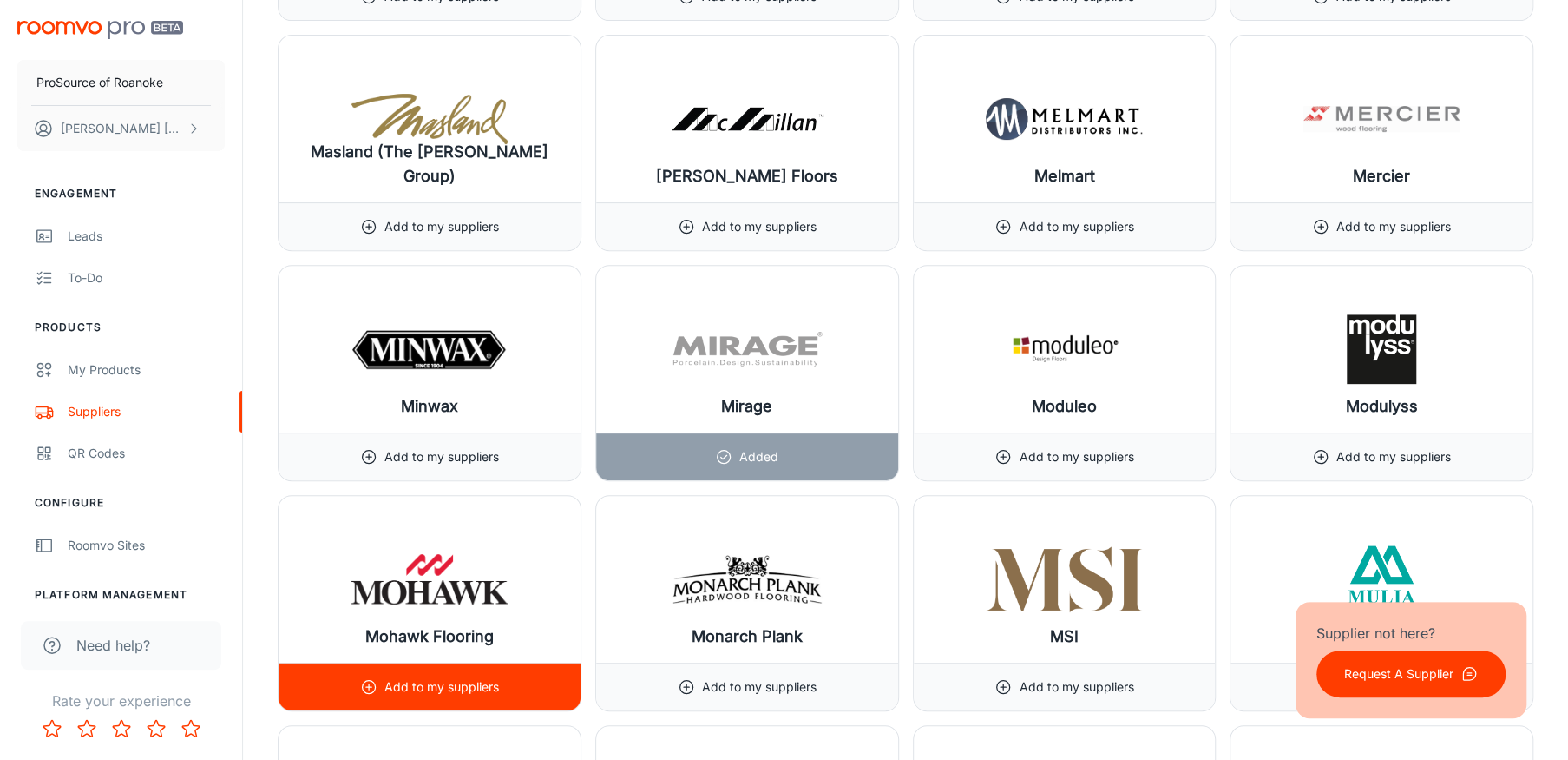
click at [434, 677] on p "Add to my suppliers" at bounding box center [441, 686] width 115 height 19
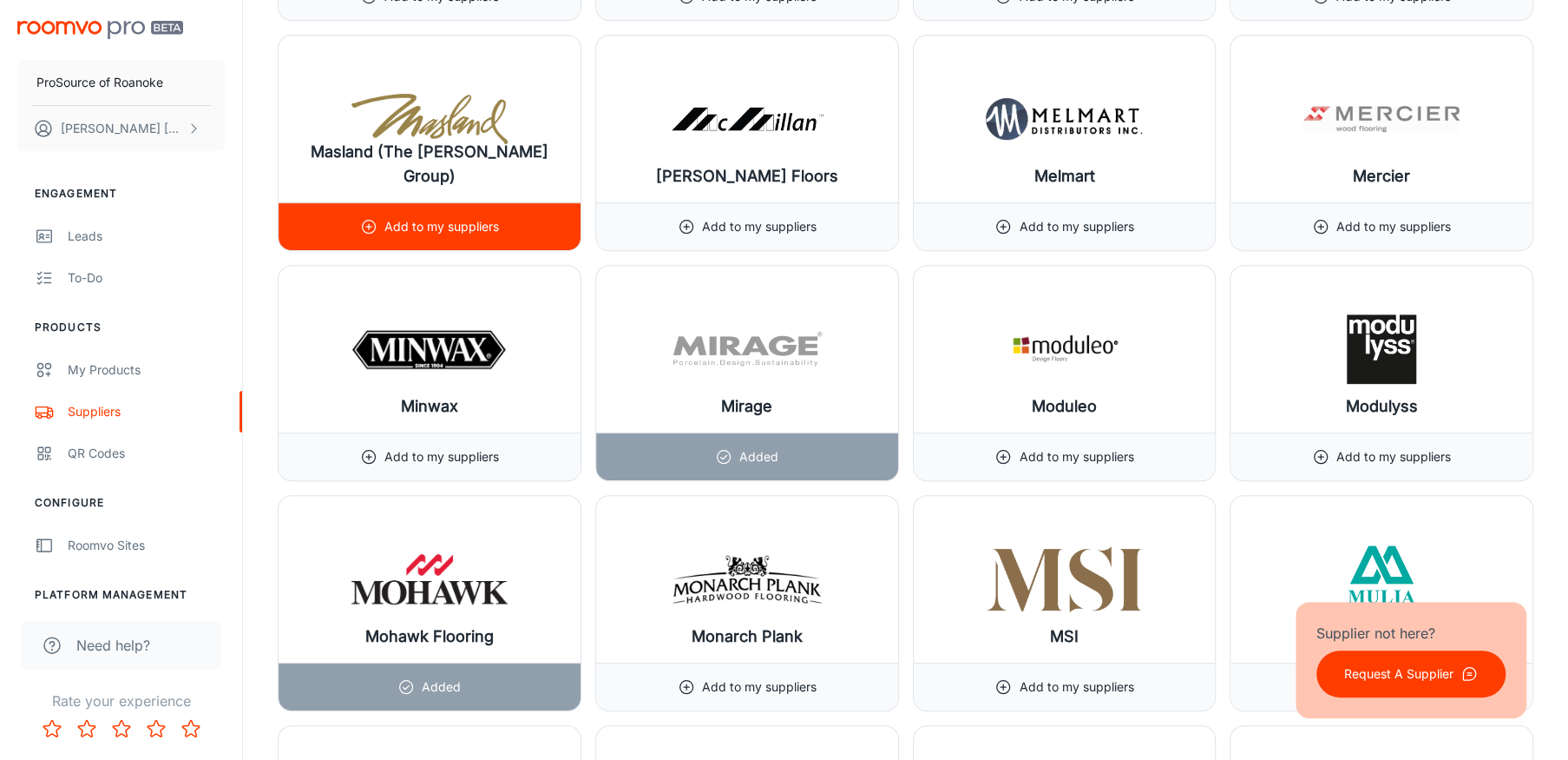
click at [461, 217] on p "Add to my suppliers" at bounding box center [441, 227] width 115 height 19
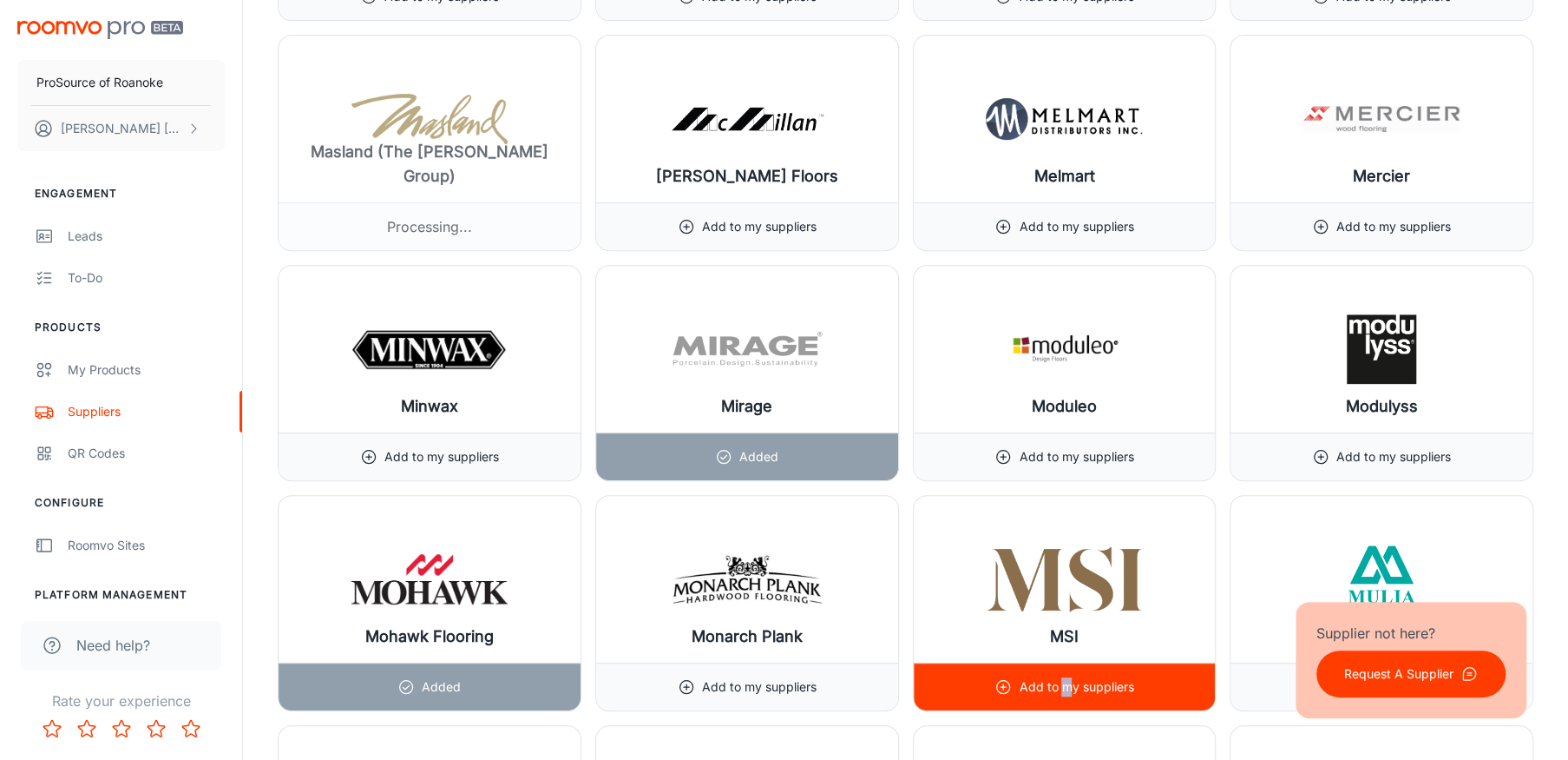
click at [1066, 677] on p "Add to my suppliers" at bounding box center [1076, 686] width 115 height 19
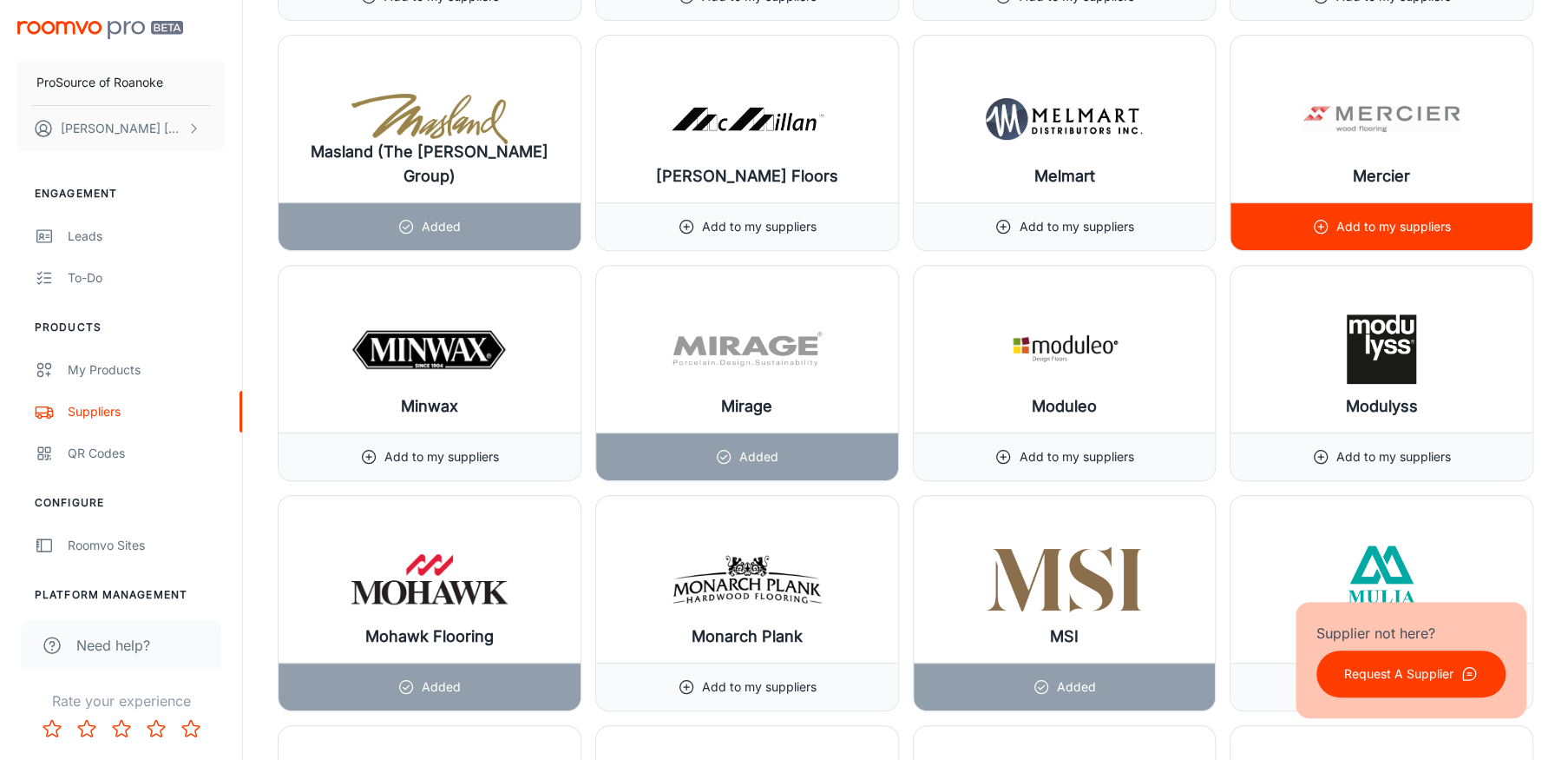
click at [1382, 228] on div "Add to my suppliers" at bounding box center [1381, 227] width 139 height 47
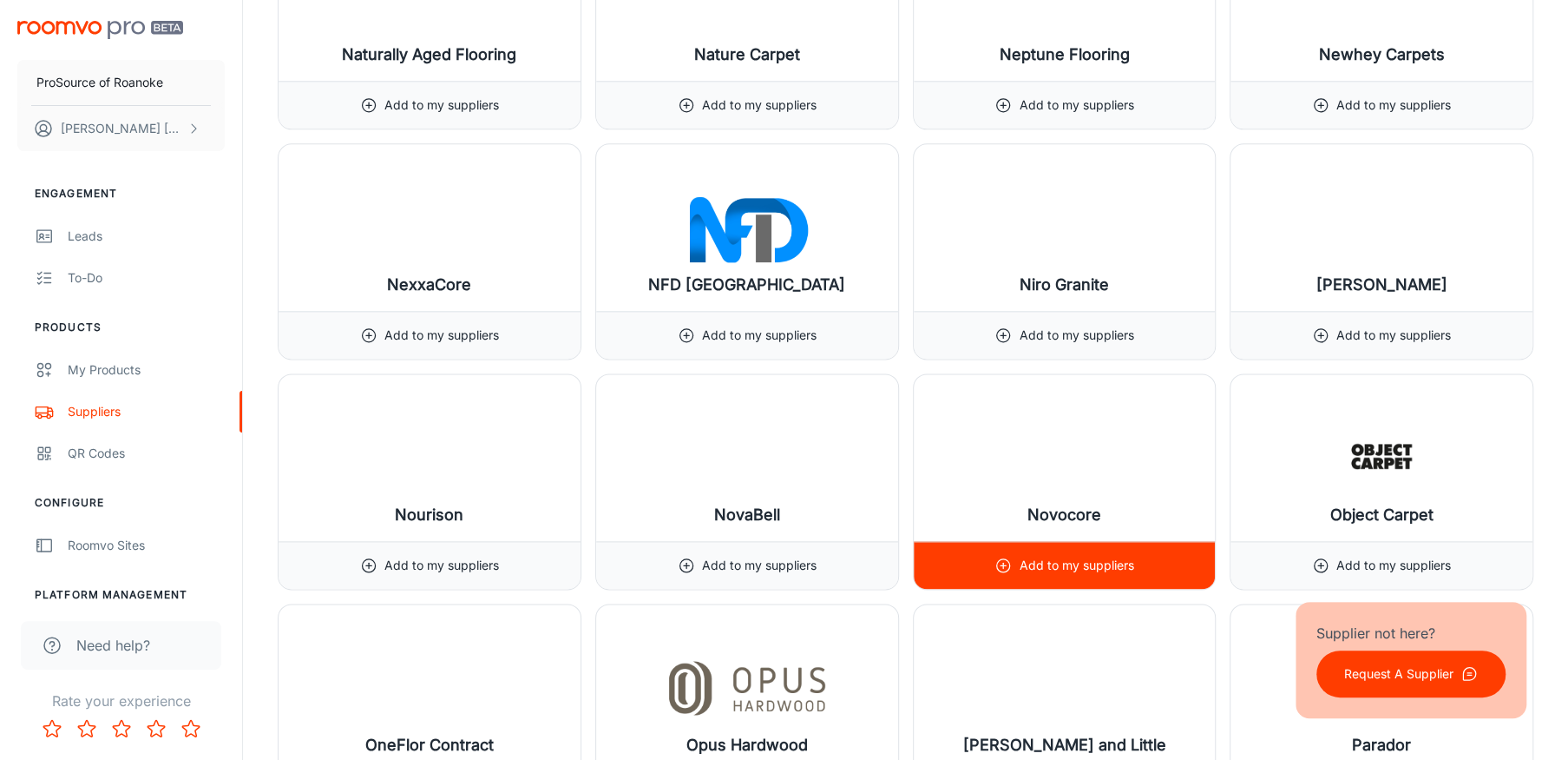
scroll to position [15630, 0]
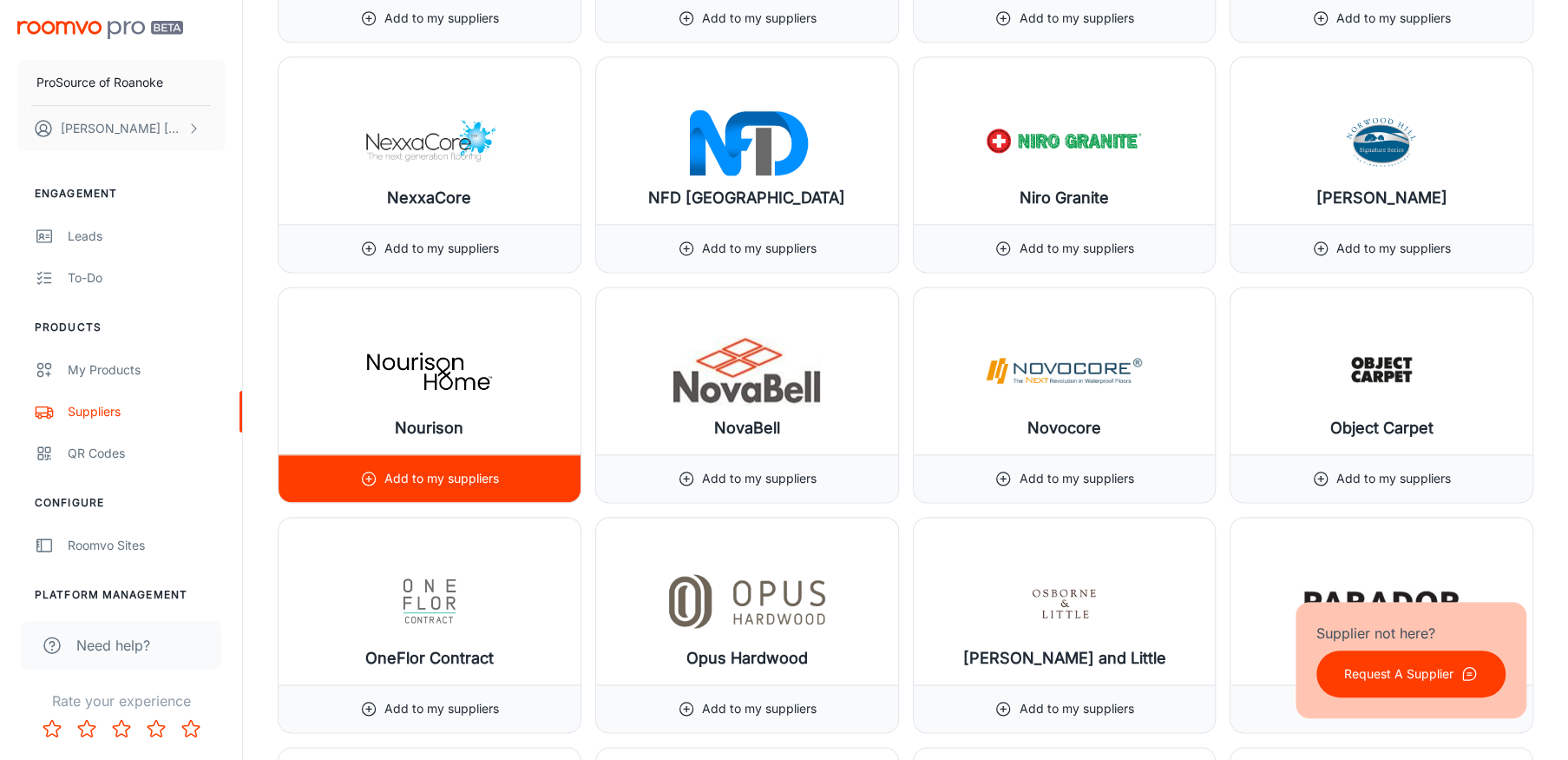
click at [376, 476] on icon at bounding box center [369, 478] width 17 height 17
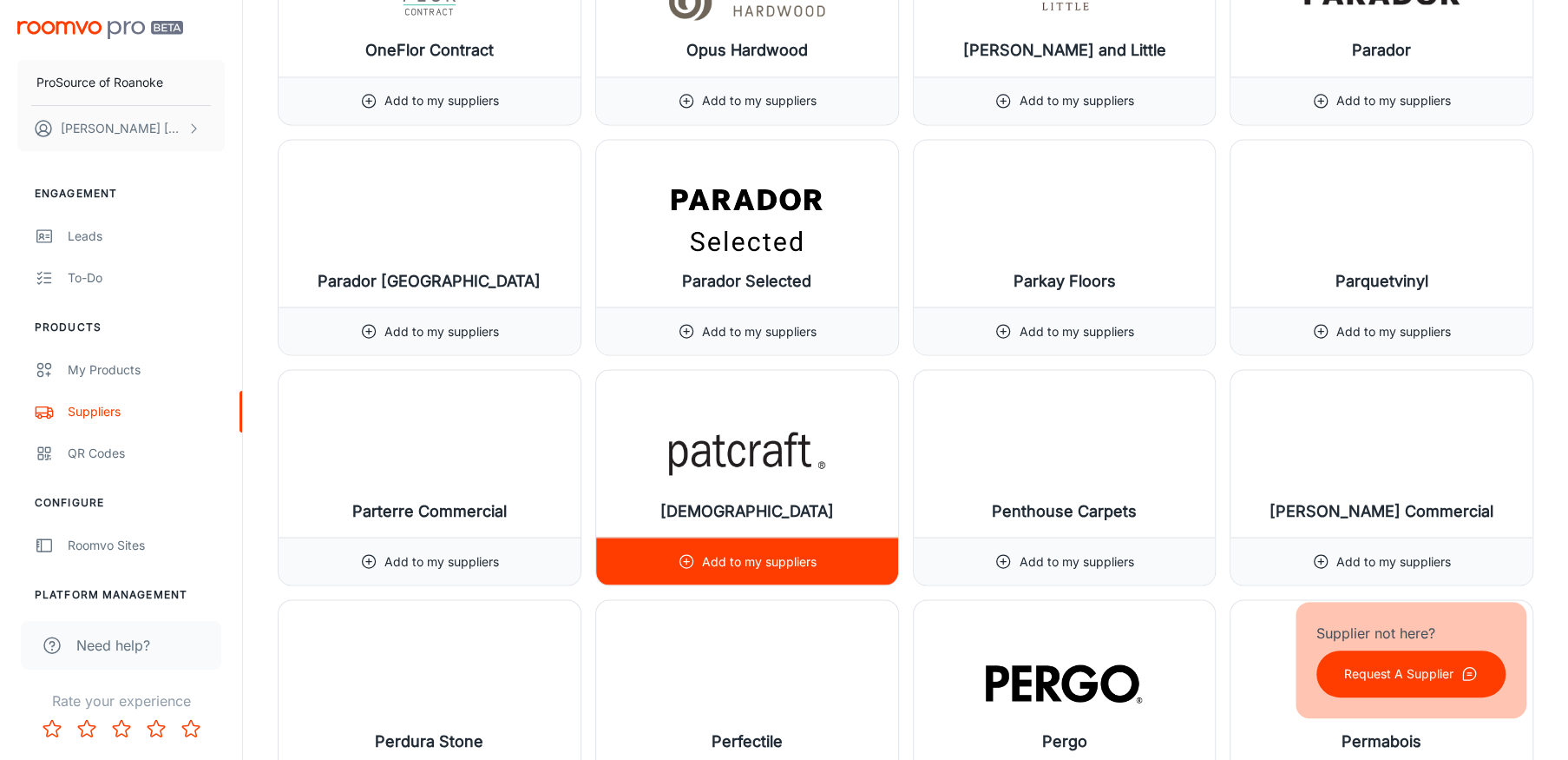
scroll to position [16325, 0]
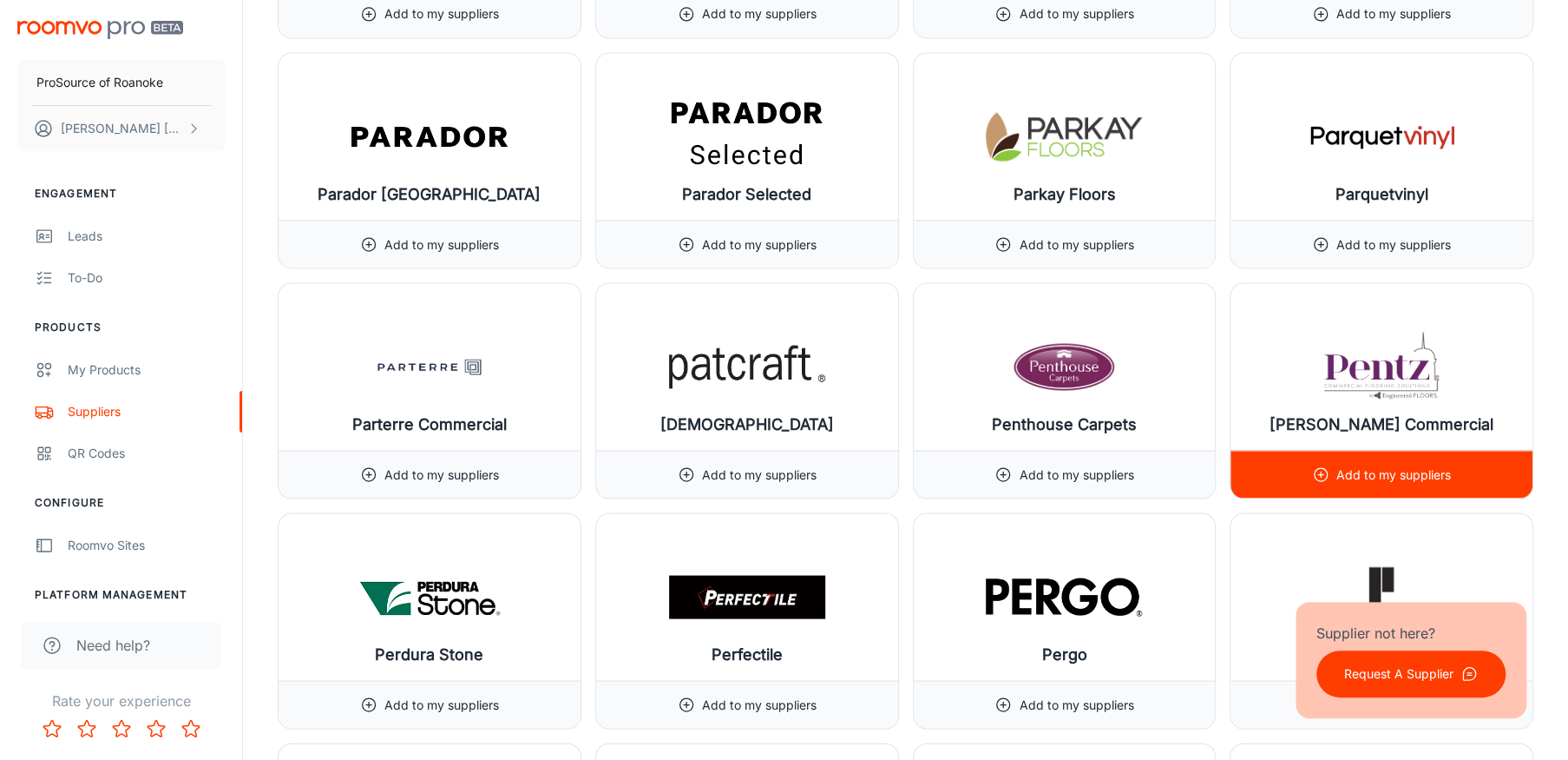
click at [1370, 465] on p "Add to my suppliers" at bounding box center [1394, 474] width 115 height 19
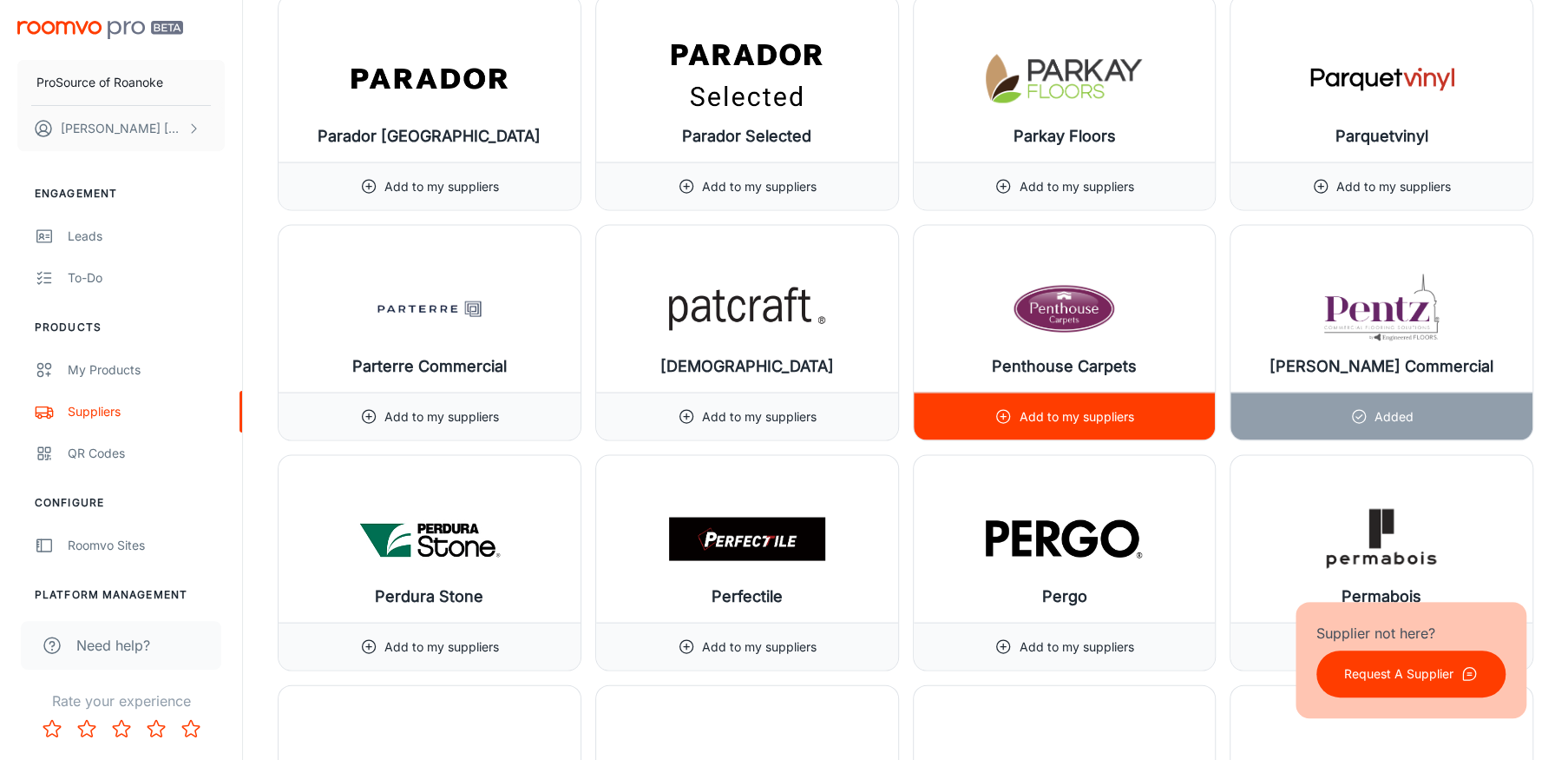
scroll to position [16411, 0]
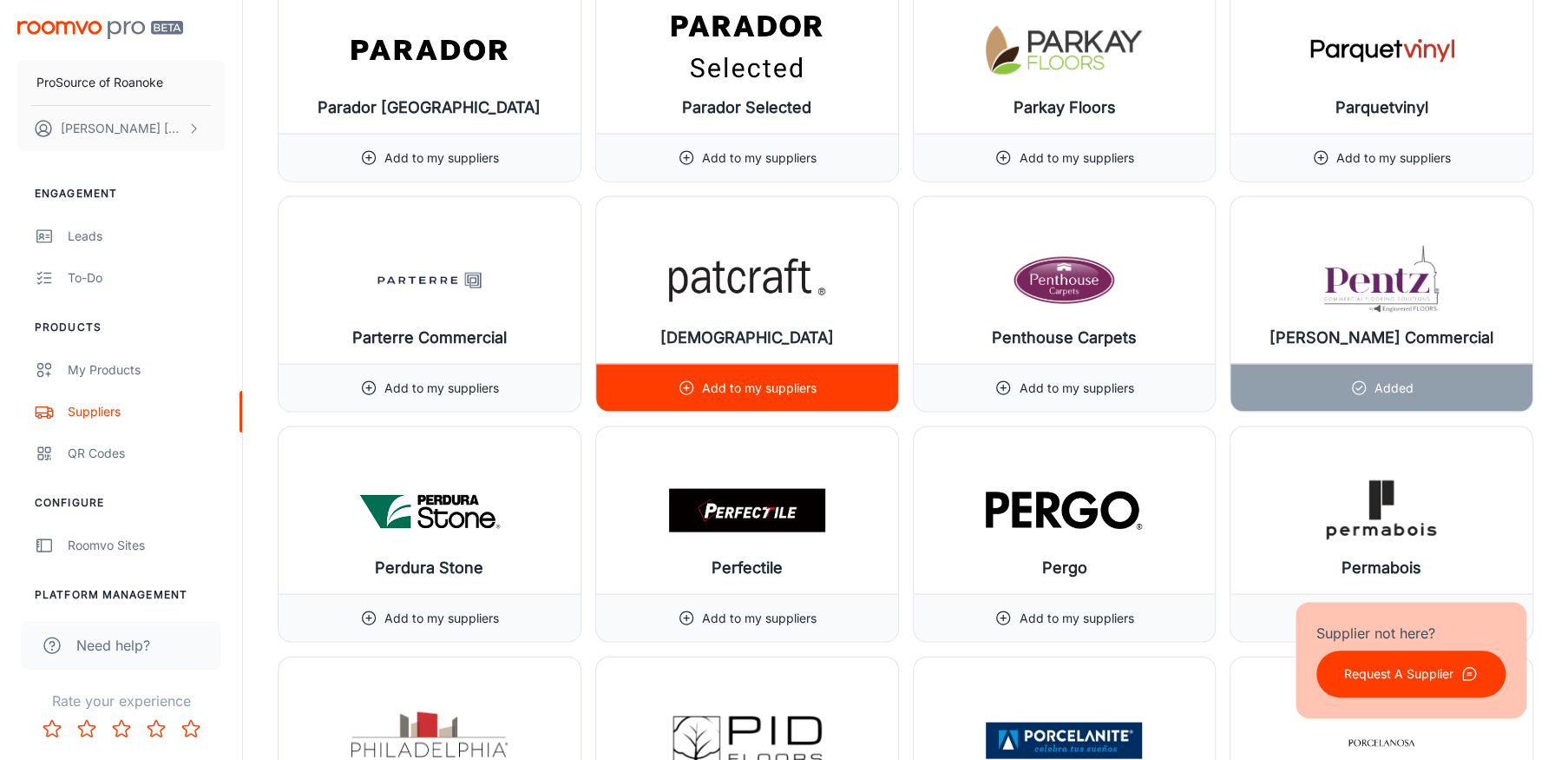
click at [708, 392] on div "Add to my suppliers" at bounding box center [746, 387] width 139 height 47
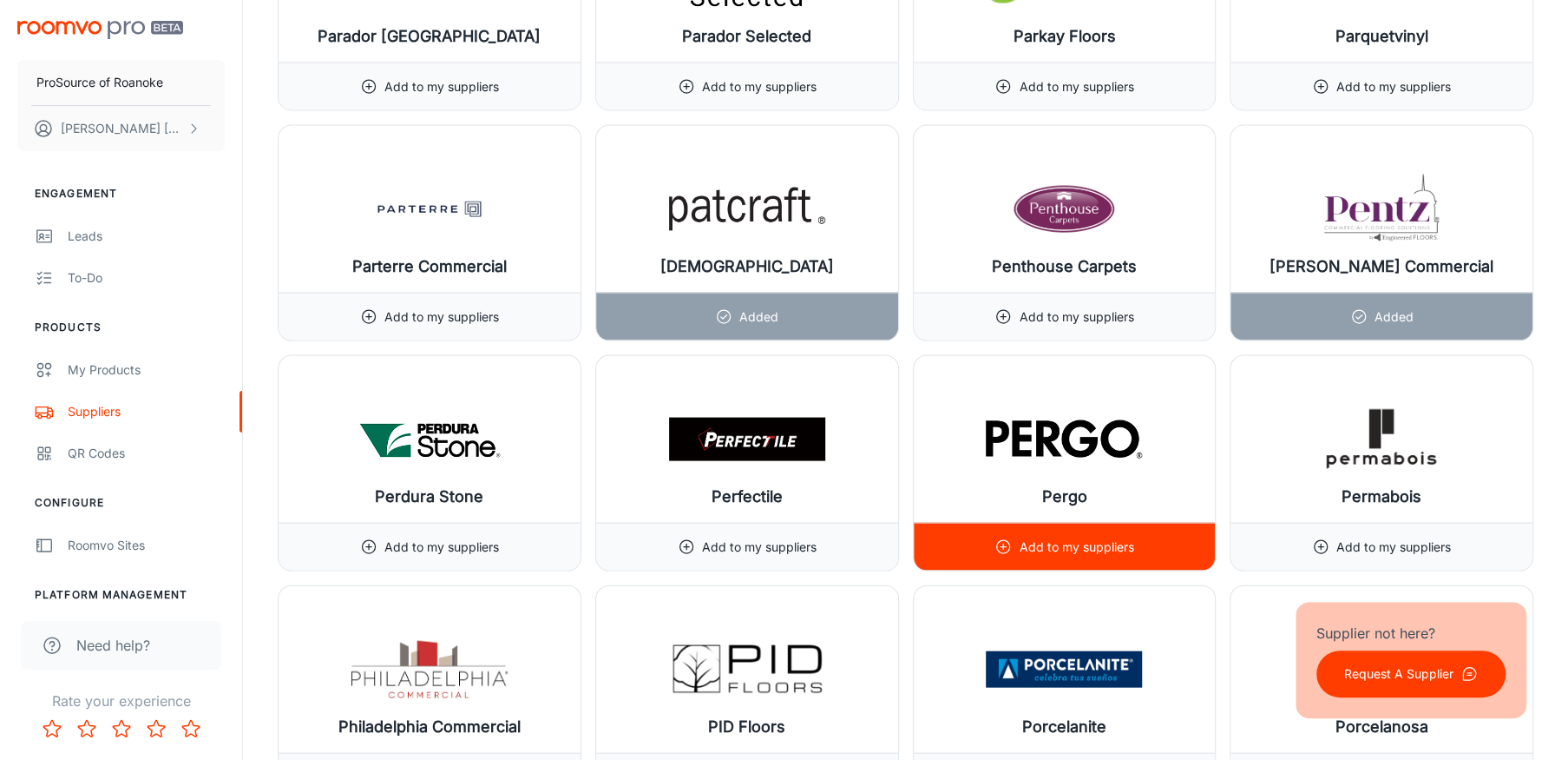
scroll to position [16585, 0]
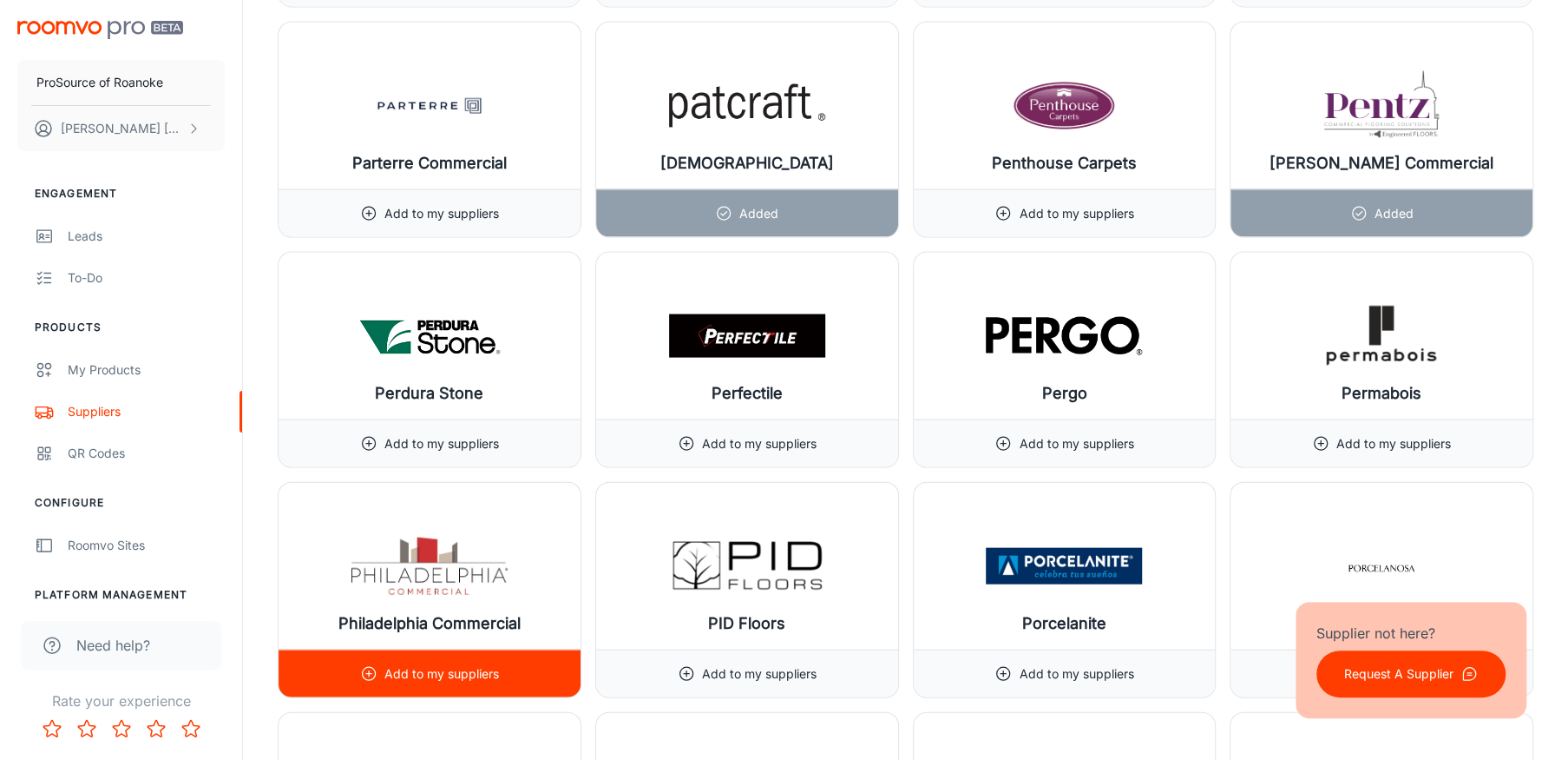
click at [436, 664] on p "Add to my suppliers" at bounding box center [441, 674] width 115 height 19
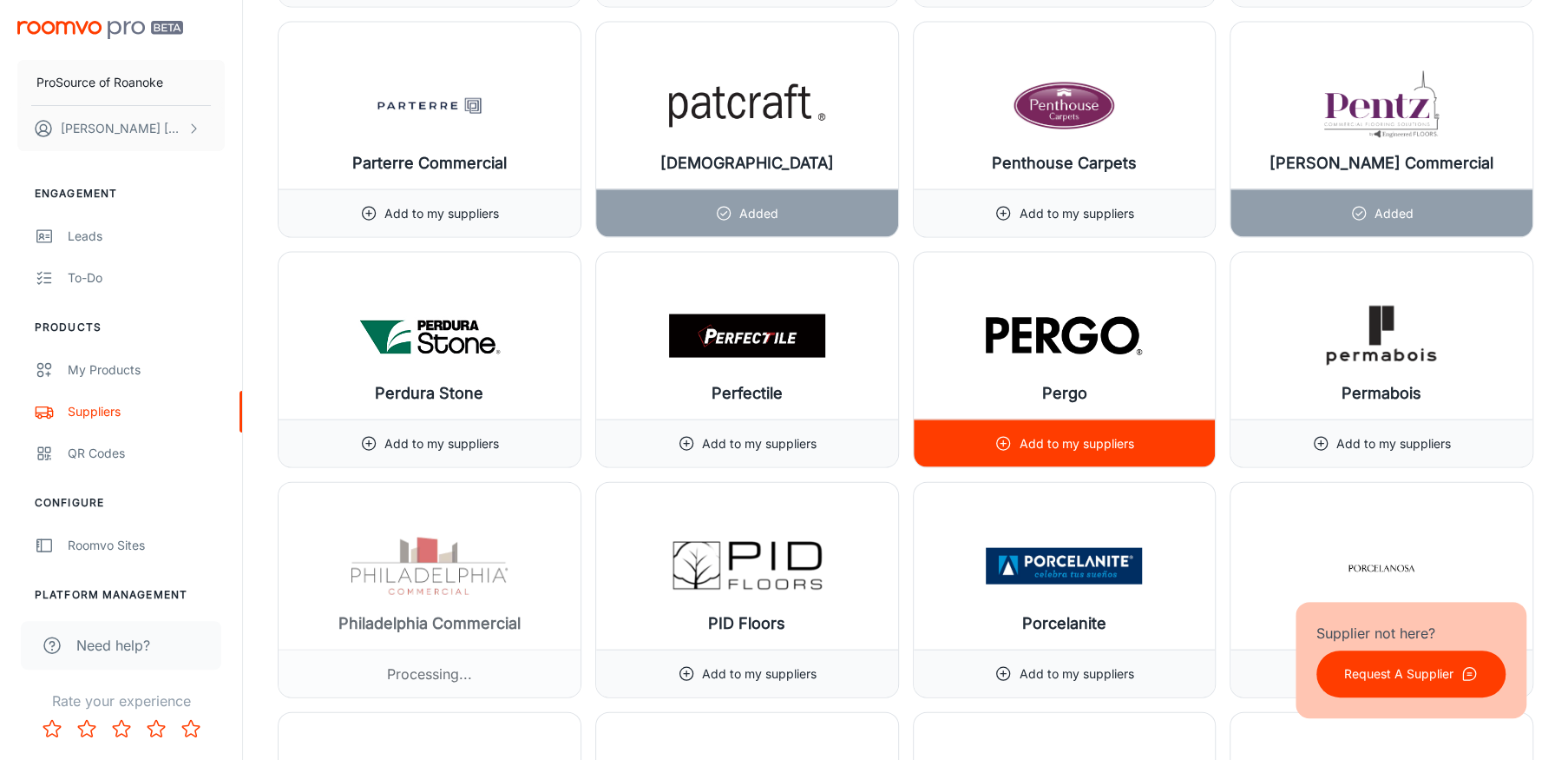
click at [1062, 434] on p "Add to my suppliers" at bounding box center [1076, 444] width 115 height 19
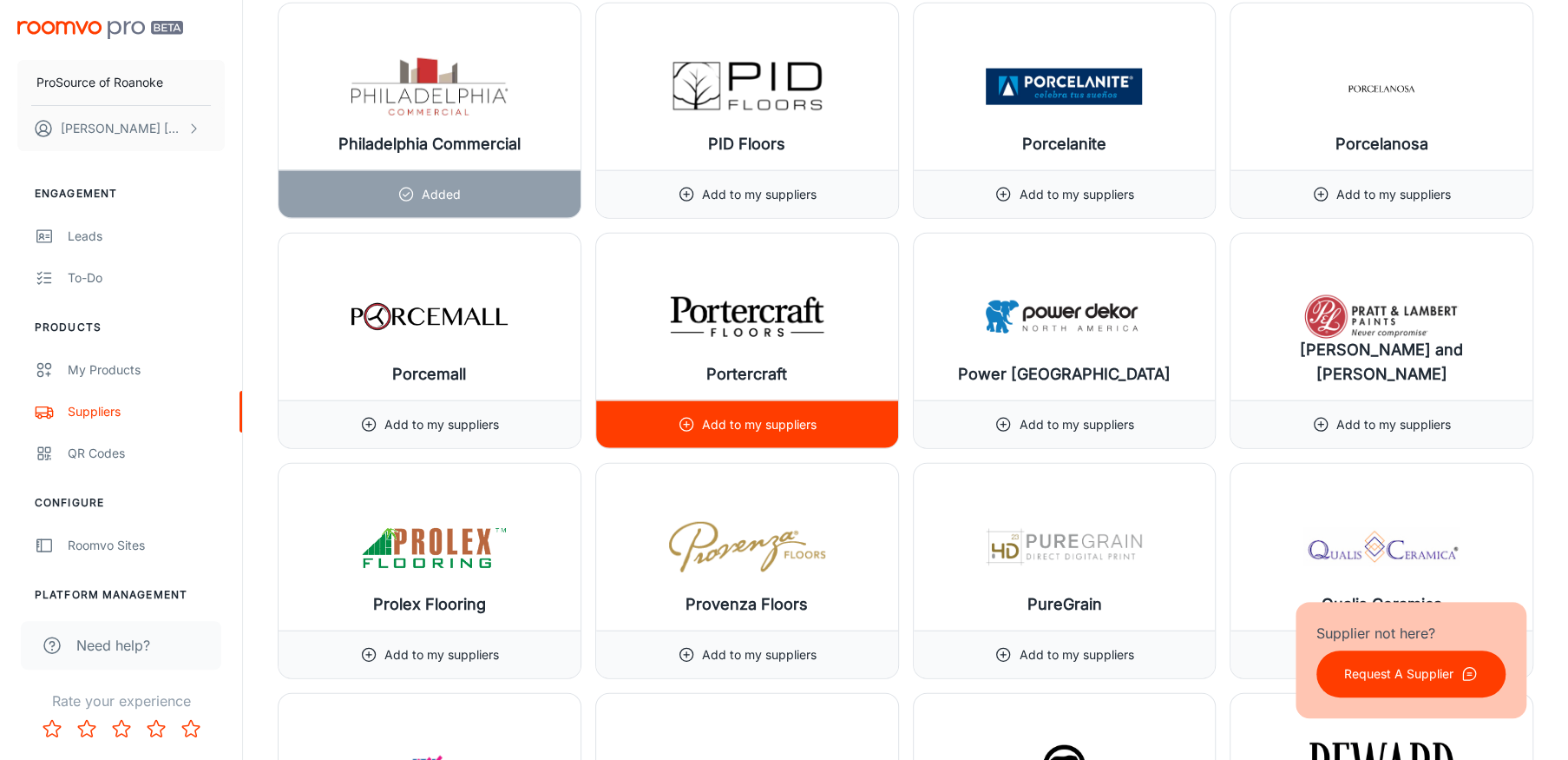
scroll to position [17106, 0]
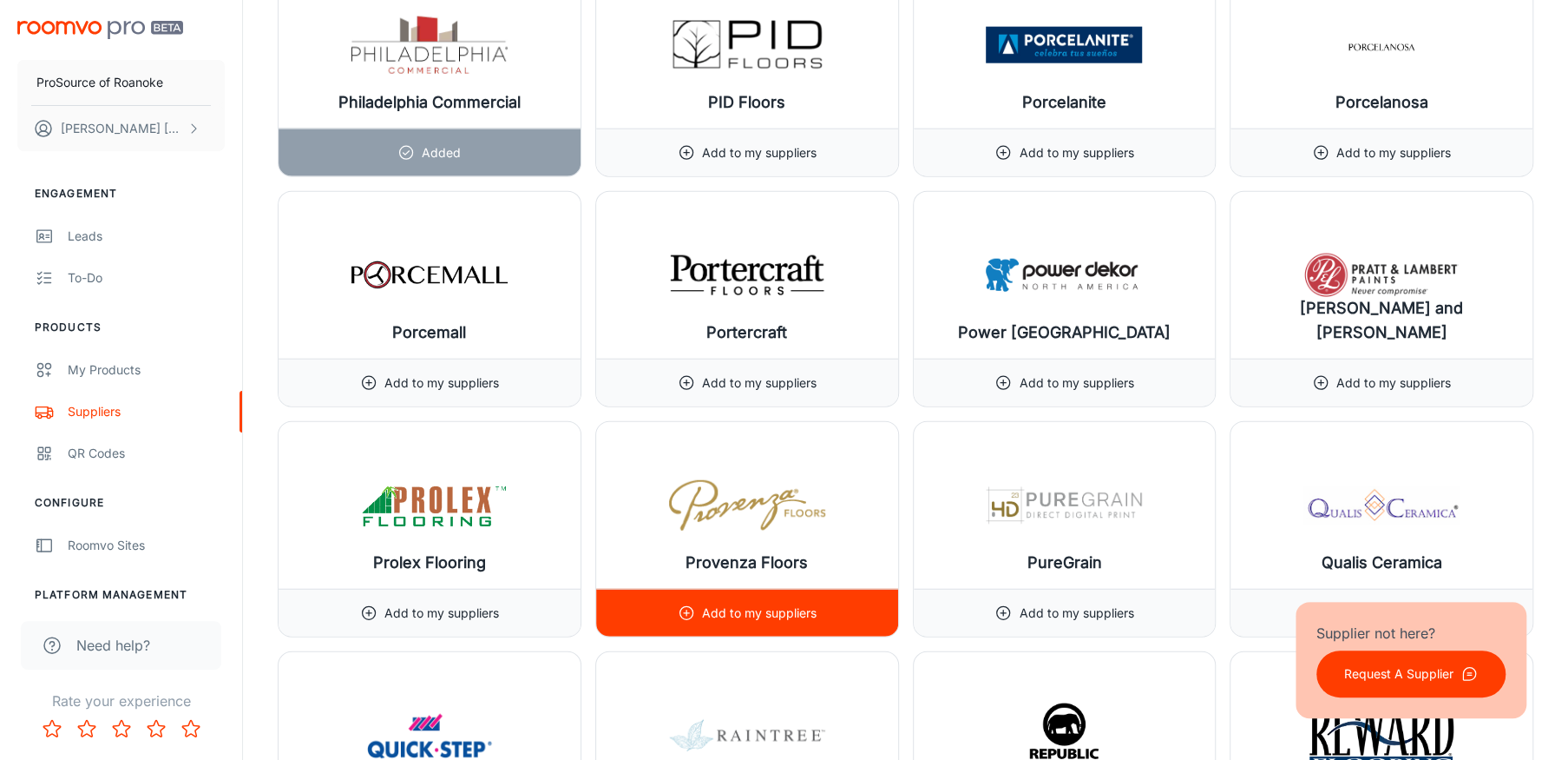
click at [752, 603] on p "Add to my suppliers" at bounding box center [760, 613] width 115 height 19
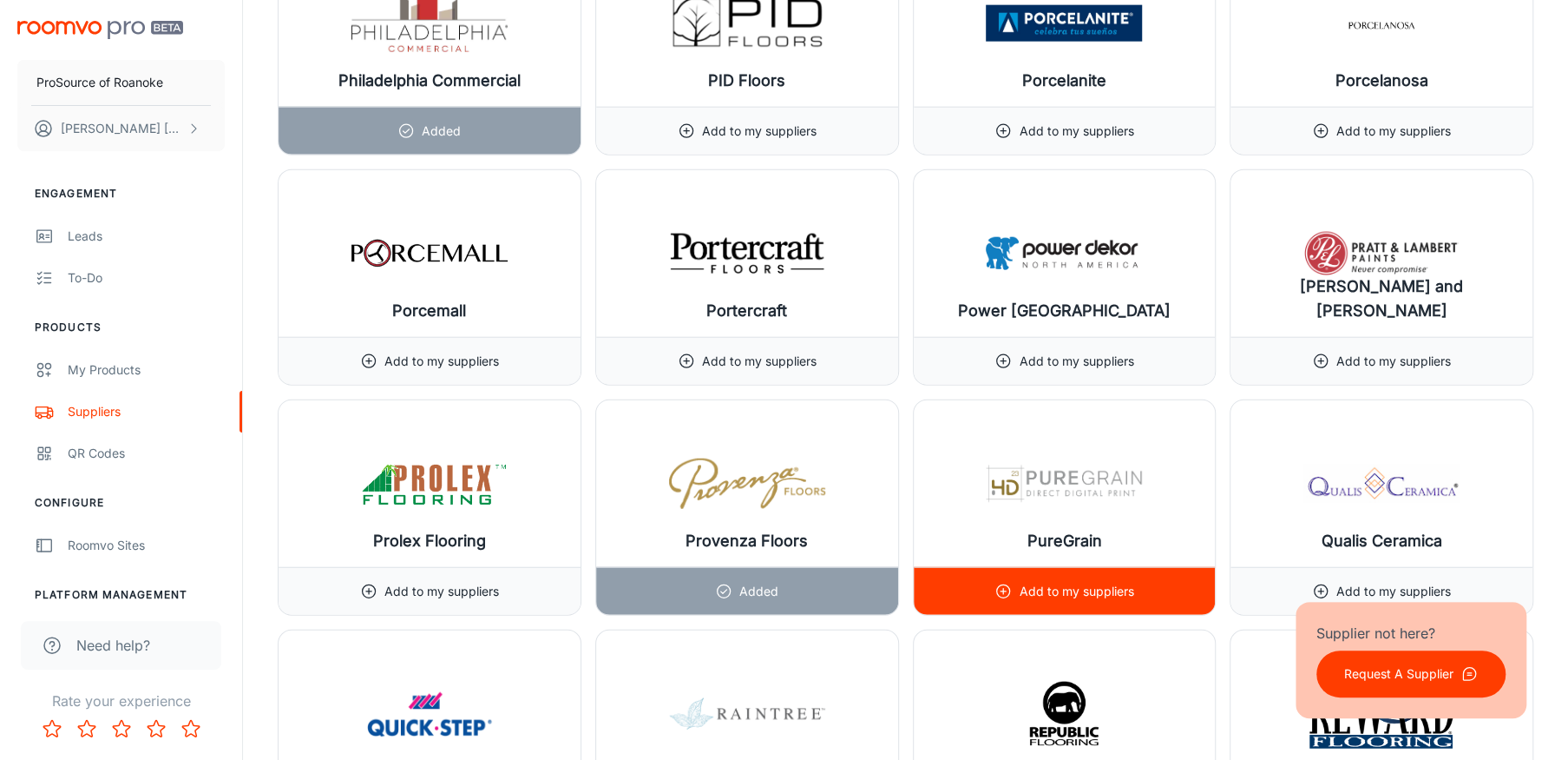
scroll to position [17193, 0]
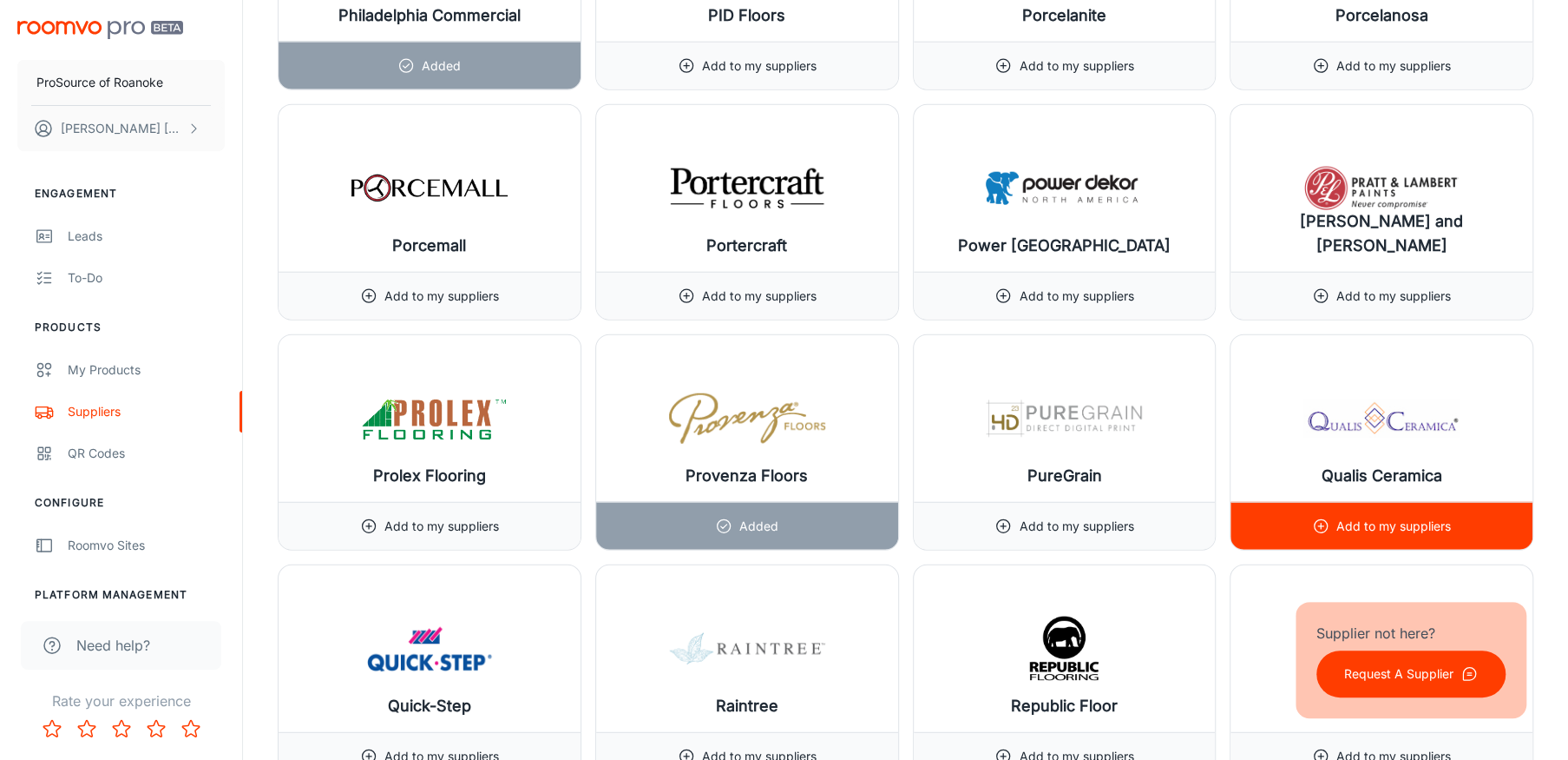
click at [1407, 516] on p "Add to my suppliers" at bounding box center [1394, 526] width 115 height 19
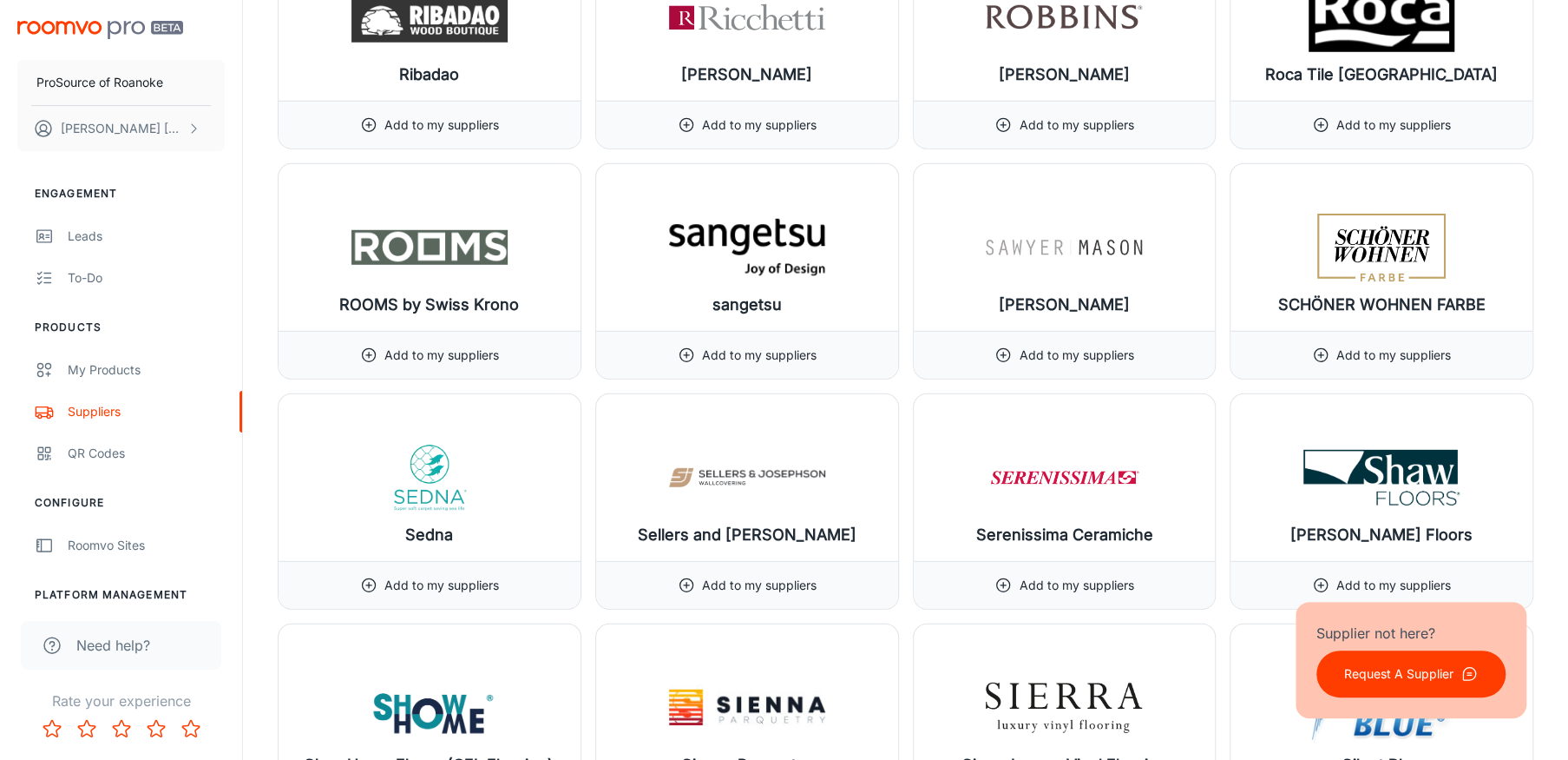
scroll to position [17627, 0]
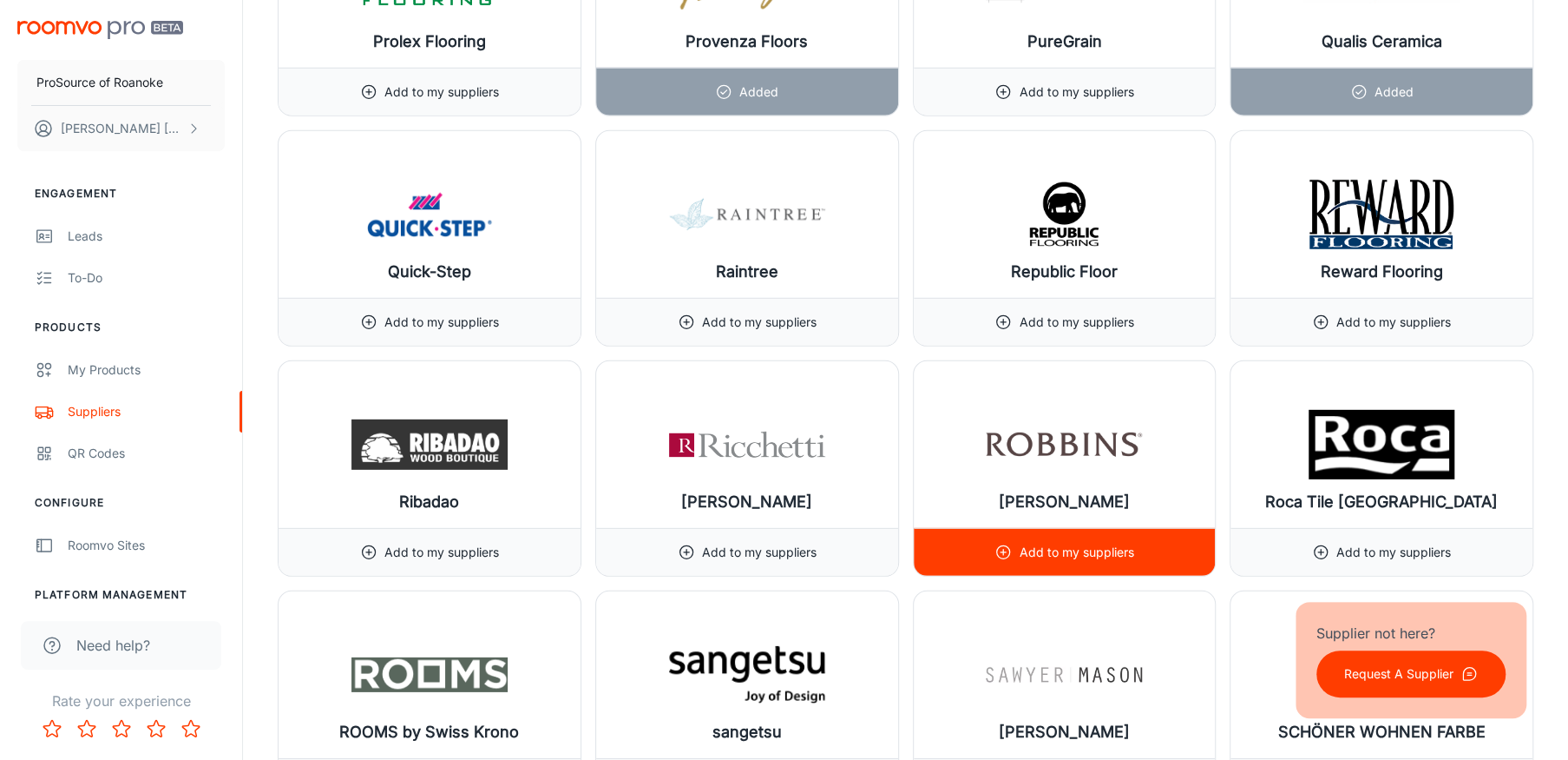
click at [1052, 543] on p "Add to my suppliers" at bounding box center [1076, 553] width 115 height 19
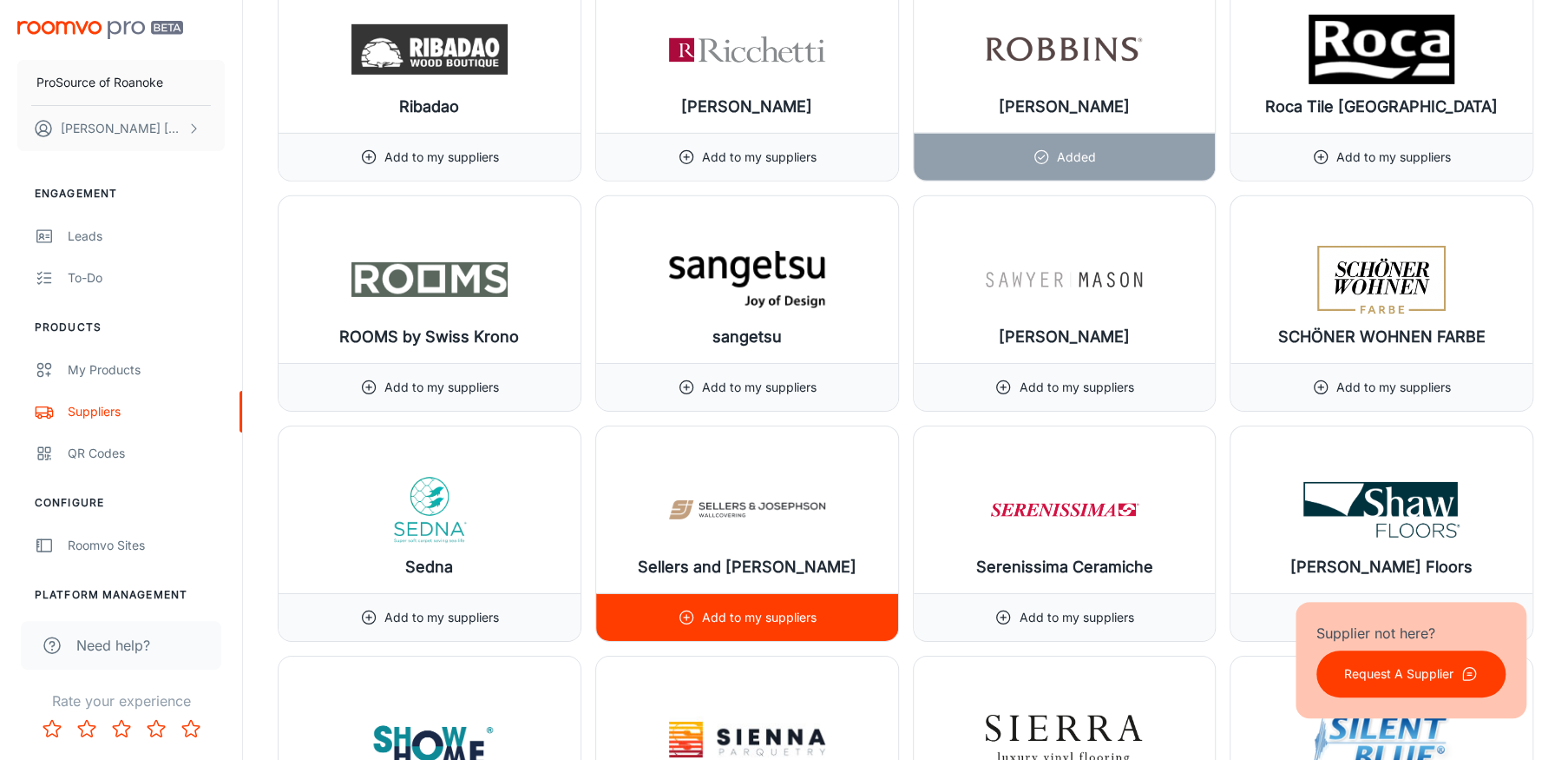
scroll to position [18061, 0]
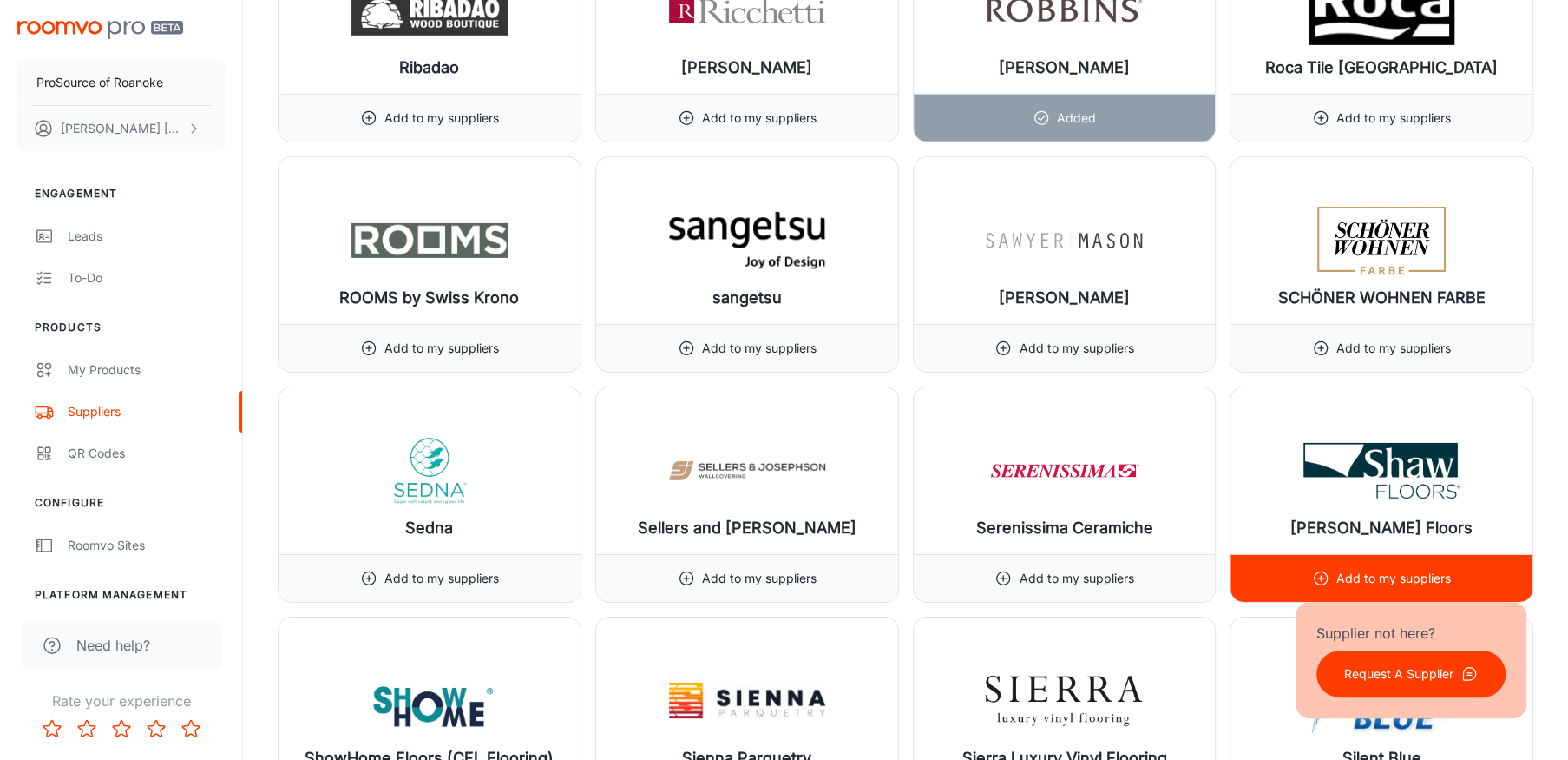
click at [1347, 554] on div "Add to my suppliers" at bounding box center [1381, 577] width 139 height 47
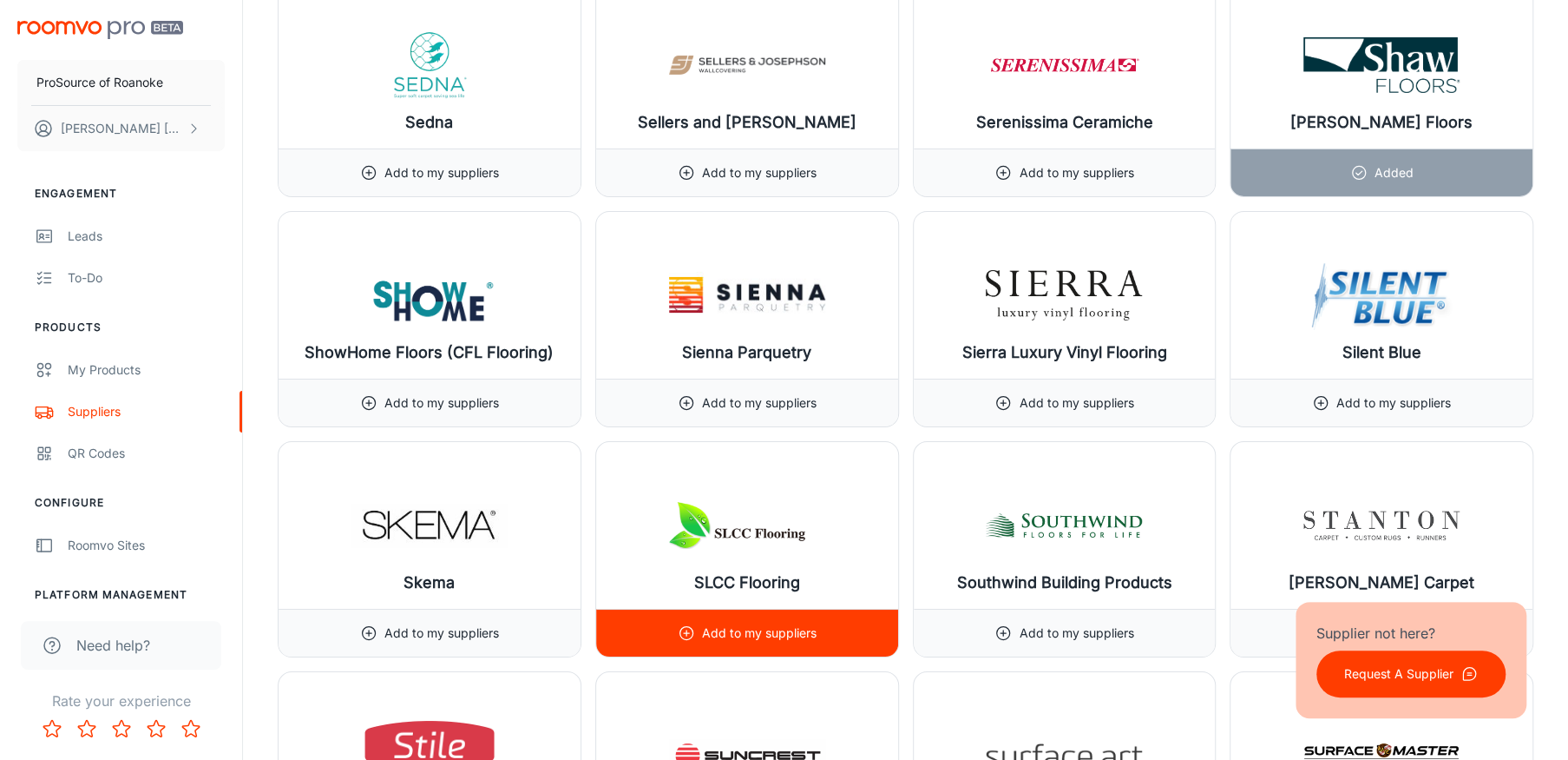
scroll to position [18495, 0]
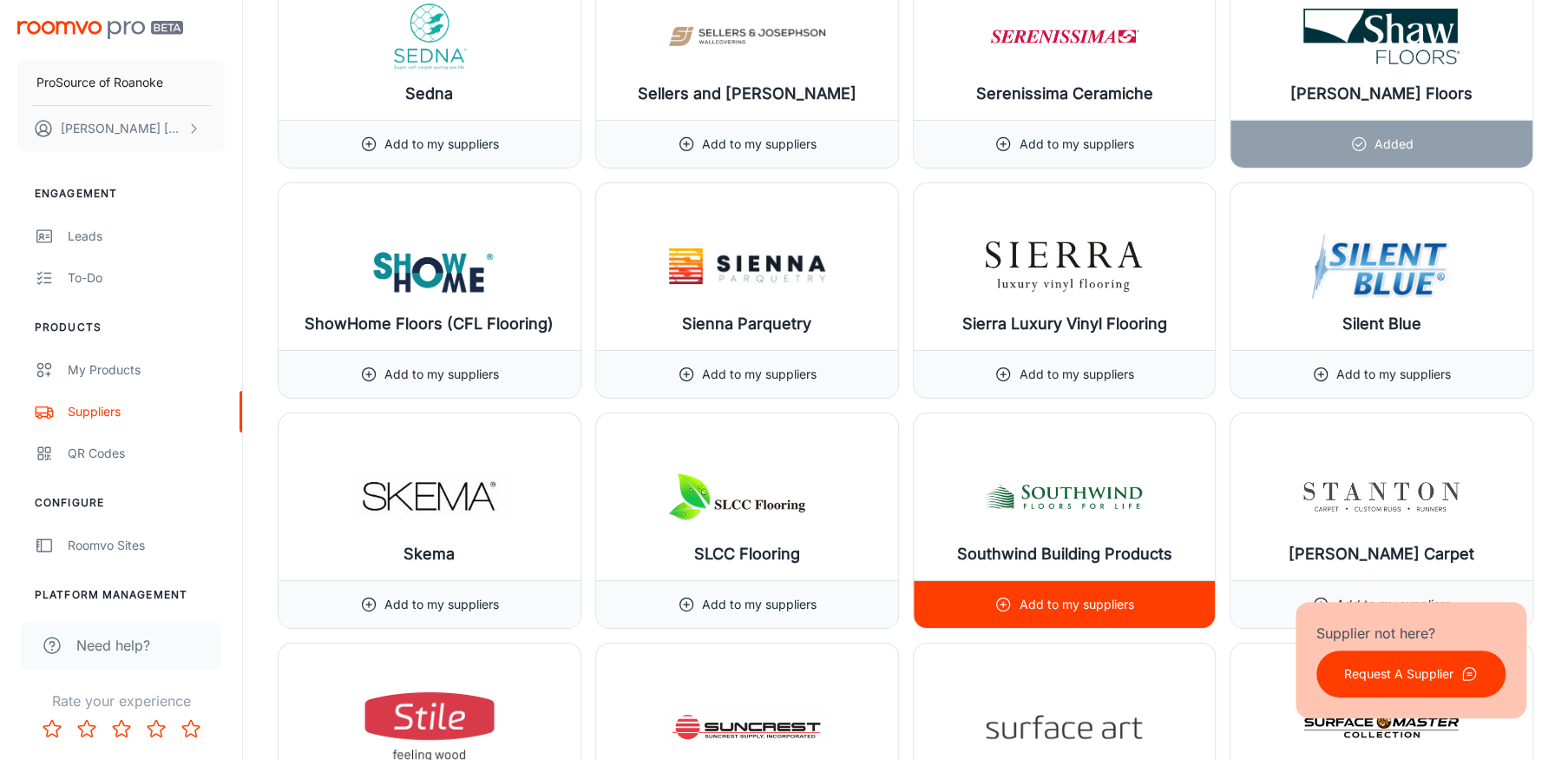
click at [1085, 595] on p "Add to my suppliers" at bounding box center [1076, 604] width 115 height 19
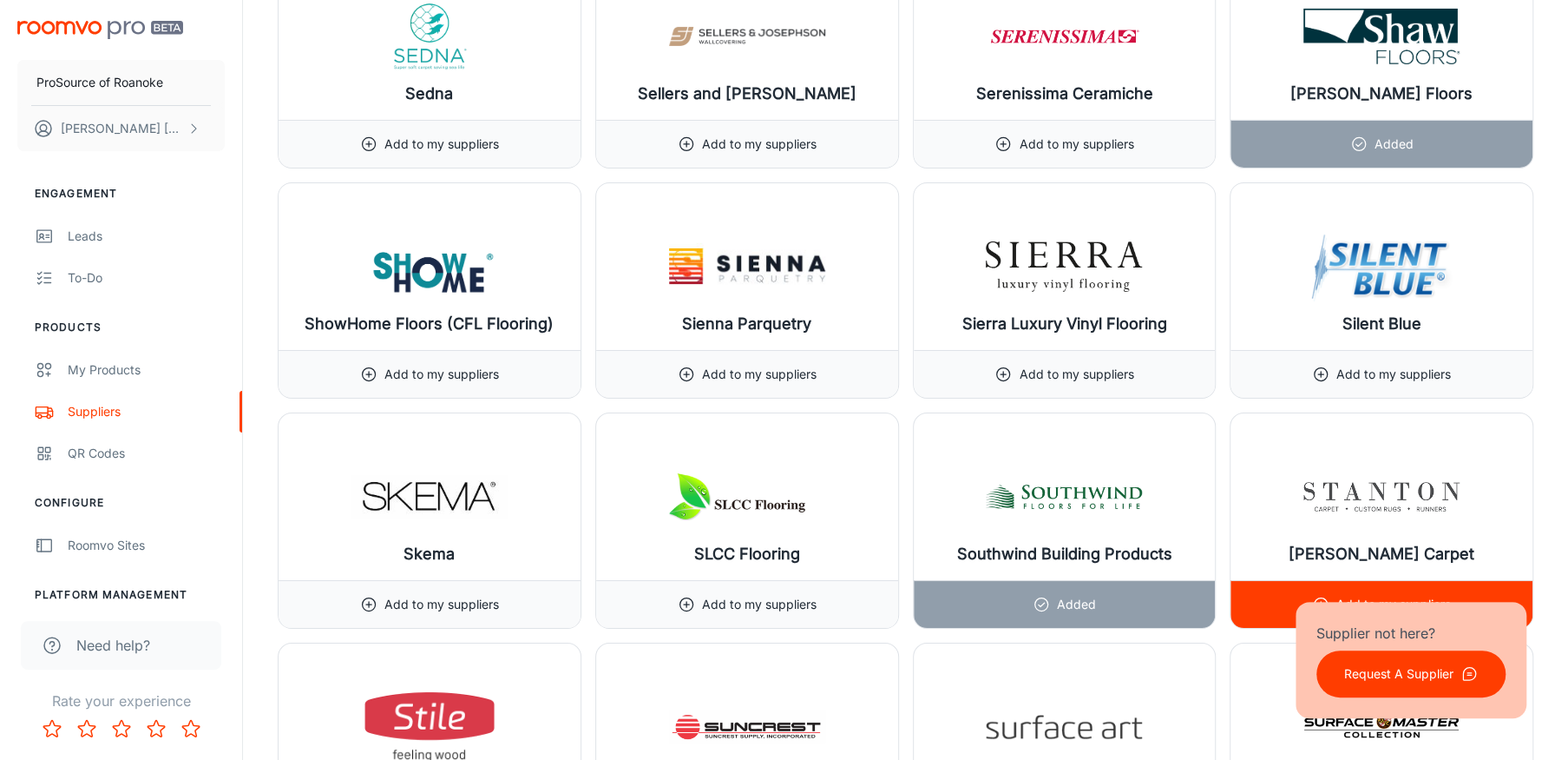
click at [1365, 595] on p "Add to my suppliers" at bounding box center [1394, 604] width 115 height 19
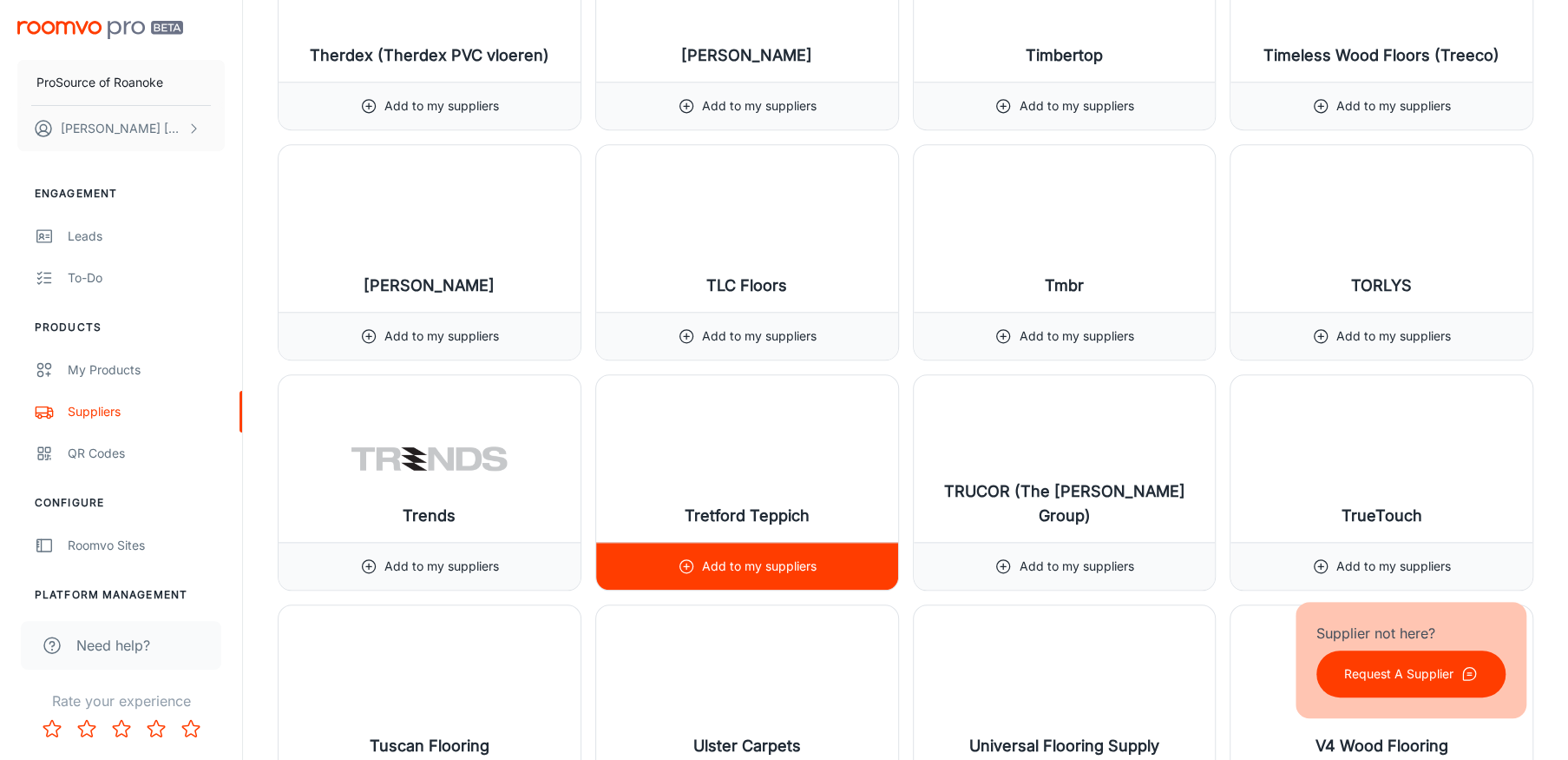
scroll to position [19972, 0]
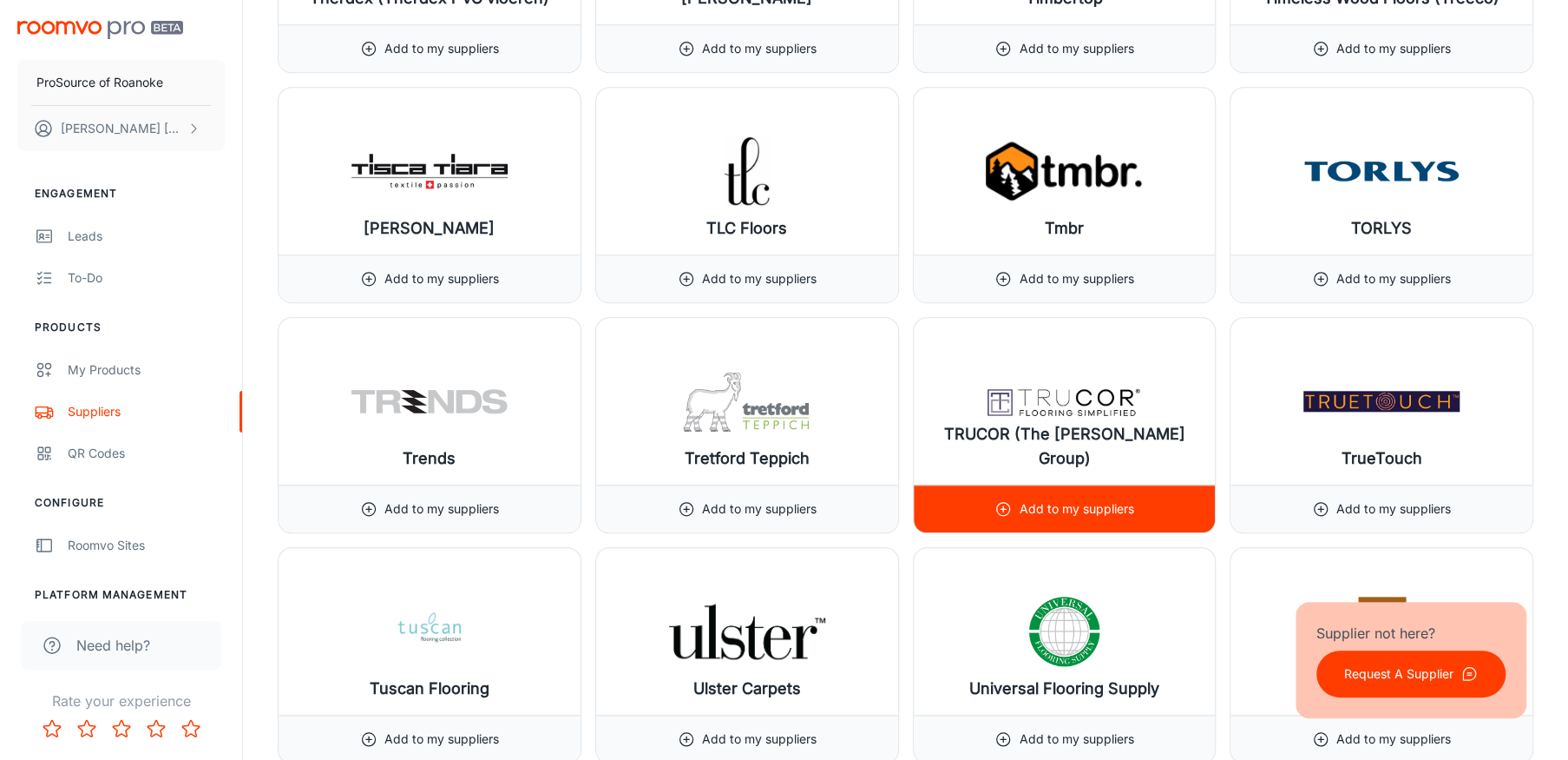
click at [1059, 499] on p "Add to my suppliers" at bounding box center [1076, 509] width 115 height 19
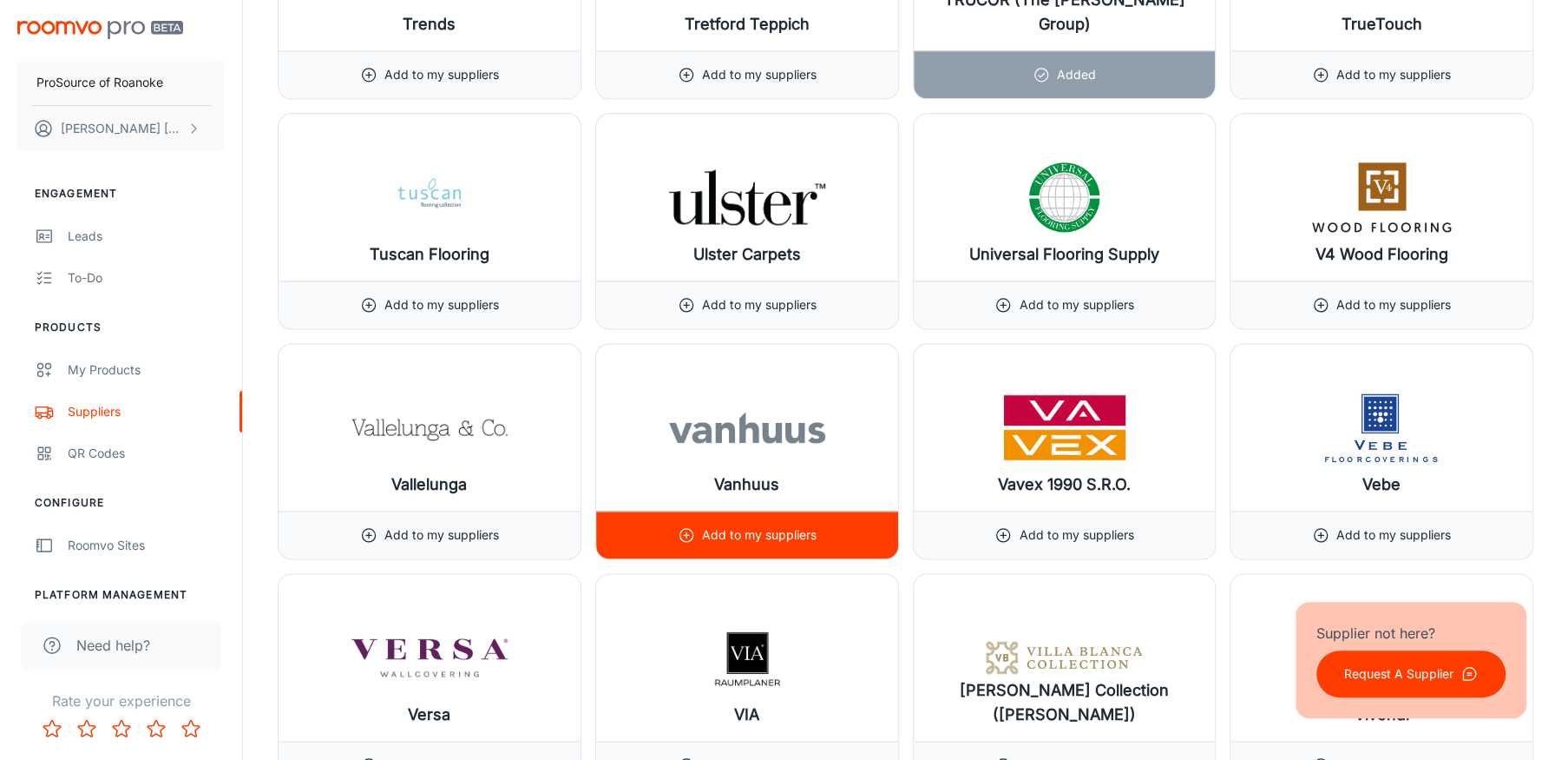
scroll to position [20232, 0]
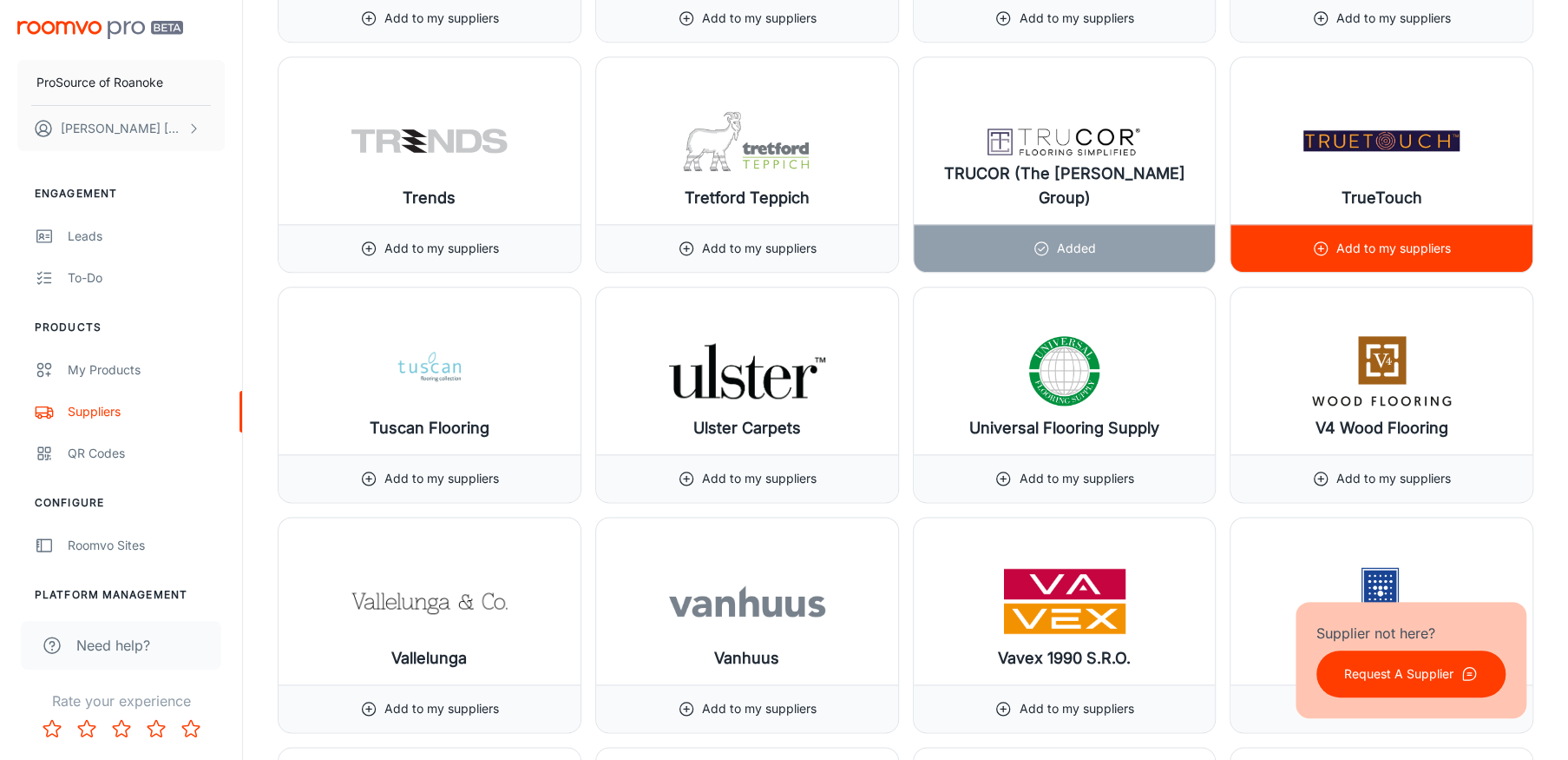
click at [1376, 239] on p "Add to my suppliers" at bounding box center [1394, 249] width 115 height 19
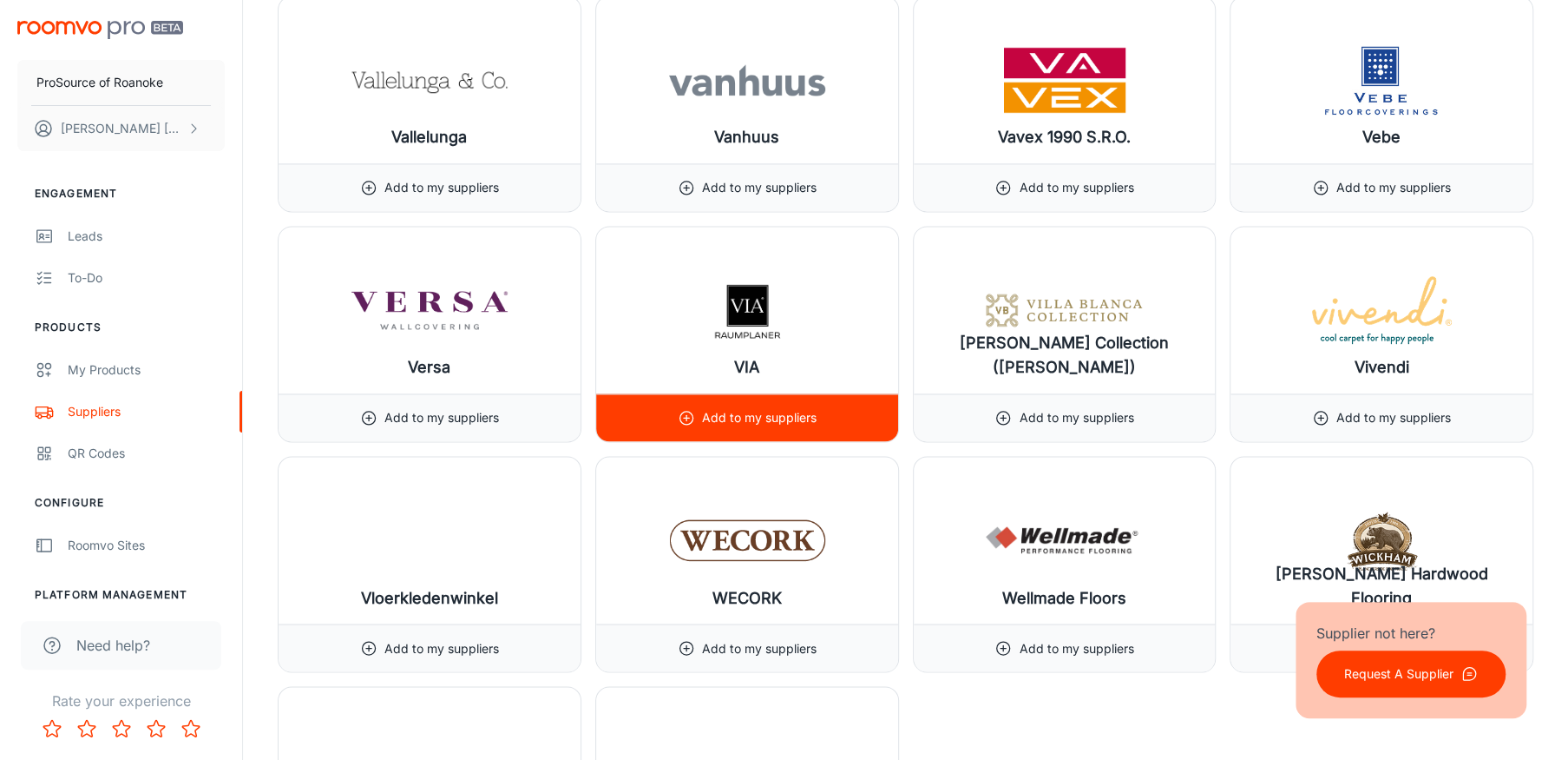
scroll to position [20840, 0]
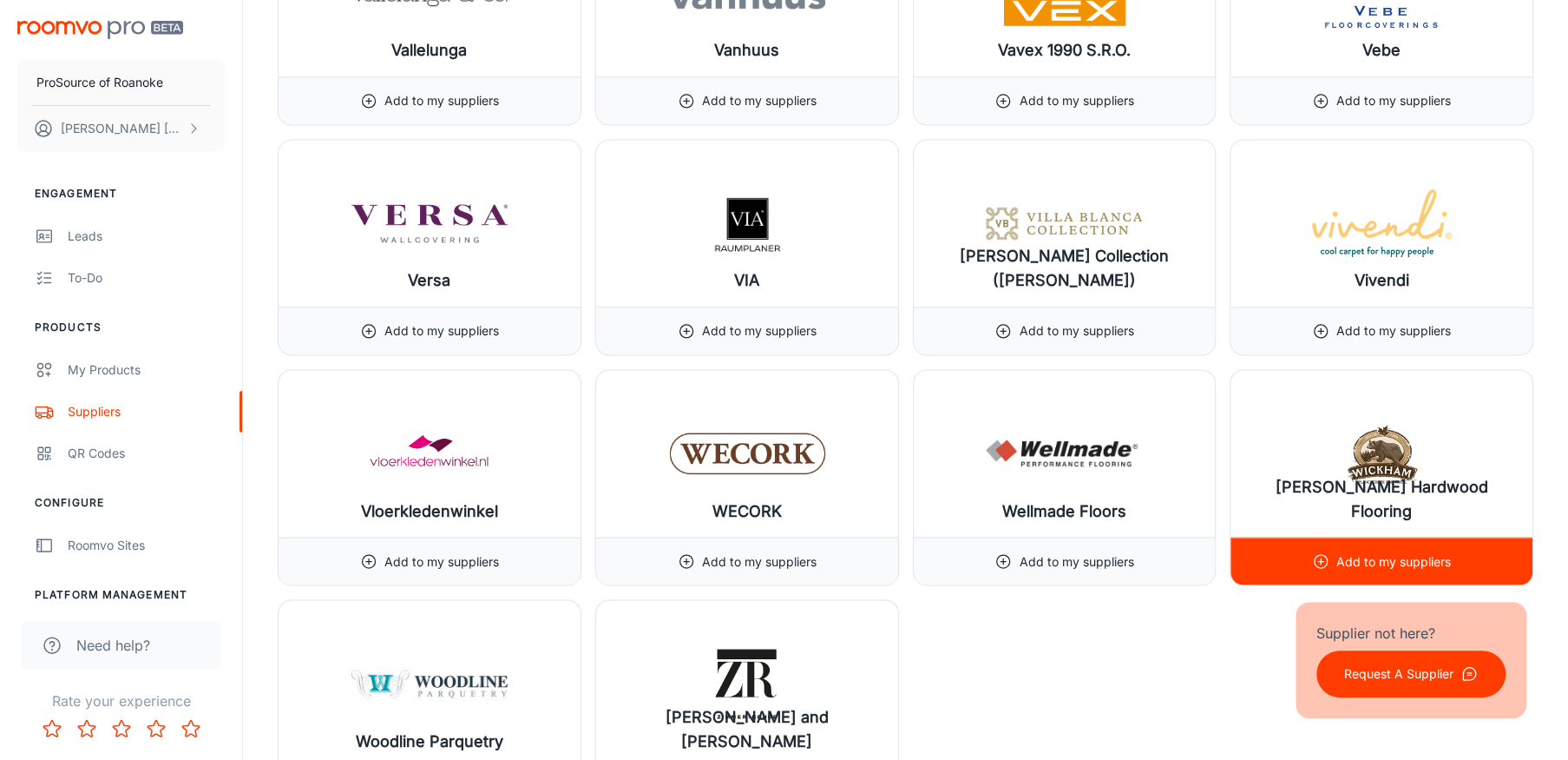
click at [1386, 537] on div "Add to my suppliers" at bounding box center [1381, 560] width 139 height 47
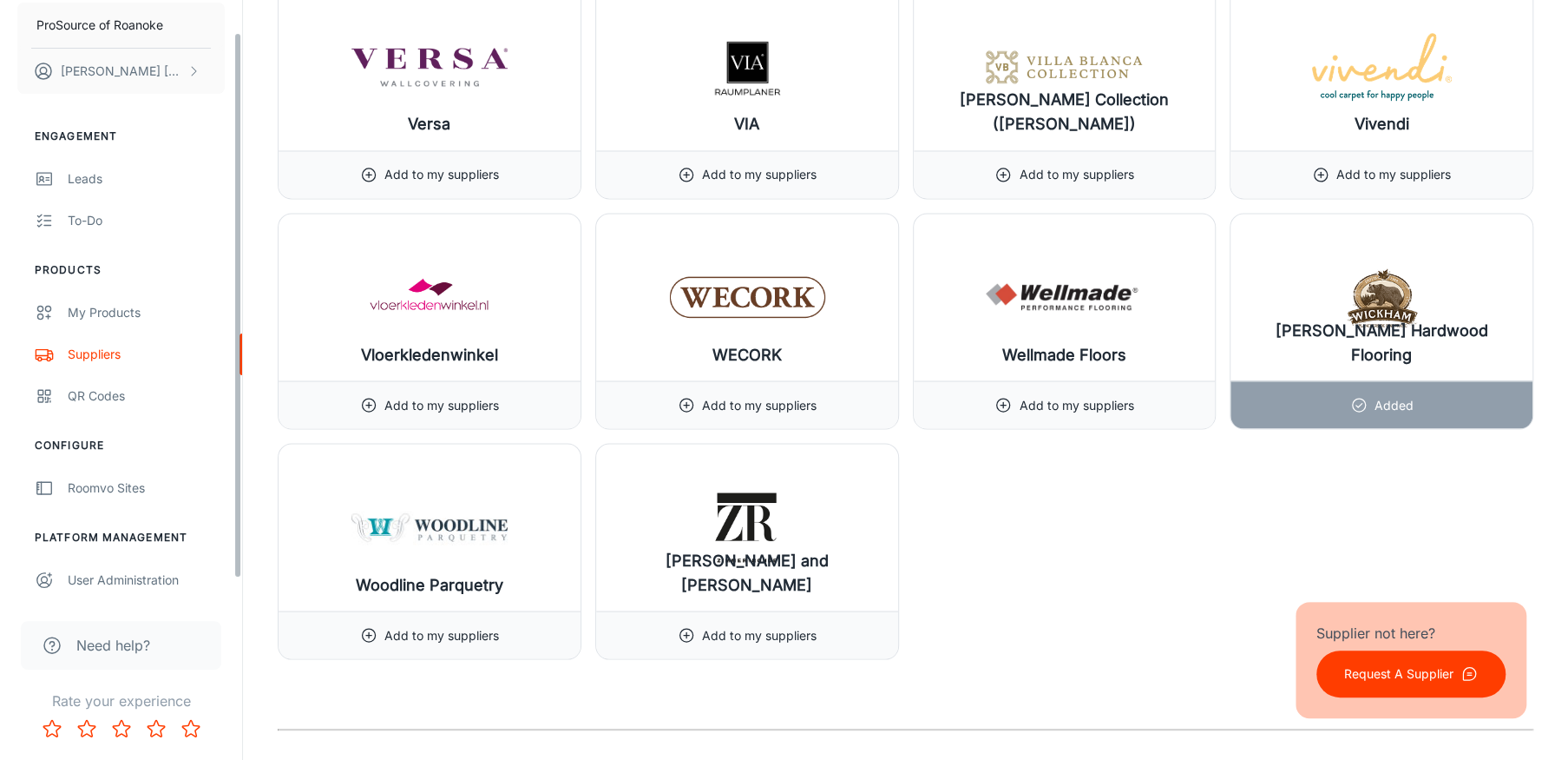
scroll to position [0, 0]
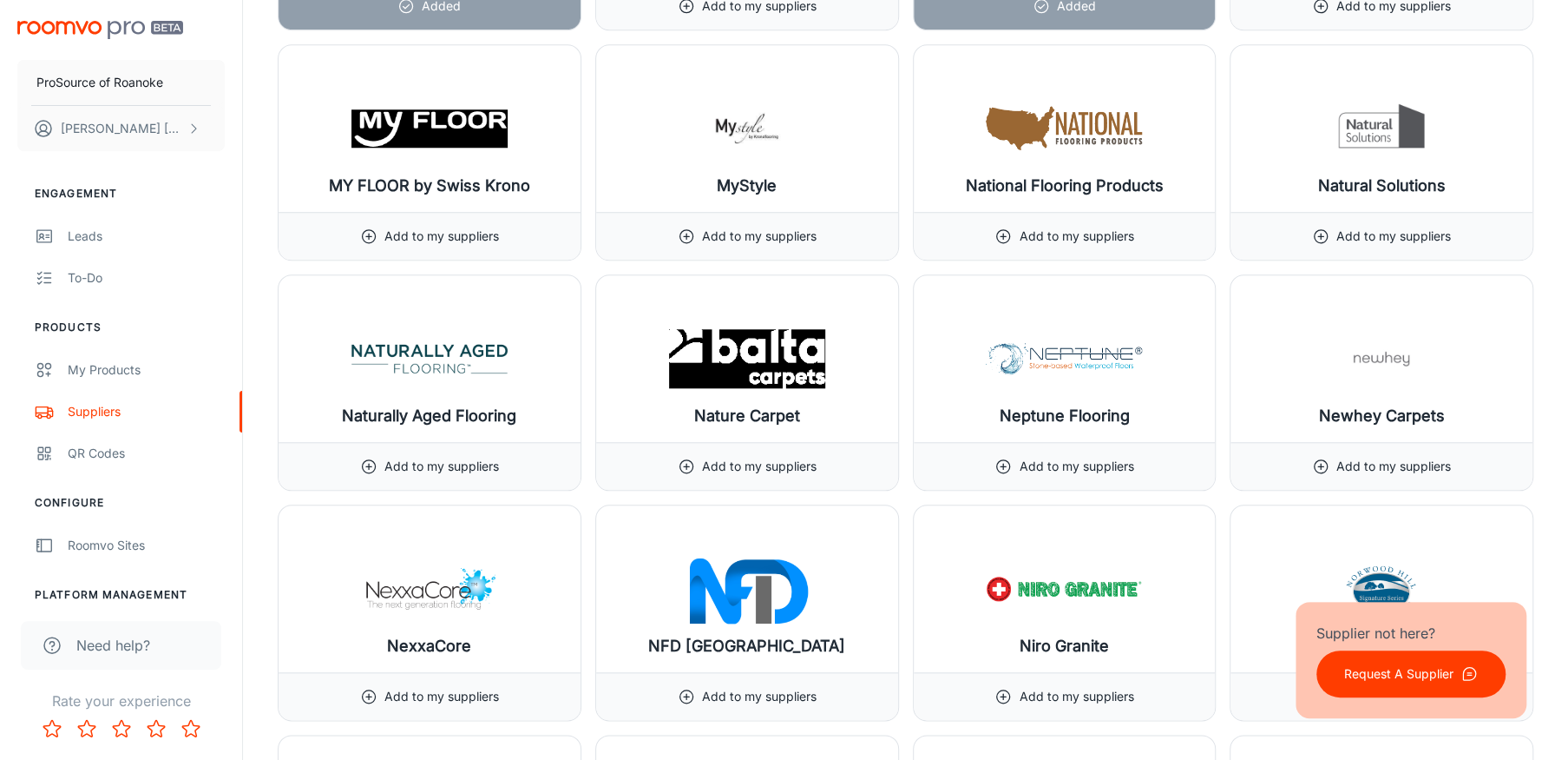
scroll to position [15092, 0]
